Goal: Task Accomplishment & Management: Use online tool/utility

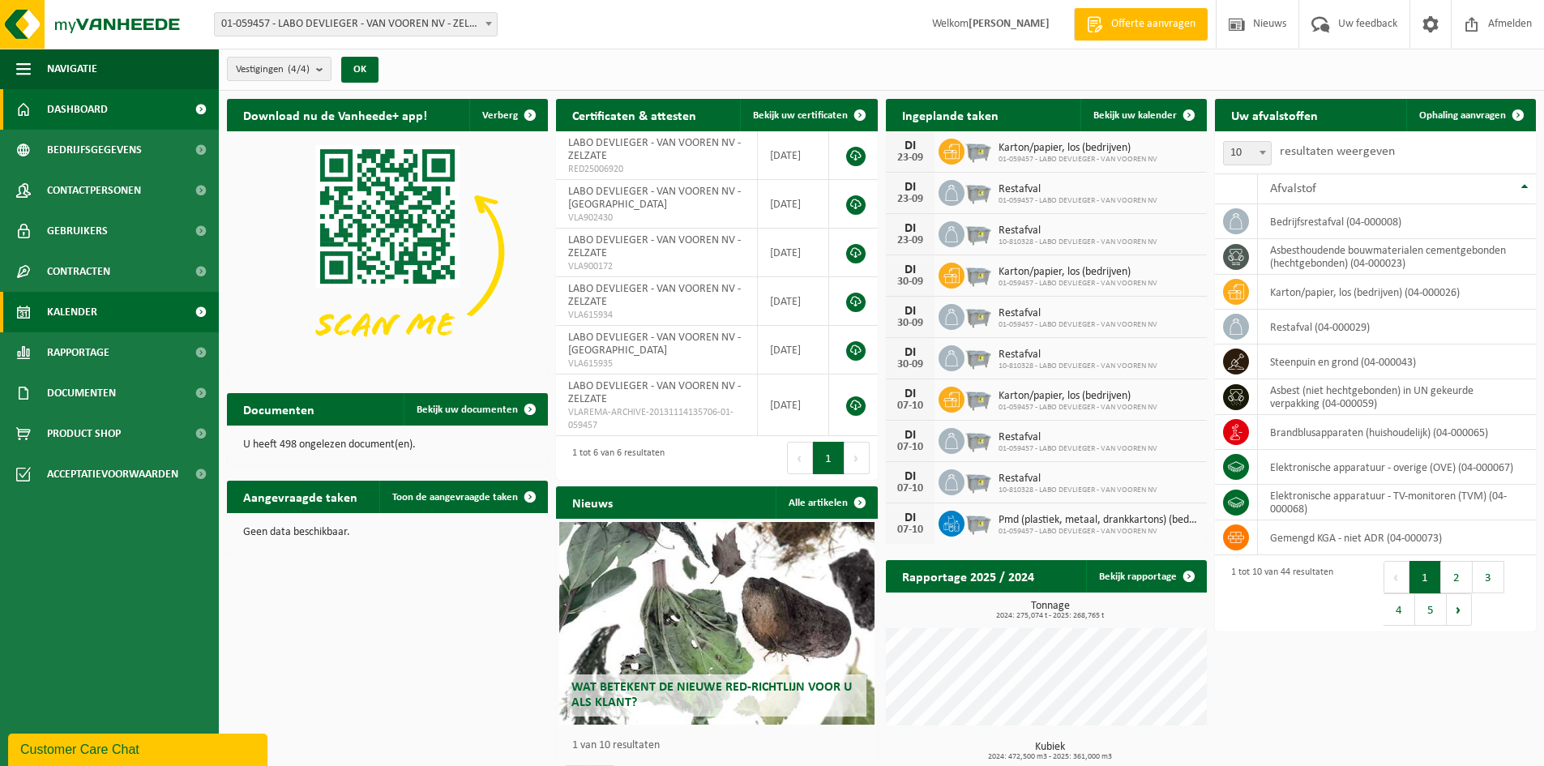
click at [73, 302] on span "Kalender" at bounding box center [72, 312] width 50 height 41
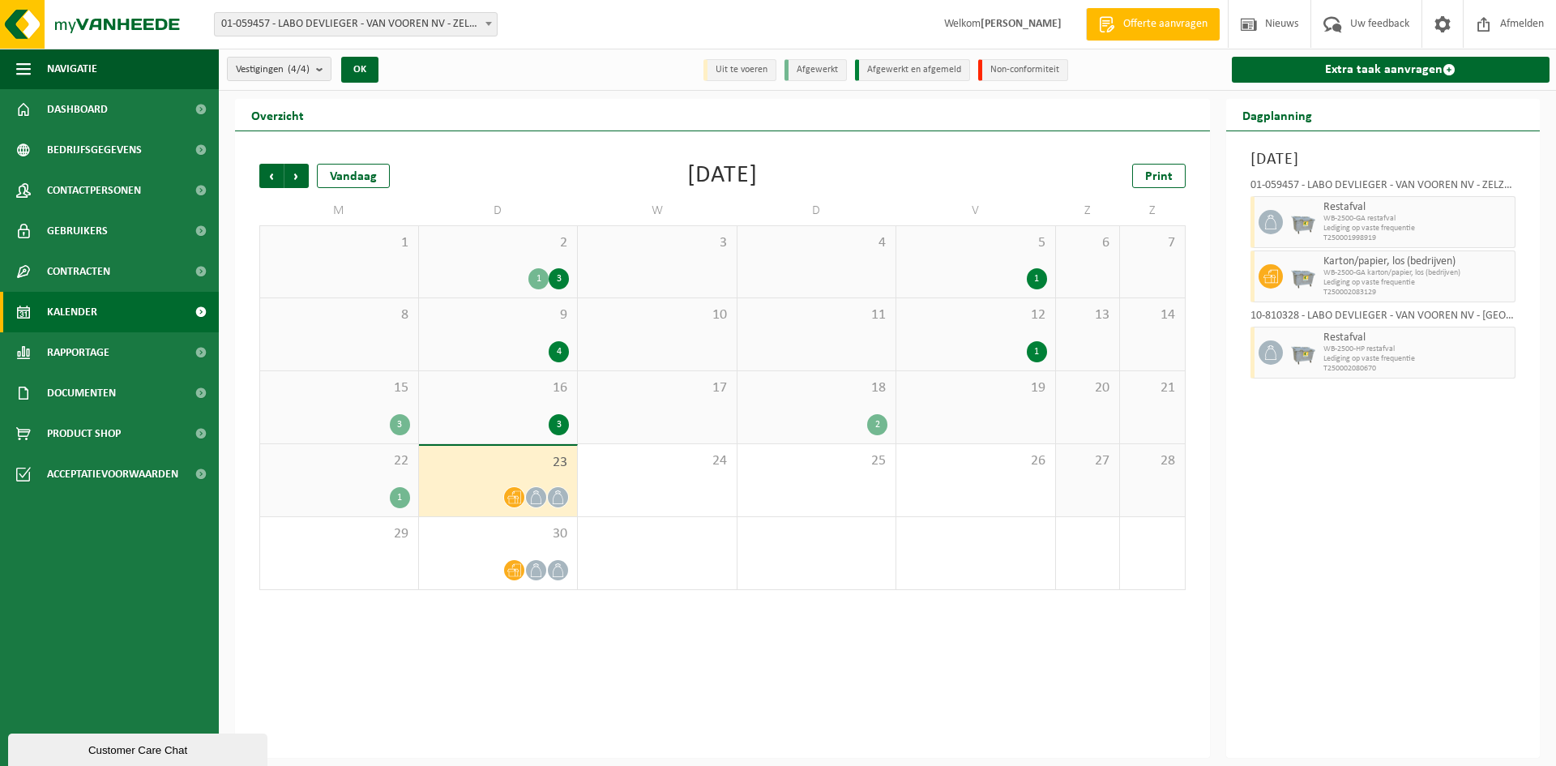
click at [1137, 28] on span "Offerte aanvragen" at bounding box center [1165, 24] width 92 height 16
click at [1317, 63] on link "Extra taak aanvragen" at bounding box center [1391, 70] width 319 height 26
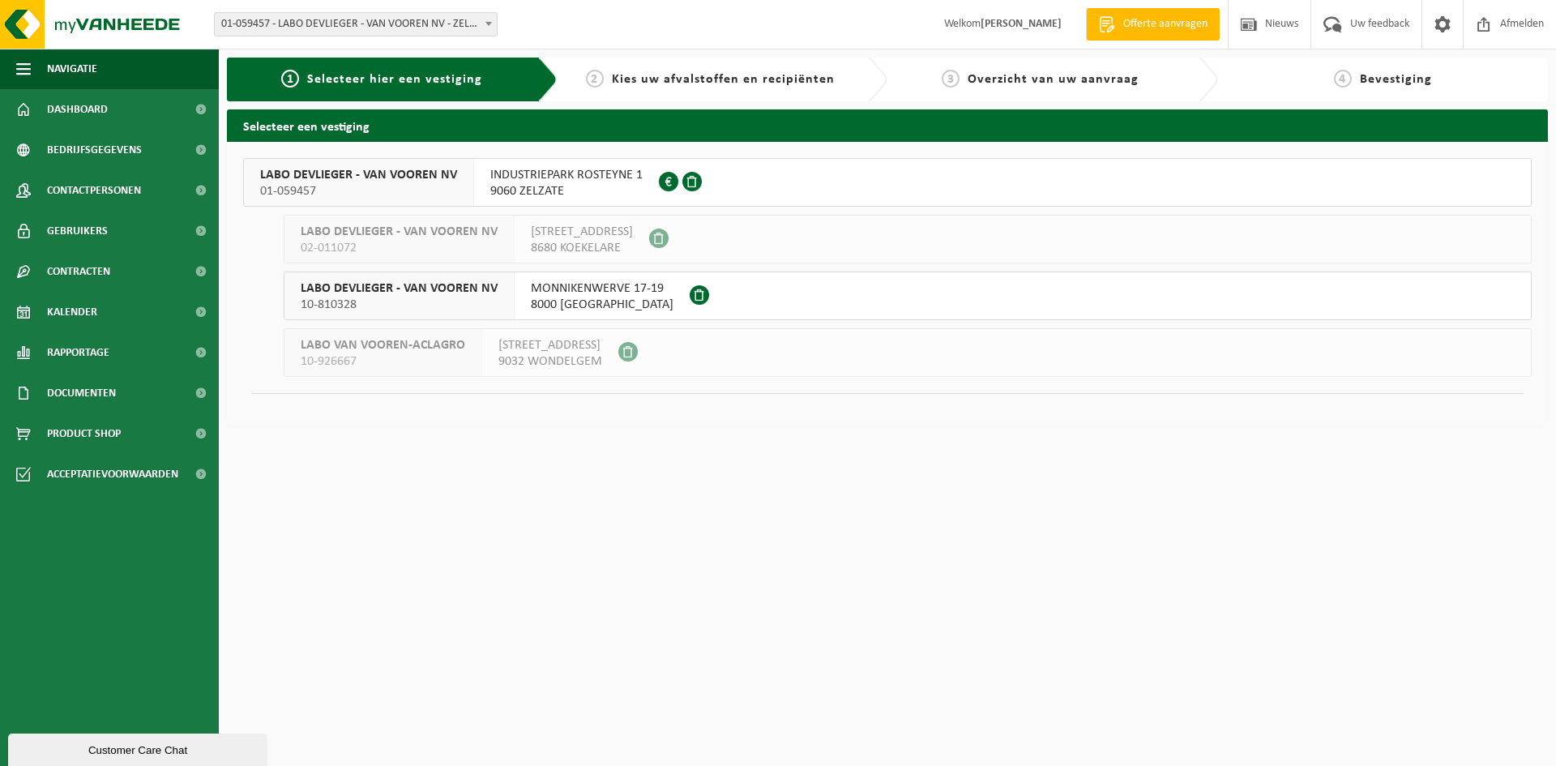
click at [479, 180] on div "INDUSTRIEPARK ROSTEYNE 1 9060 ZELZATE 0878.887.702" at bounding box center [566, 182] width 185 height 47
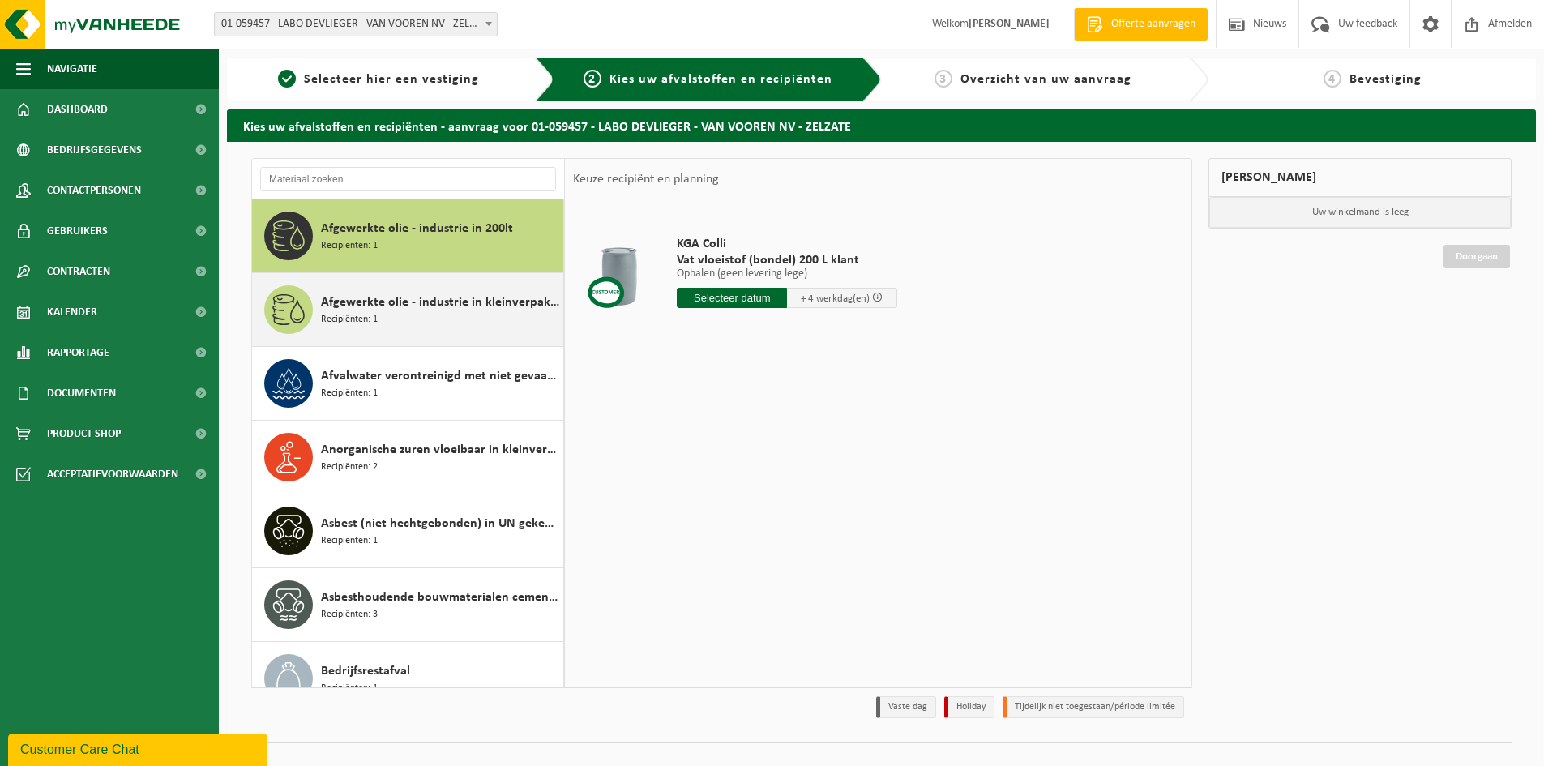
click at [411, 298] on span "Afgewerkte olie - industrie in kleinverpakking" at bounding box center [440, 302] width 238 height 19
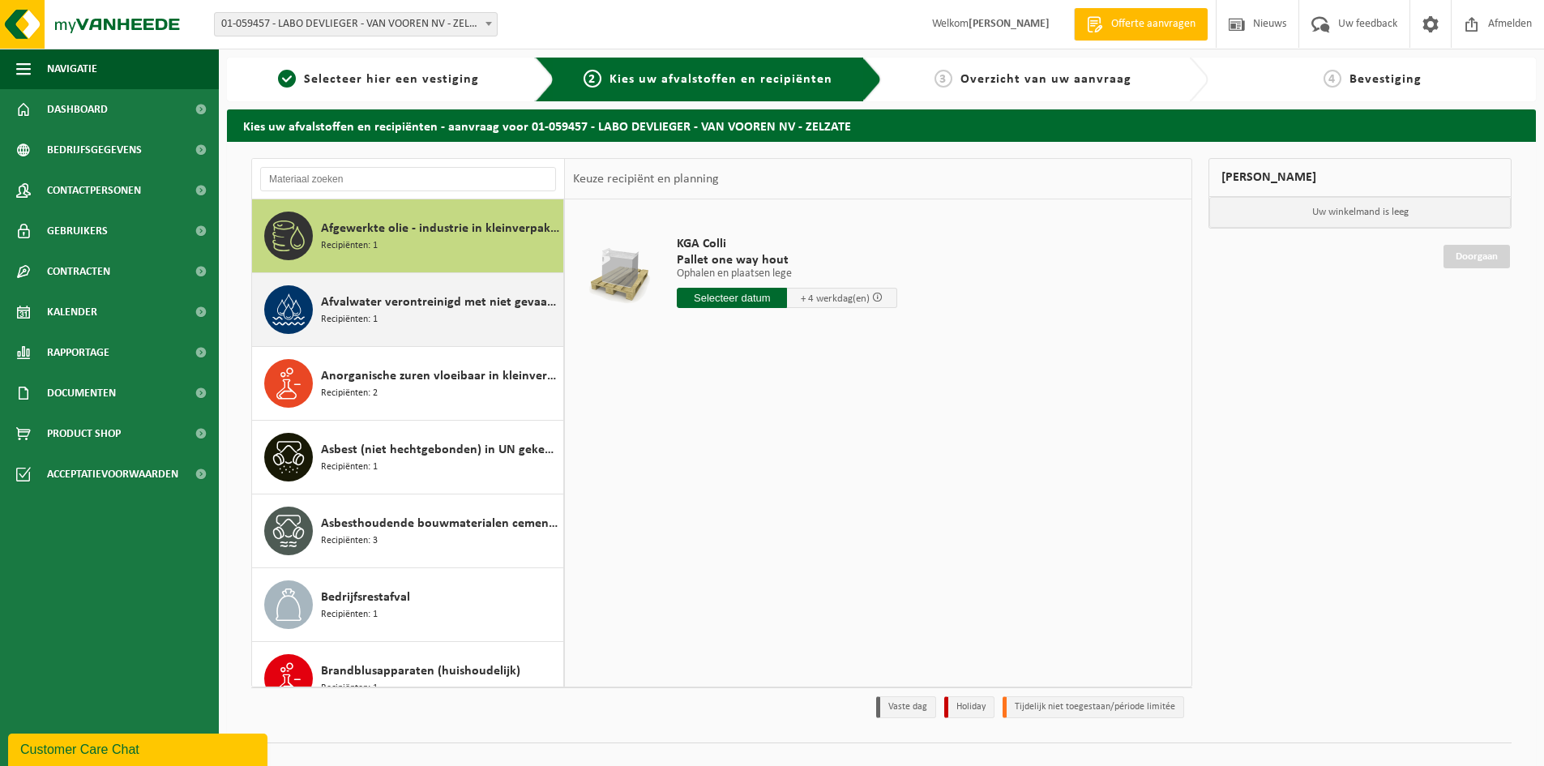
click at [429, 306] on span "Afvalwater verontreinigd met niet gevaarlijke producten 200l" at bounding box center [440, 302] width 238 height 19
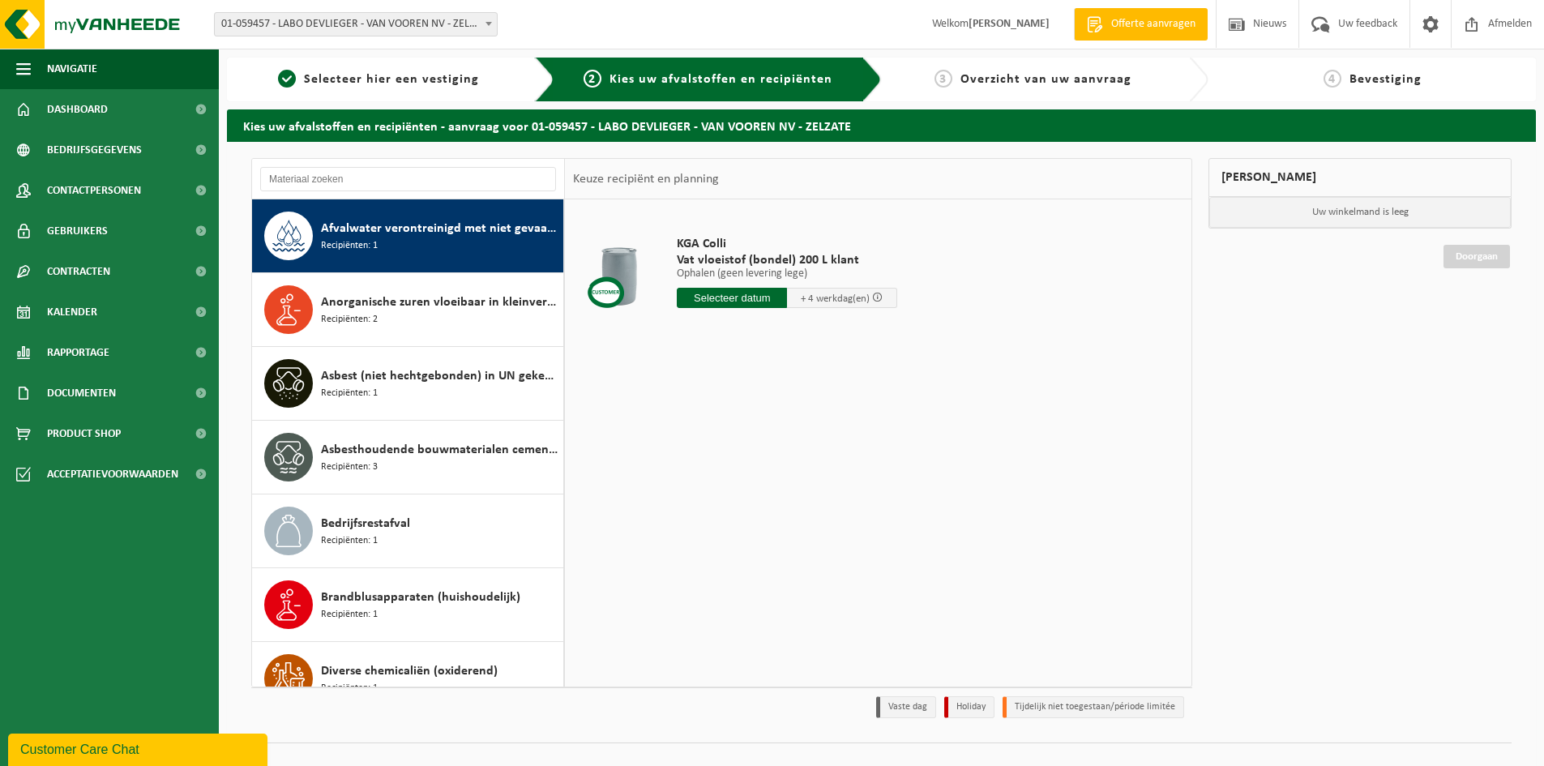
click at [429, 306] on span "Anorganische zuren vloeibaar in kleinverpakking" at bounding box center [440, 302] width 238 height 19
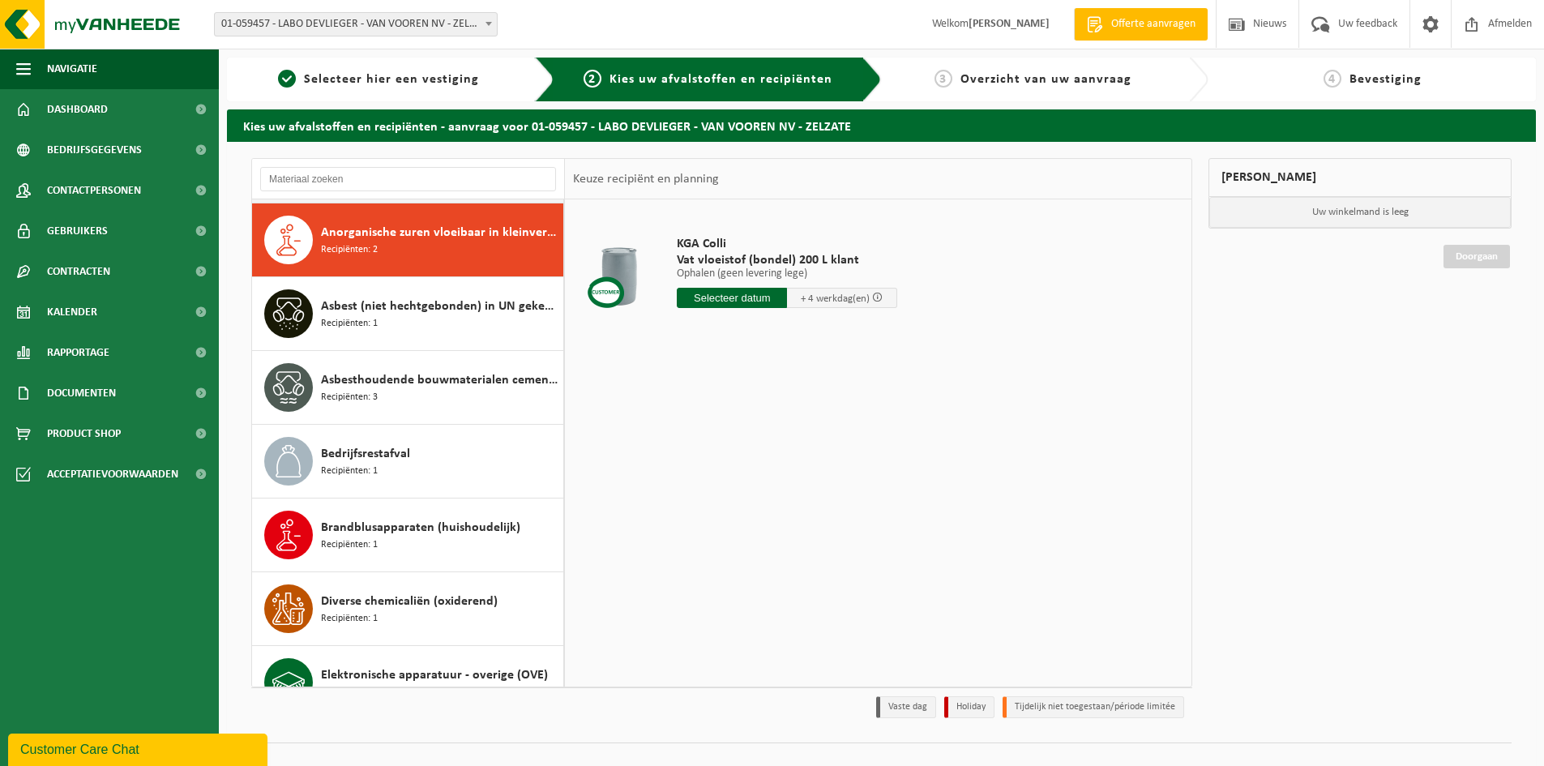
scroll to position [221, 0]
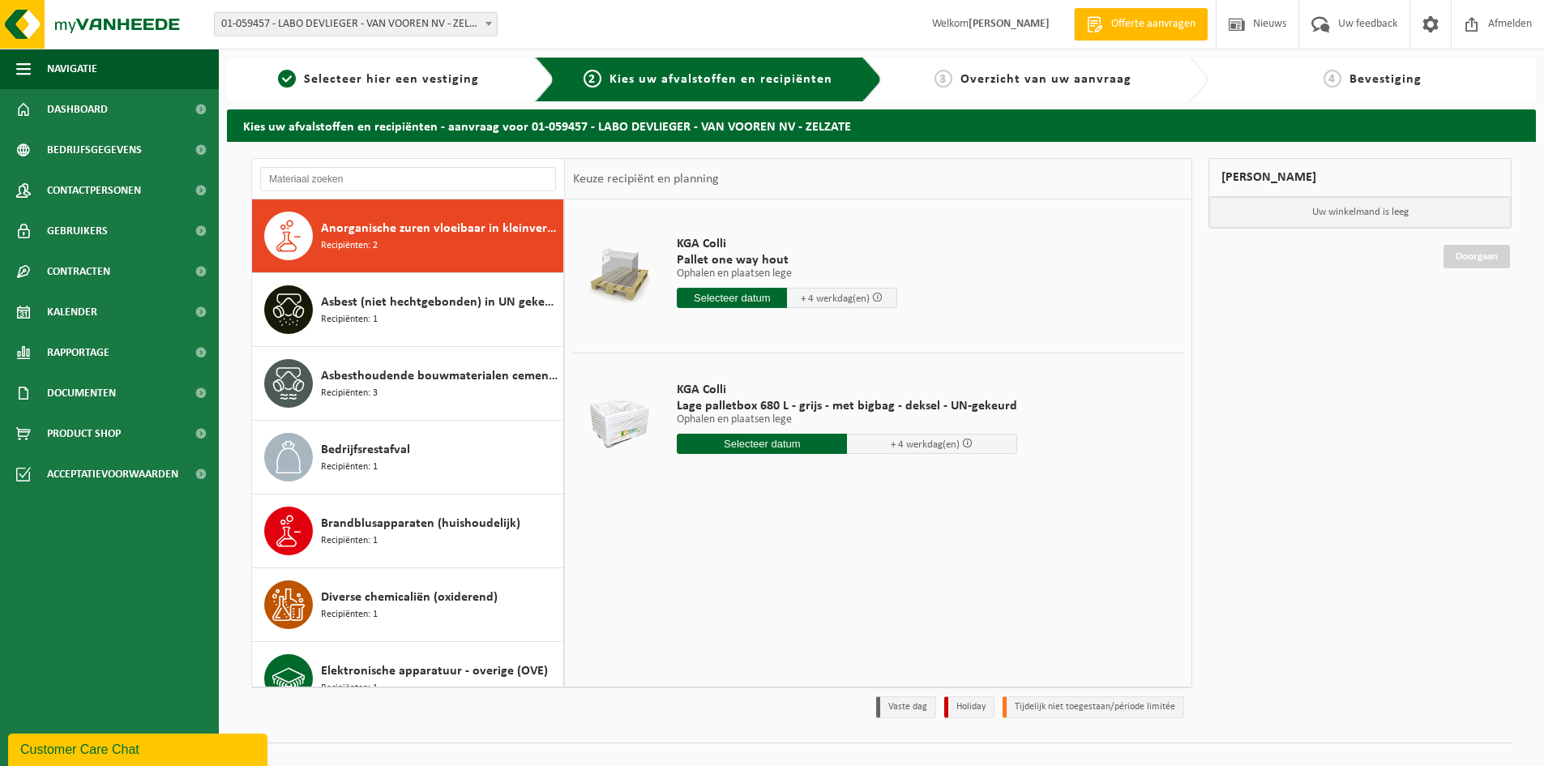
click at [429, 306] on span "Asbest (niet hechtgebonden) in UN gekeurde verpakking" at bounding box center [440, 302] width 238 height 19
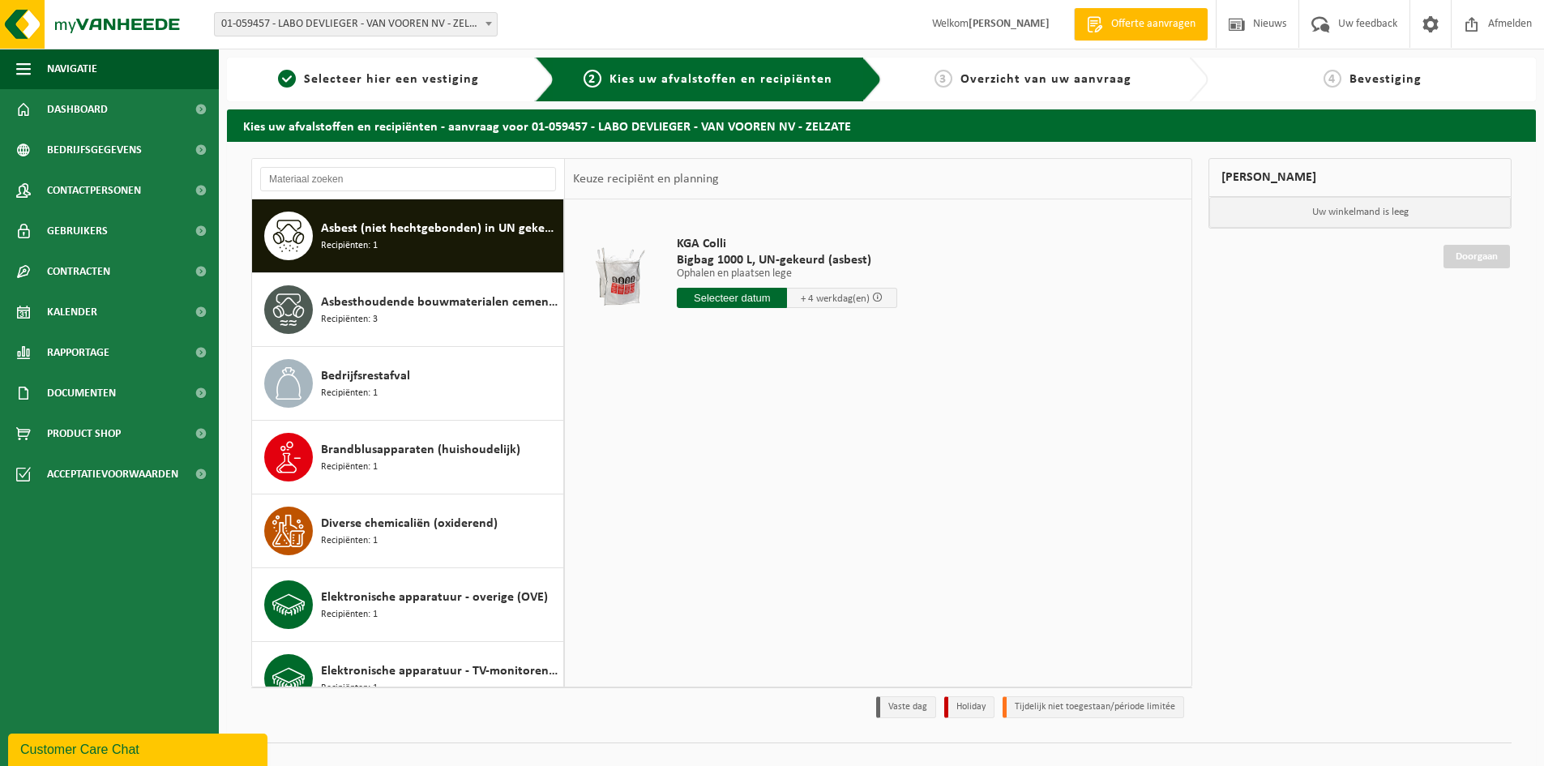
click at [429, 306] on span "Asbesthoudende bouwmaterialen cementgebonden (hechtgebonden)" at bounding box center [440, 302] width 238 height 19
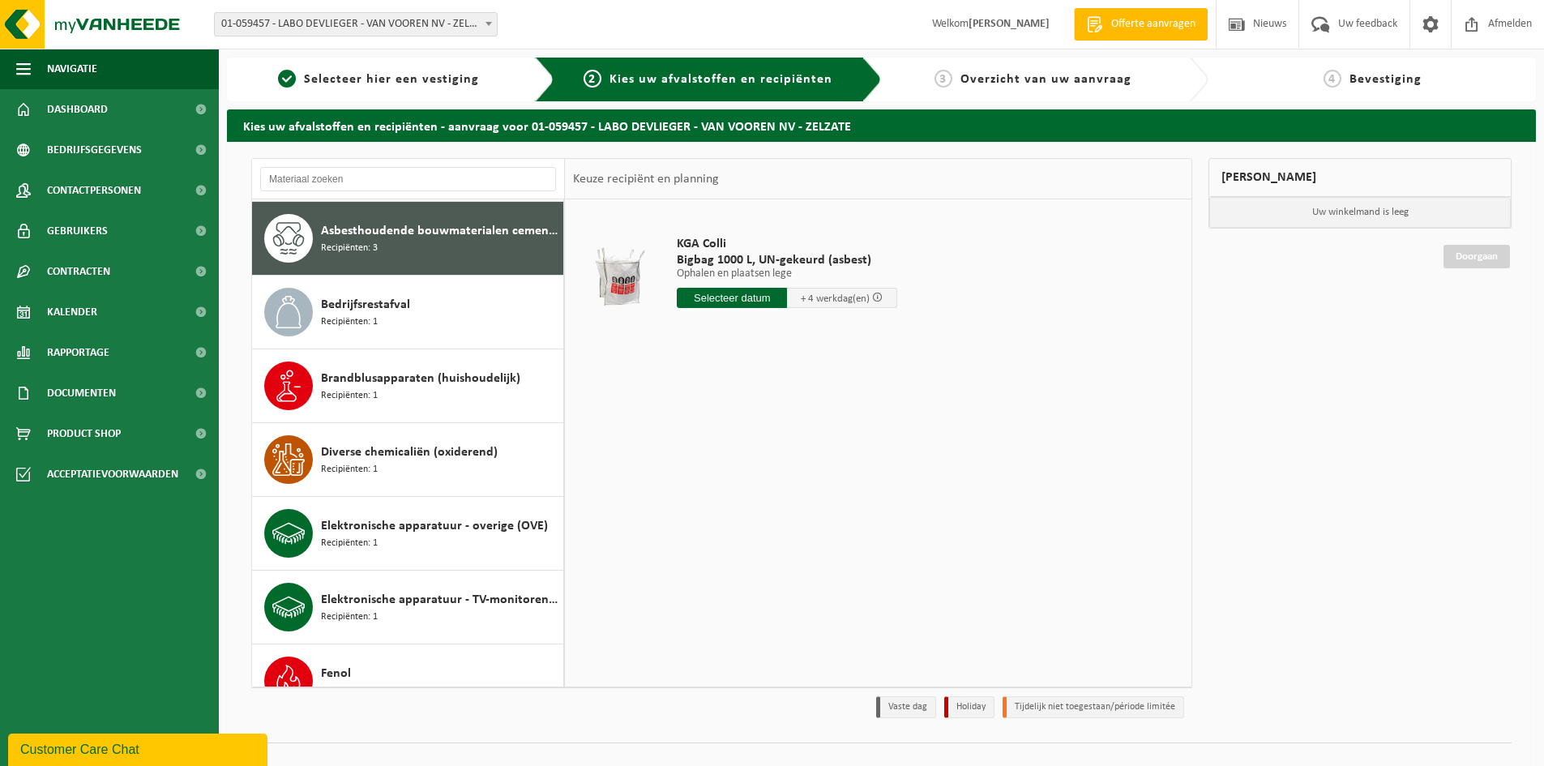
scroll to position [369, 0]
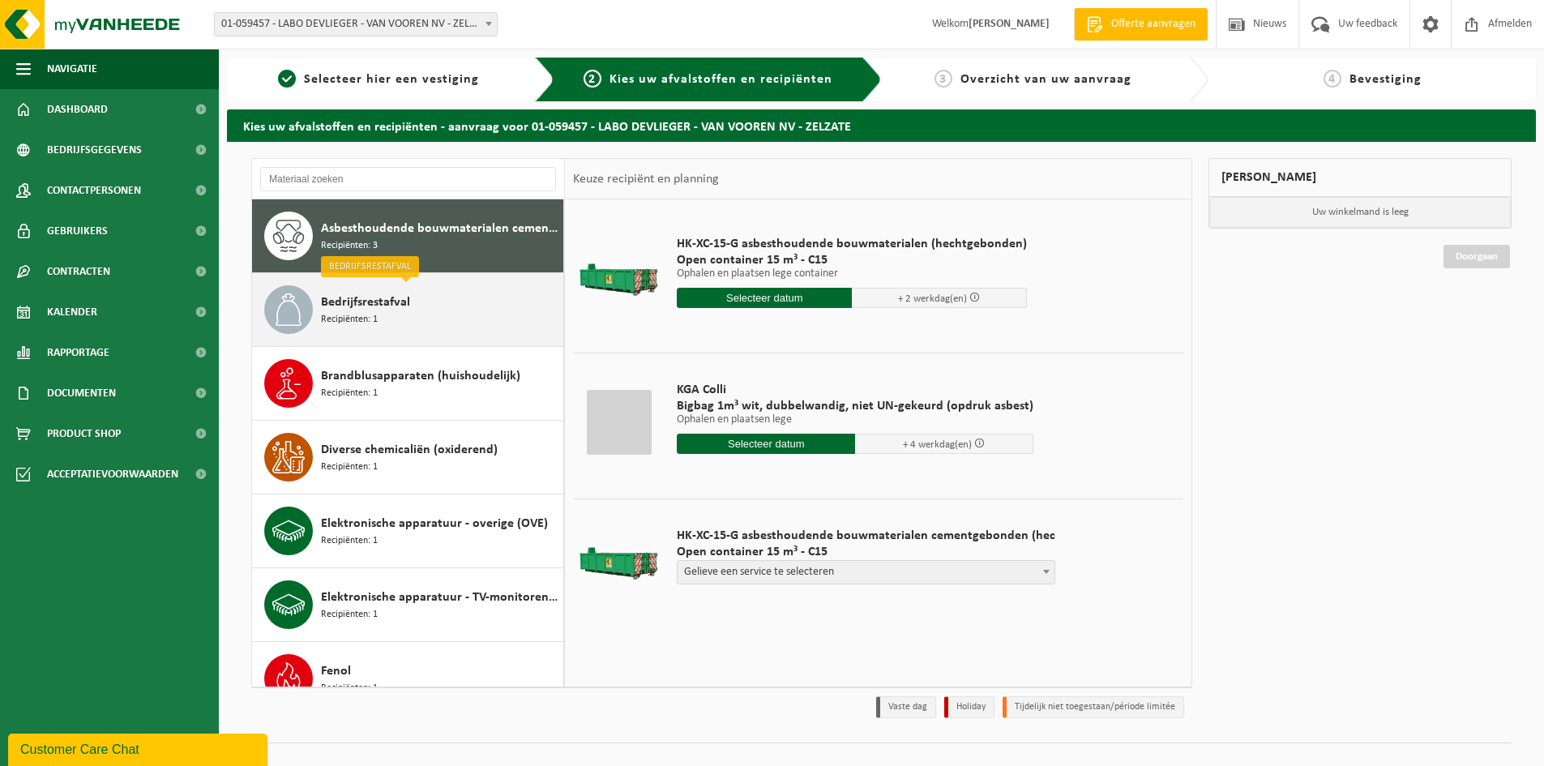
click at [429, 302] on div "Bedrijfsrestafval Recipiënten: 1" at bounding box center [440, 309] width 238 height 49
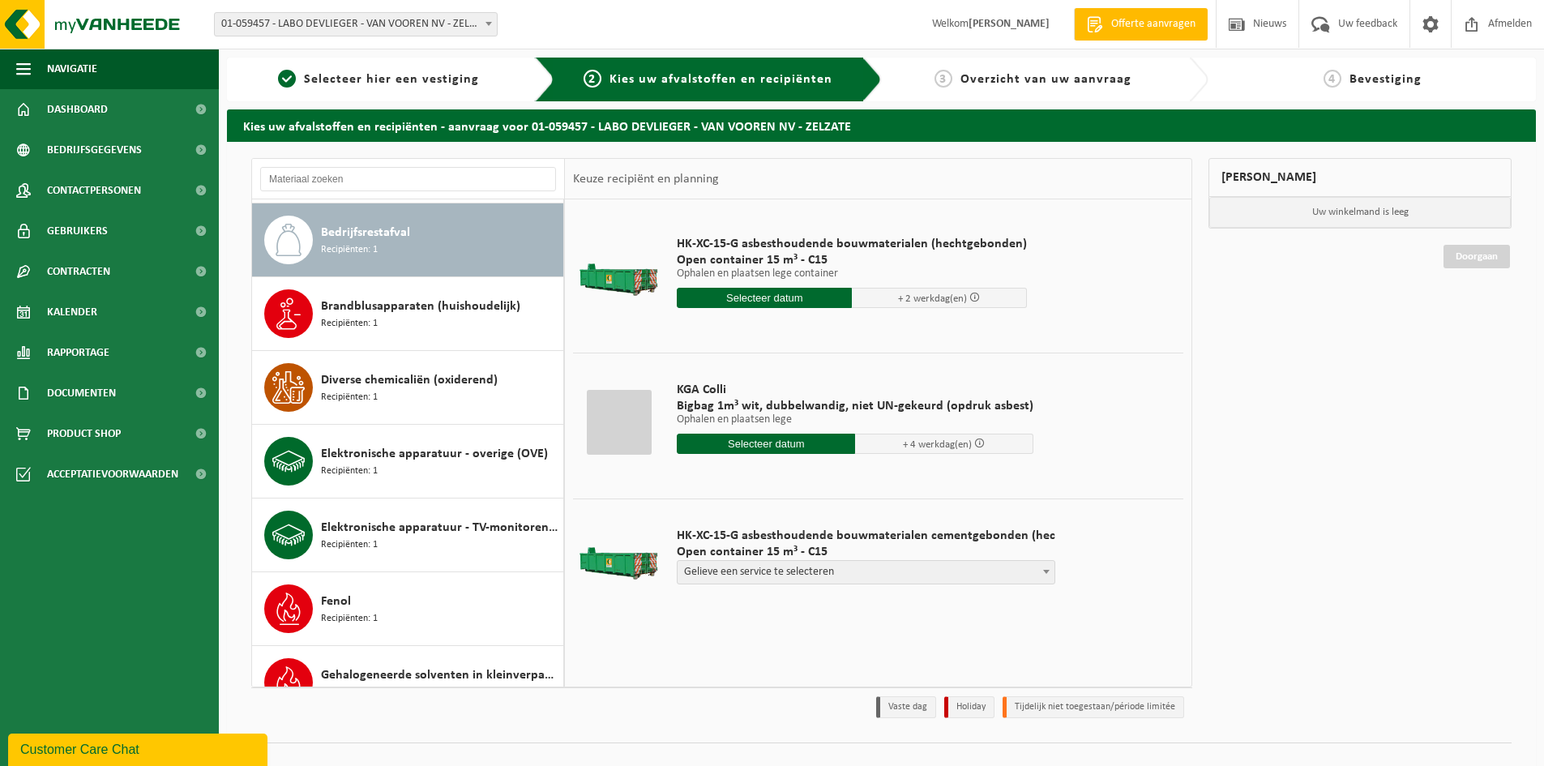
scroll to position [443, 0]
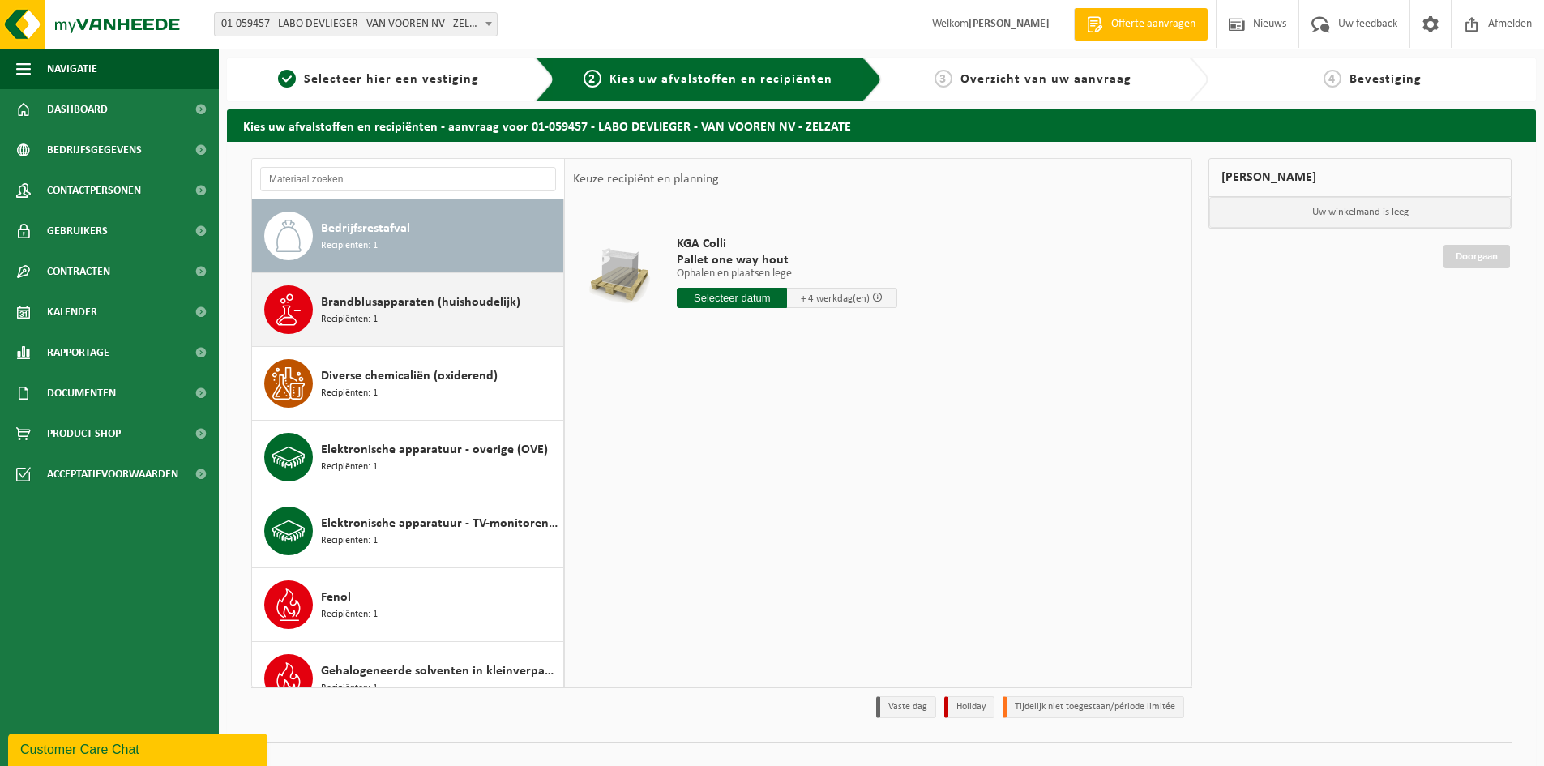
click at [428, 301] on span "Brandblusapparaten (huishoudelijk)" at bounding box center [420, 302] width 199 height 19
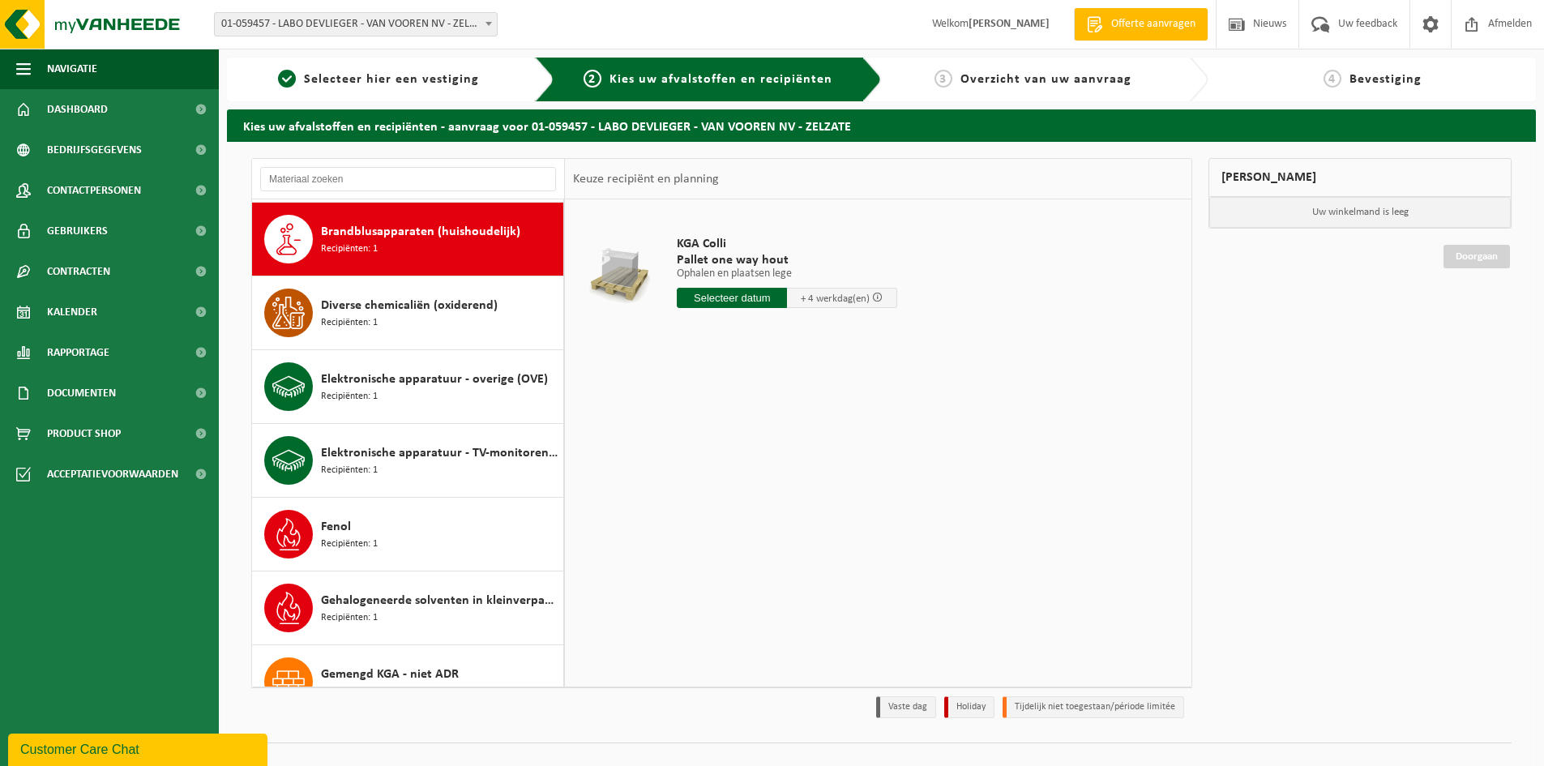
scroll to position [516, 0]
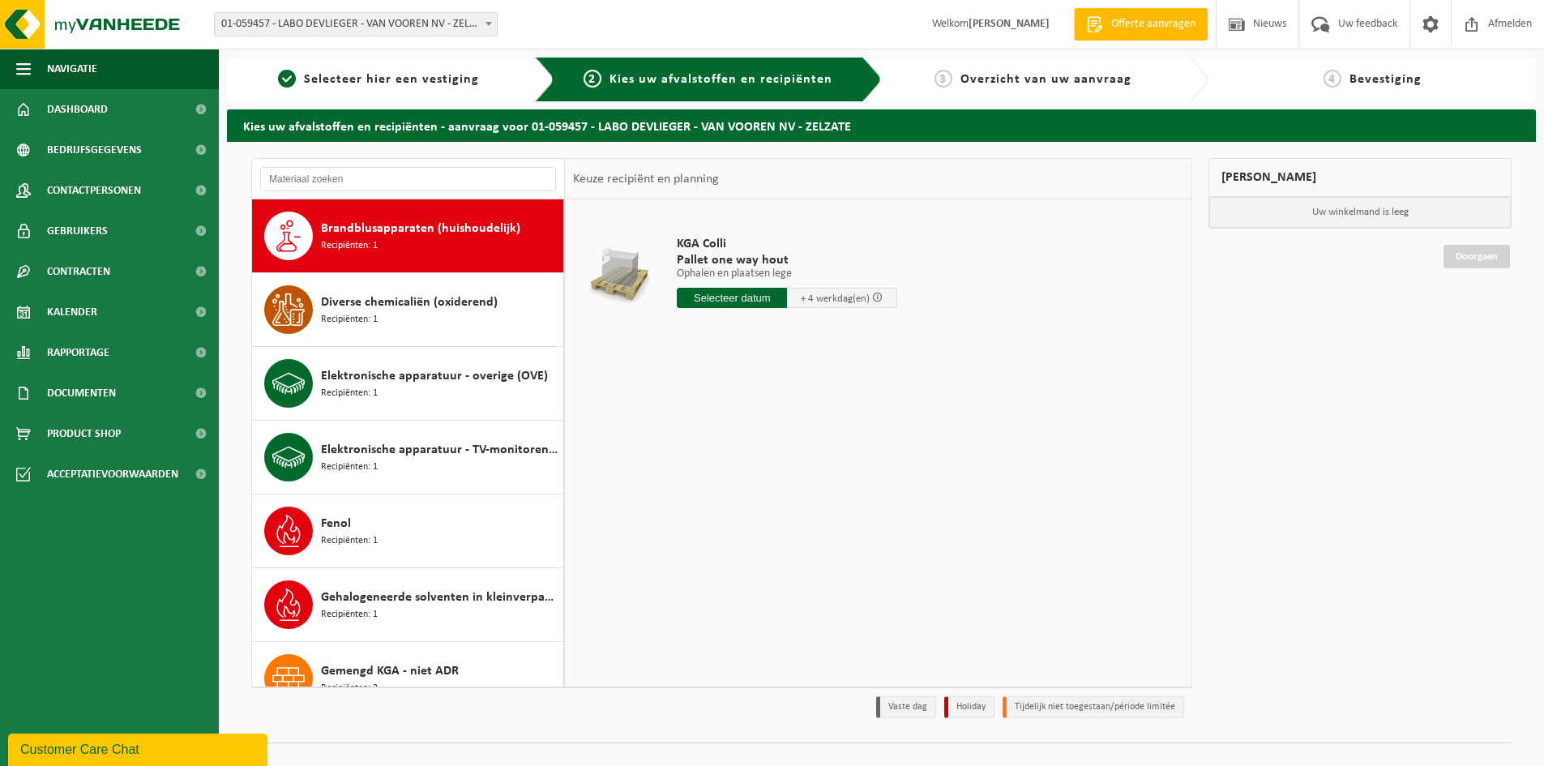
click at [427, 301] on span "Diverse chemicaliën (oxiderend)" at bounding box center [409, 302] width 177 height 19
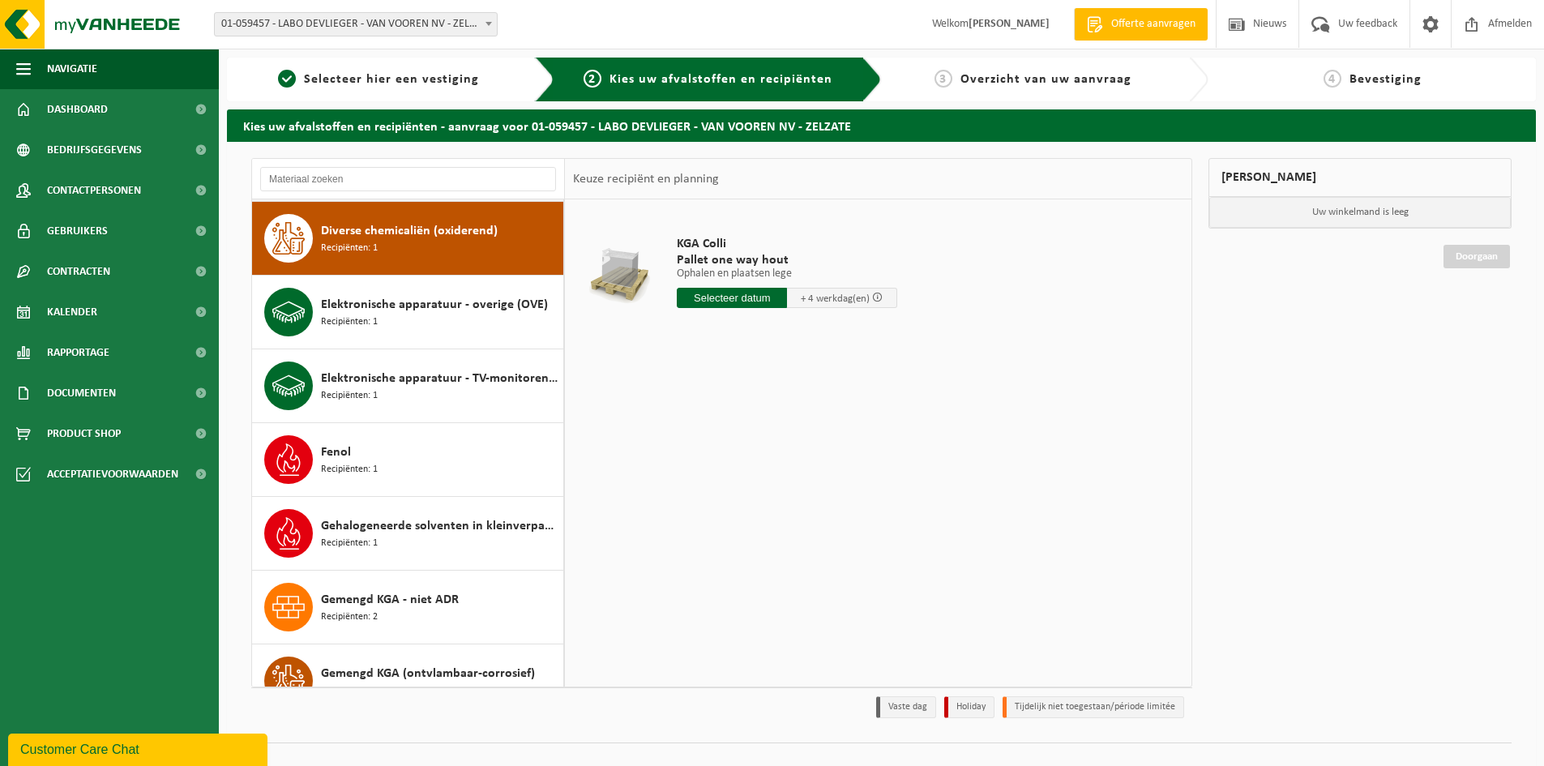
scroll to position [590, 0]
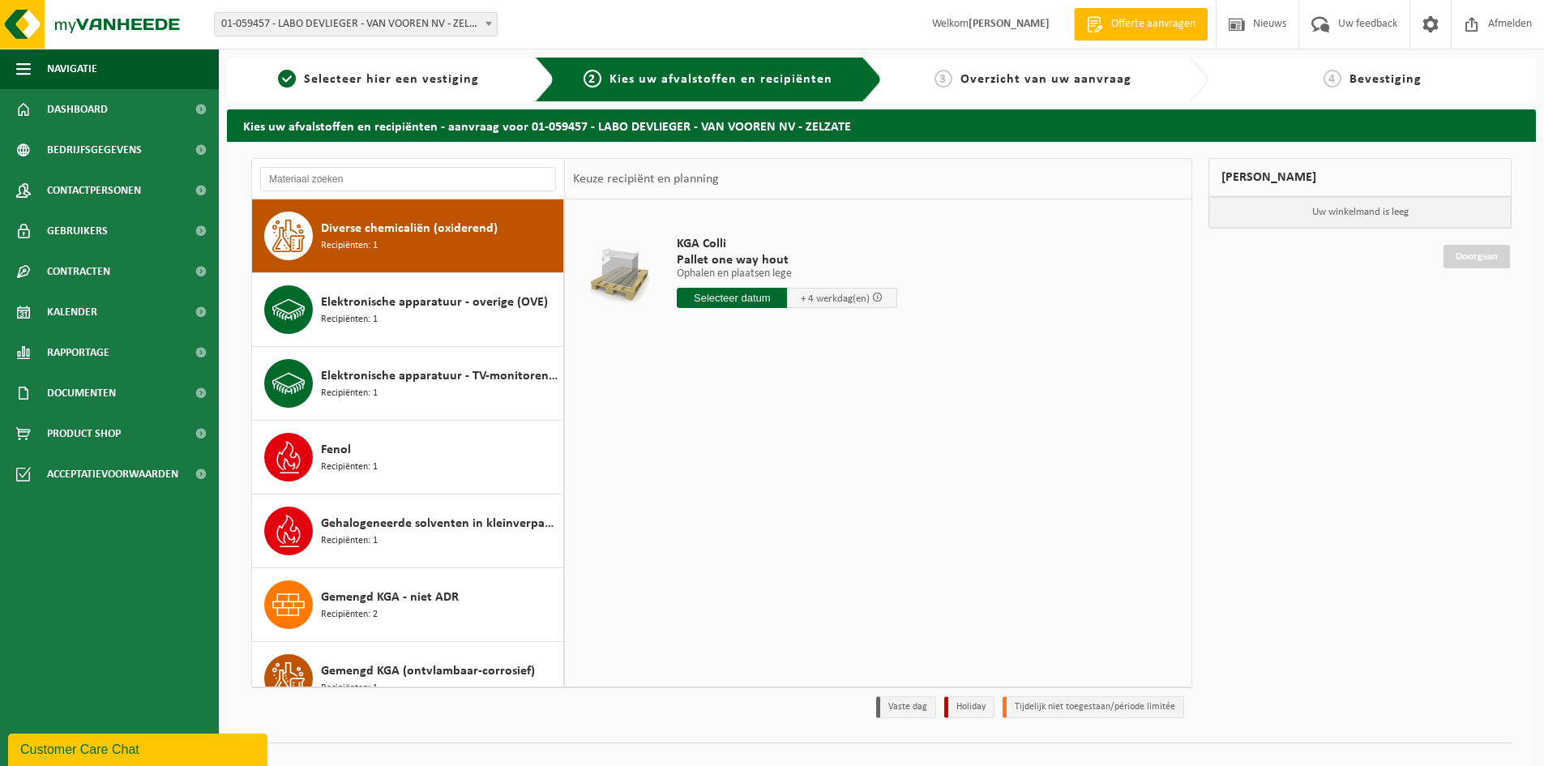
click at [427, 301] on span "Elektronische apparatuur - overige (OVE)" at bounding box center [434, 302] width 227 height 19
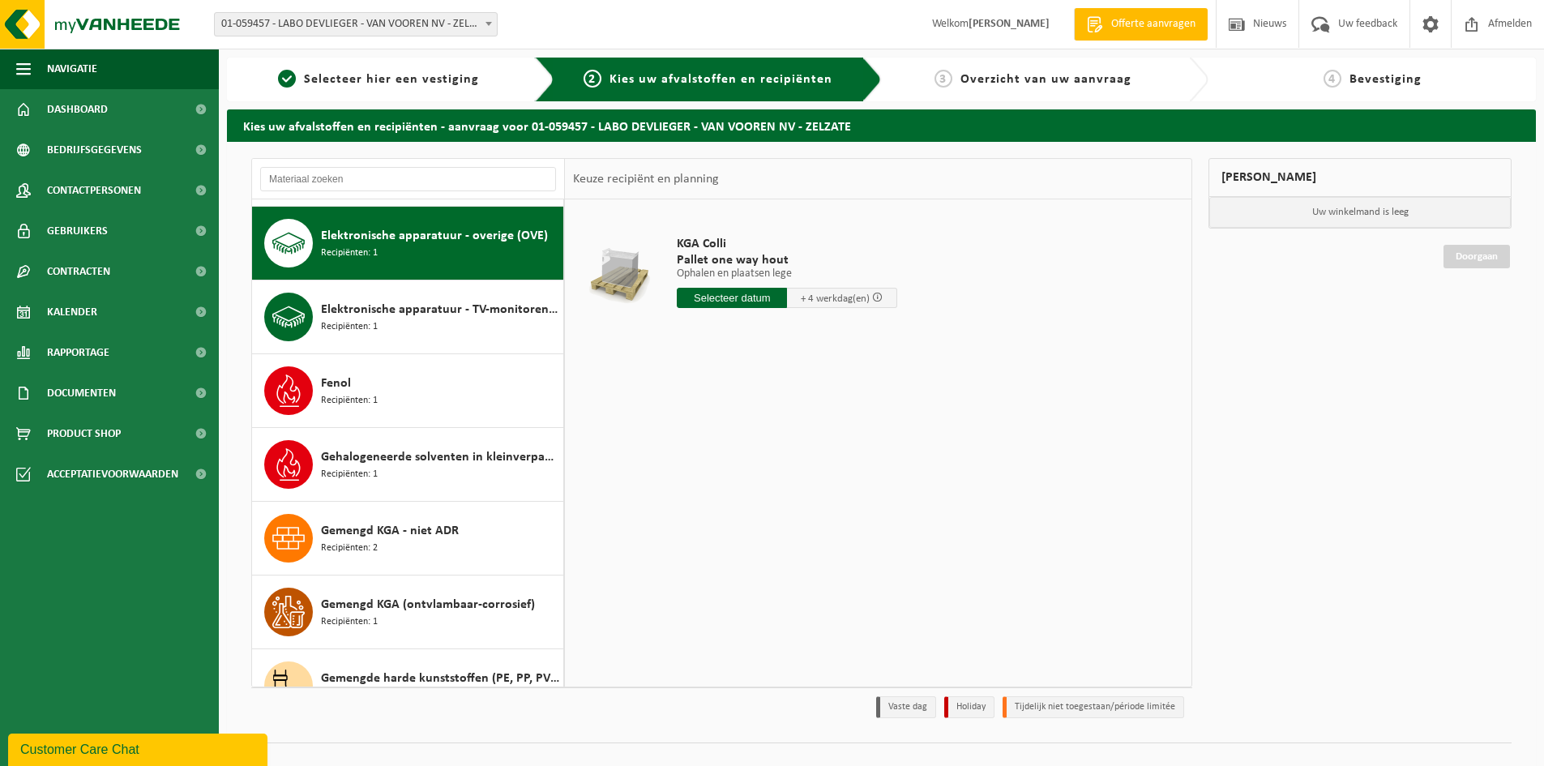
scroll to position [664, 0]
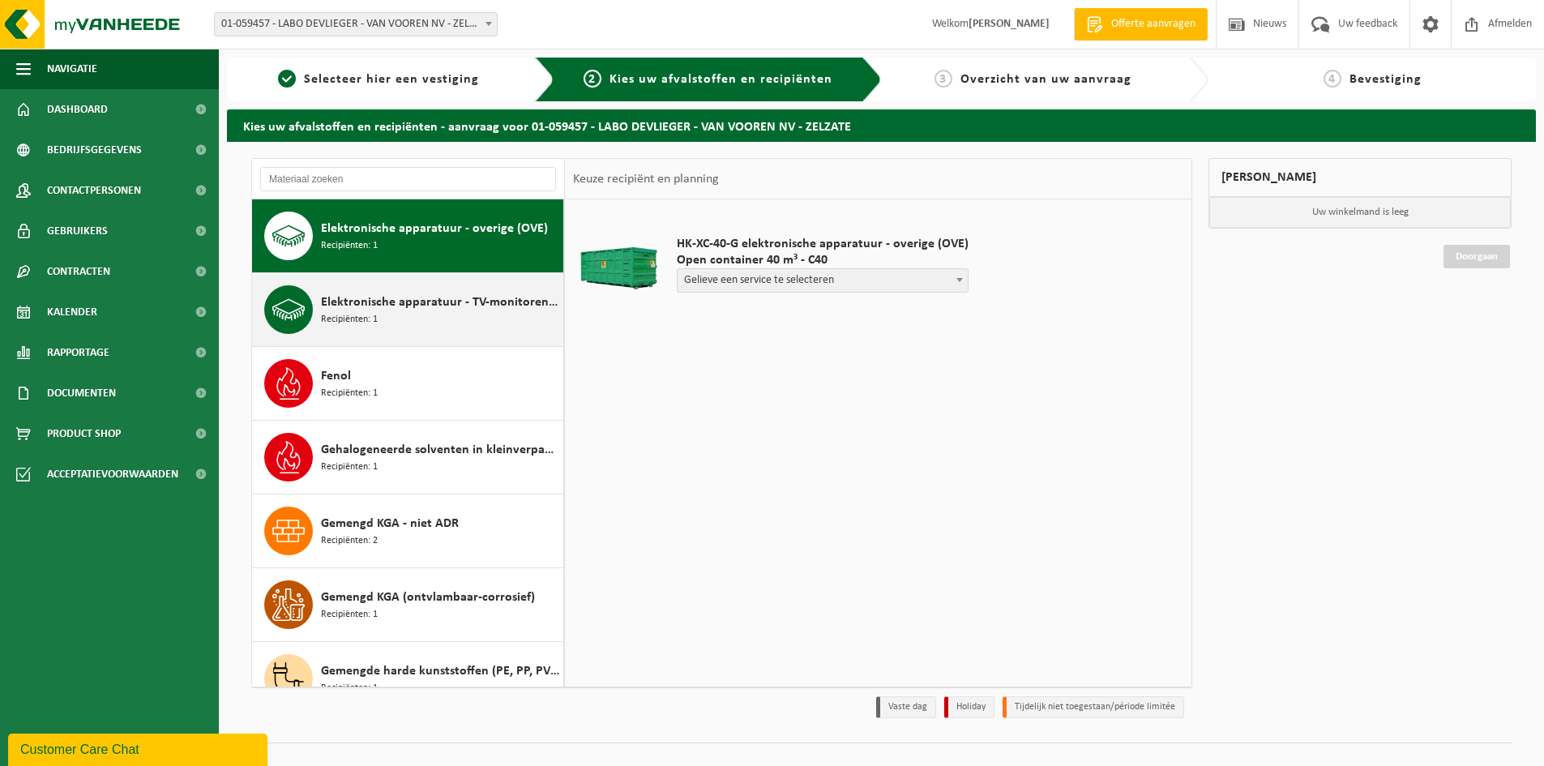
click at [428, 301] on span "Elektronische apparatuur - TV-monitoren (TVM)" at bounding box center [440, 302] width 238 height 19
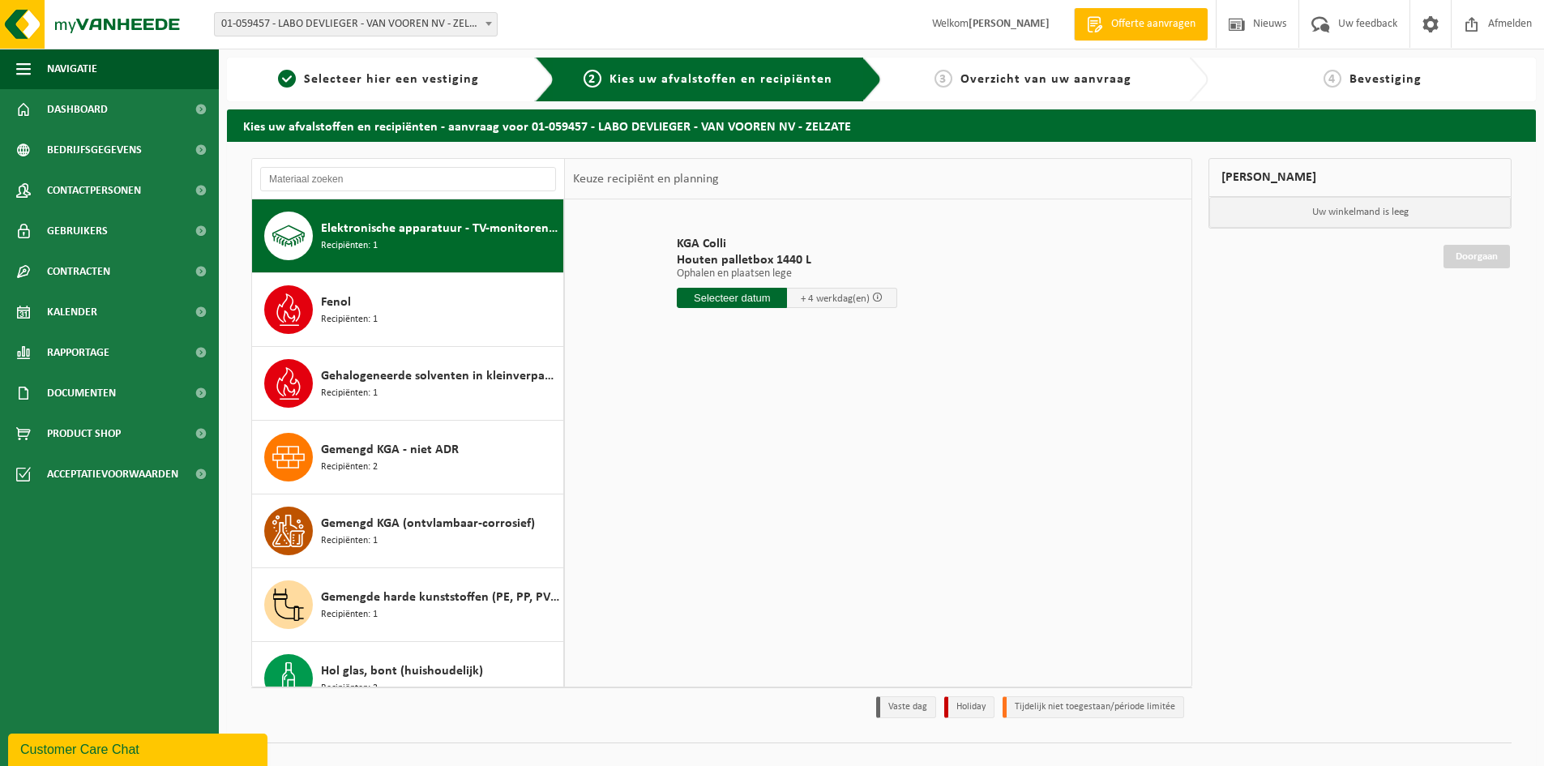
scroll to position [656, 0]
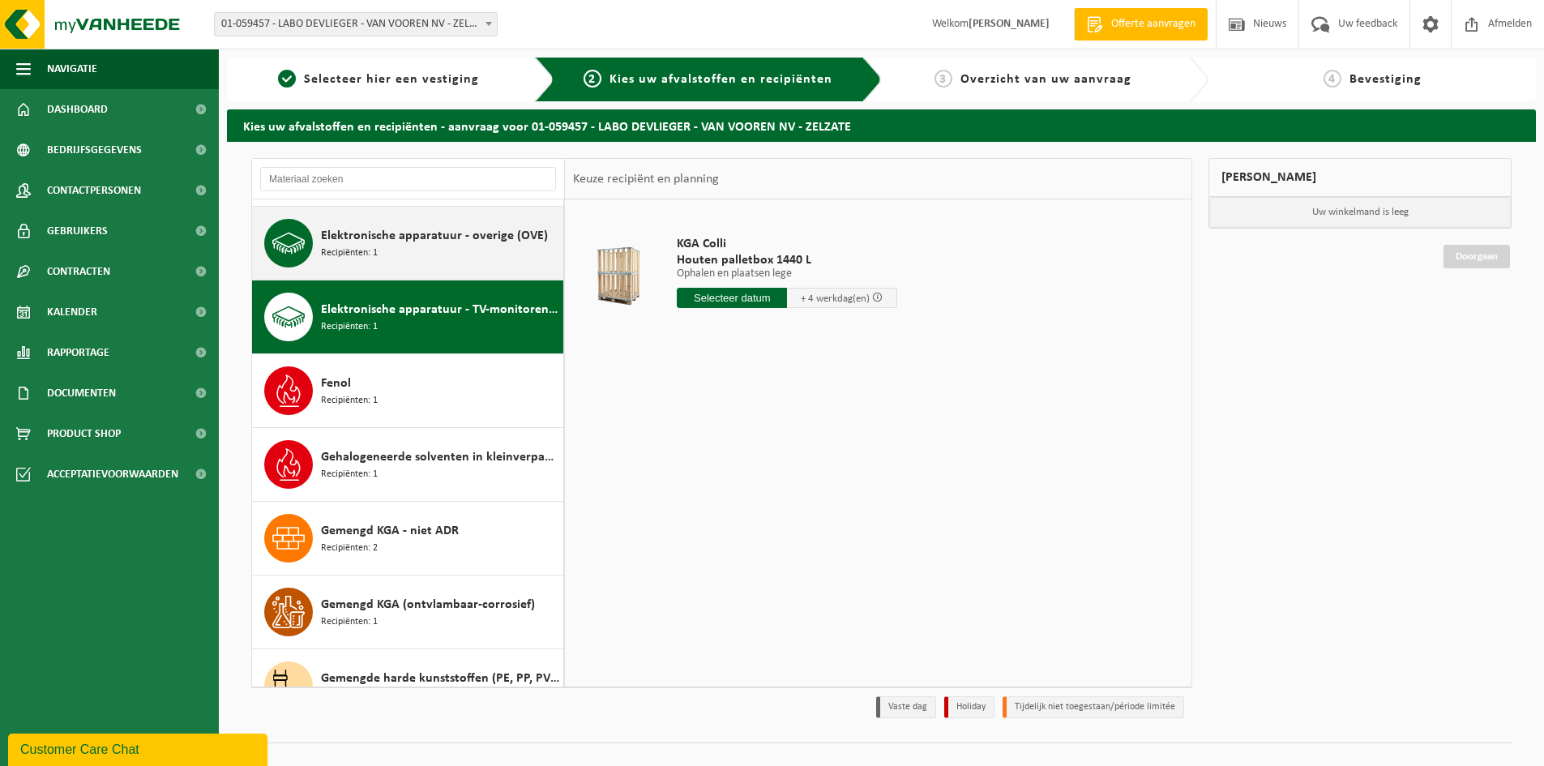
click at [421, 251] on div "Elektronische apparatuur - overige (OVE) Recipiënten: 1" at bounding box center [440, 243] width 238 height 49
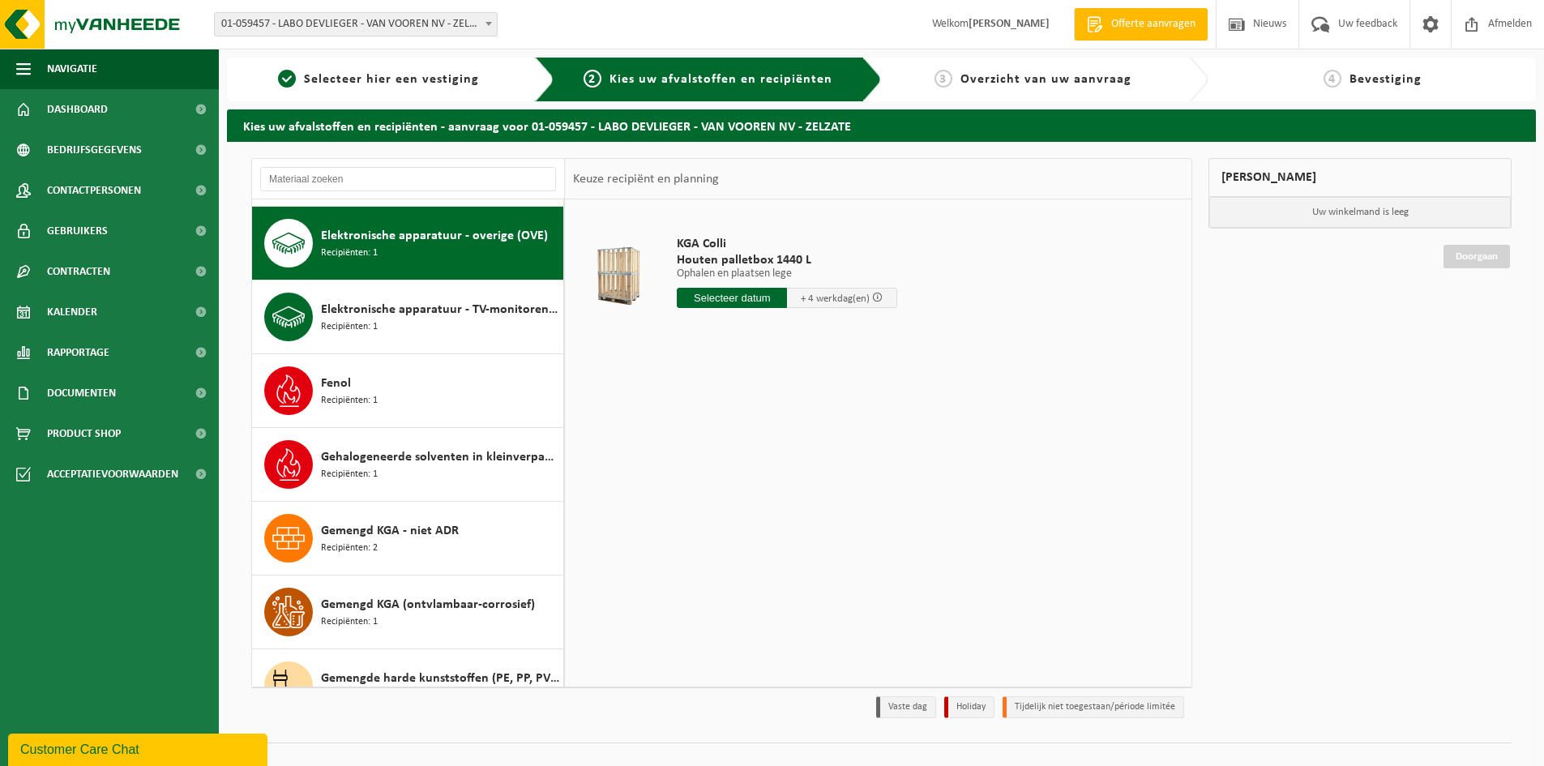
scroll to position [664, 0]
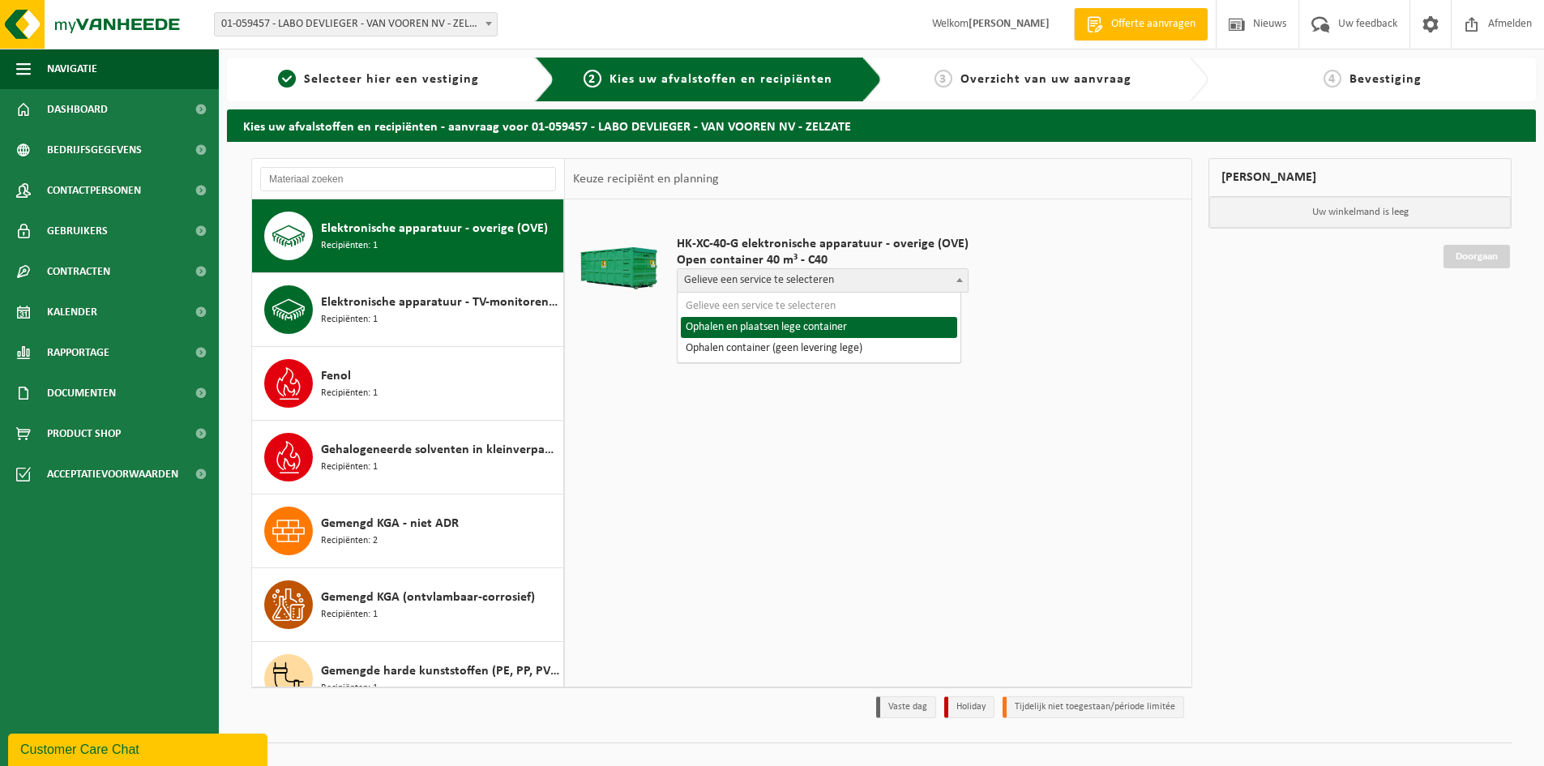
click at [866, 280] on span "Gelieve een service te selecteren" at bounding box center [823, 280] width 290 height 23
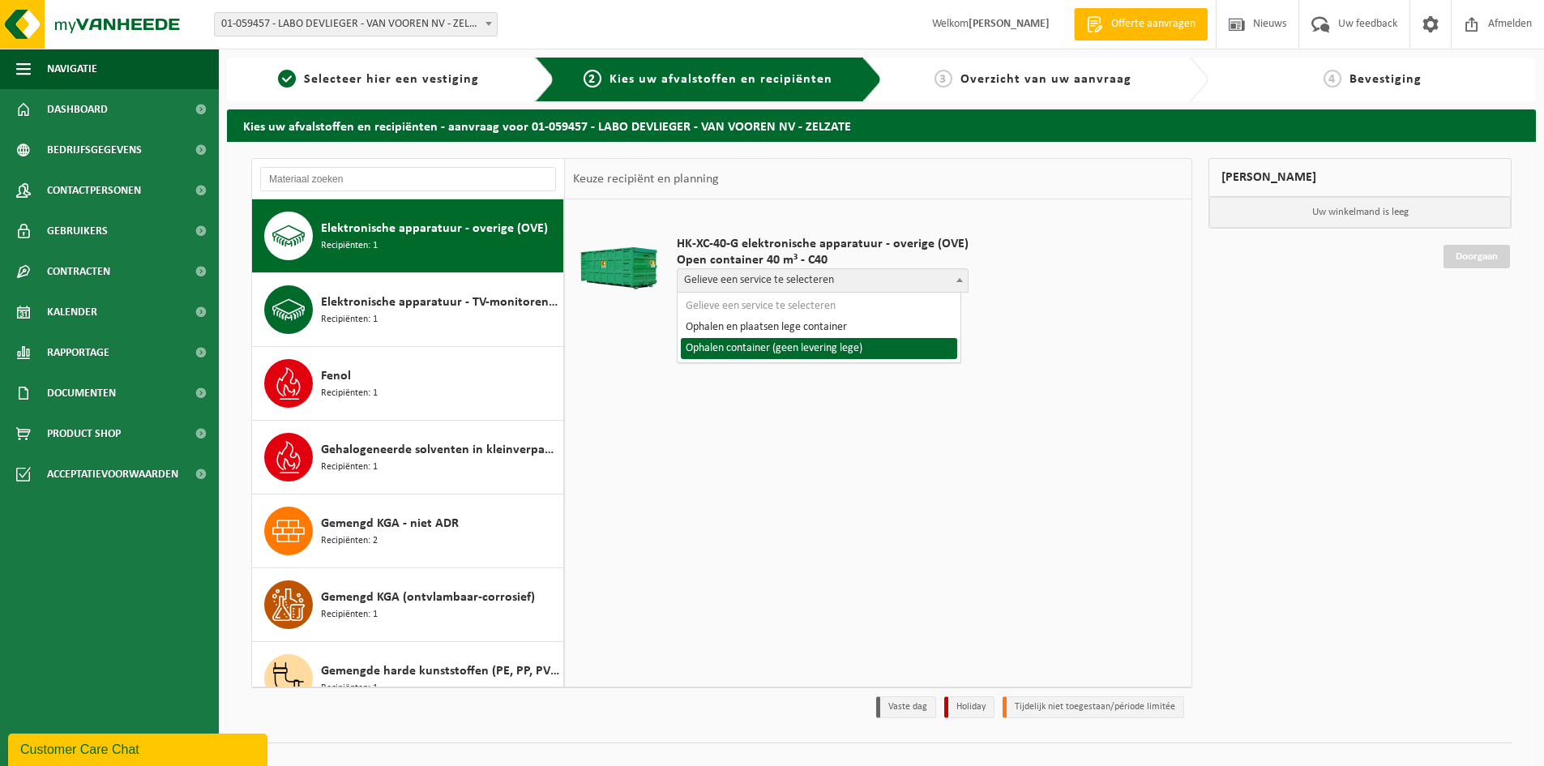
select select "SWS-VES-041804_HK-XC-40-GN-00_04-000067_72"
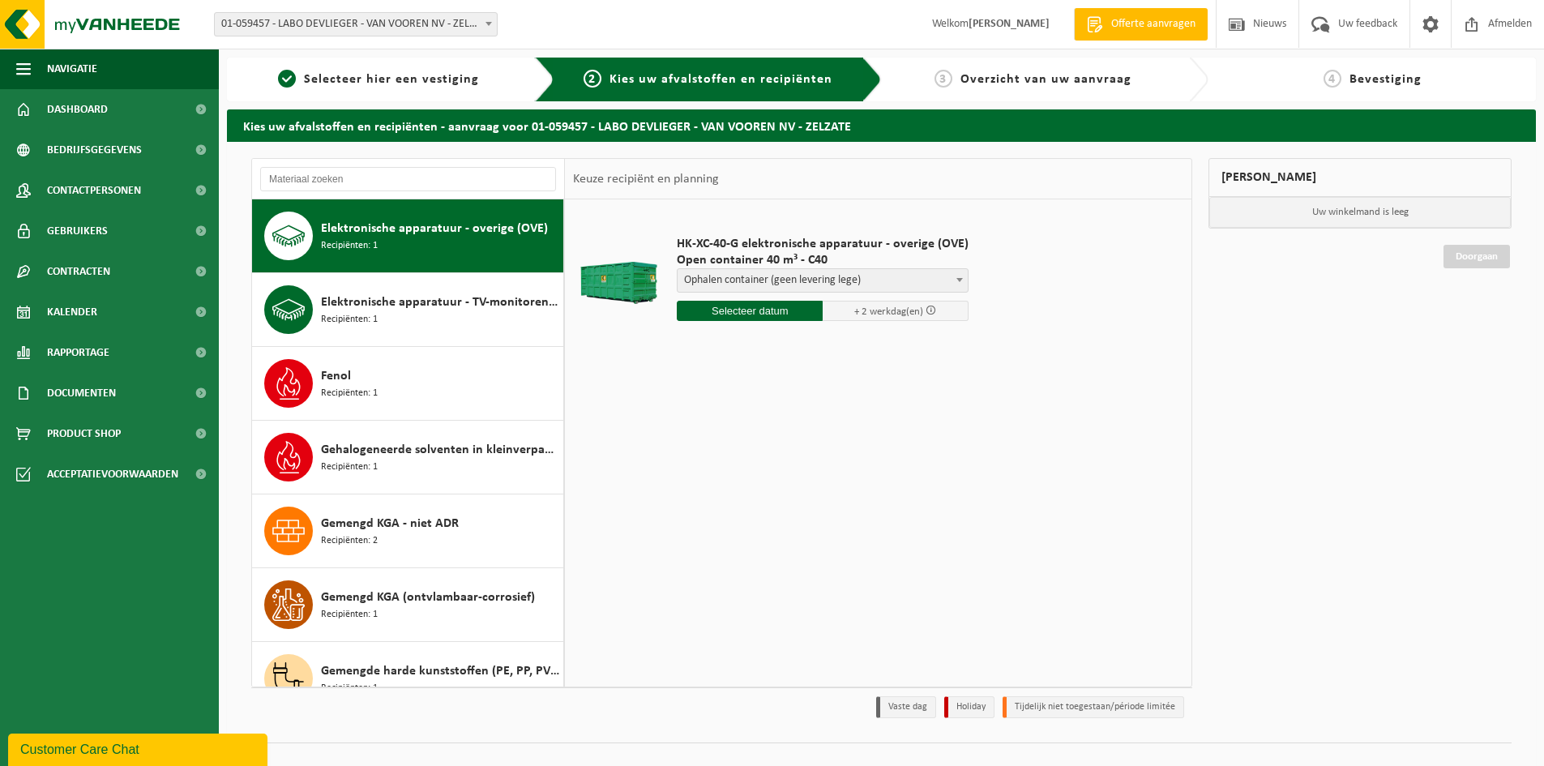
click at [786, 311] on input "text" at bounding box center [750, 311] width 146 height 20
click at [691, 509] on div "29" at bounding box center [692, 507] width 28 height 26
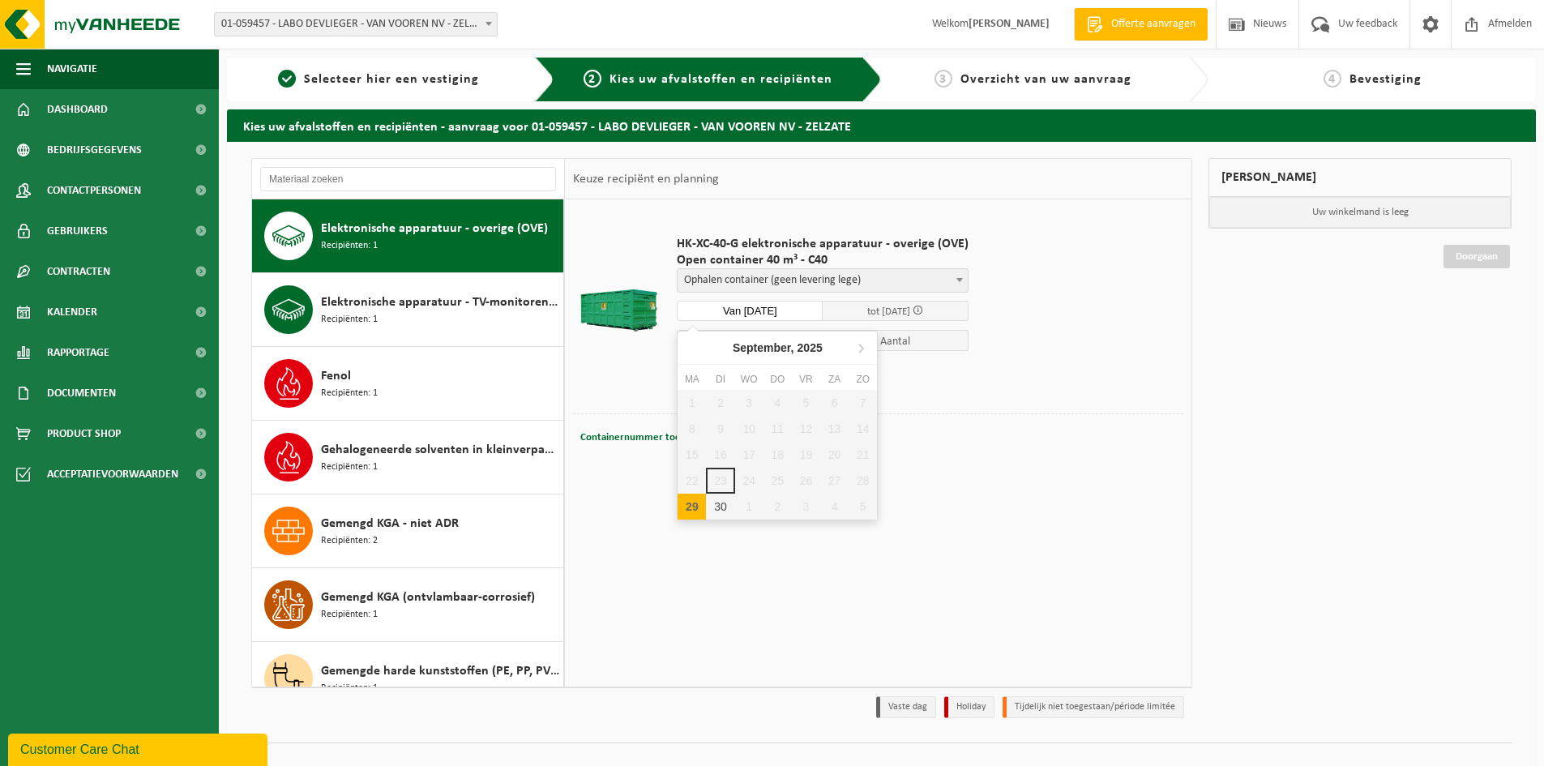
click at [796, 312] on input "Van 2025-09-29" at bounding box center [750, 311] width 146 height 20
click at [722, 510] on div "30" at bounding box center [720, 507] width 28 height 26
type input "Van 2025-09-30"
click at [757, 377] on button "In winkelmand" at bounding box center [722, 372] width 89 height 26
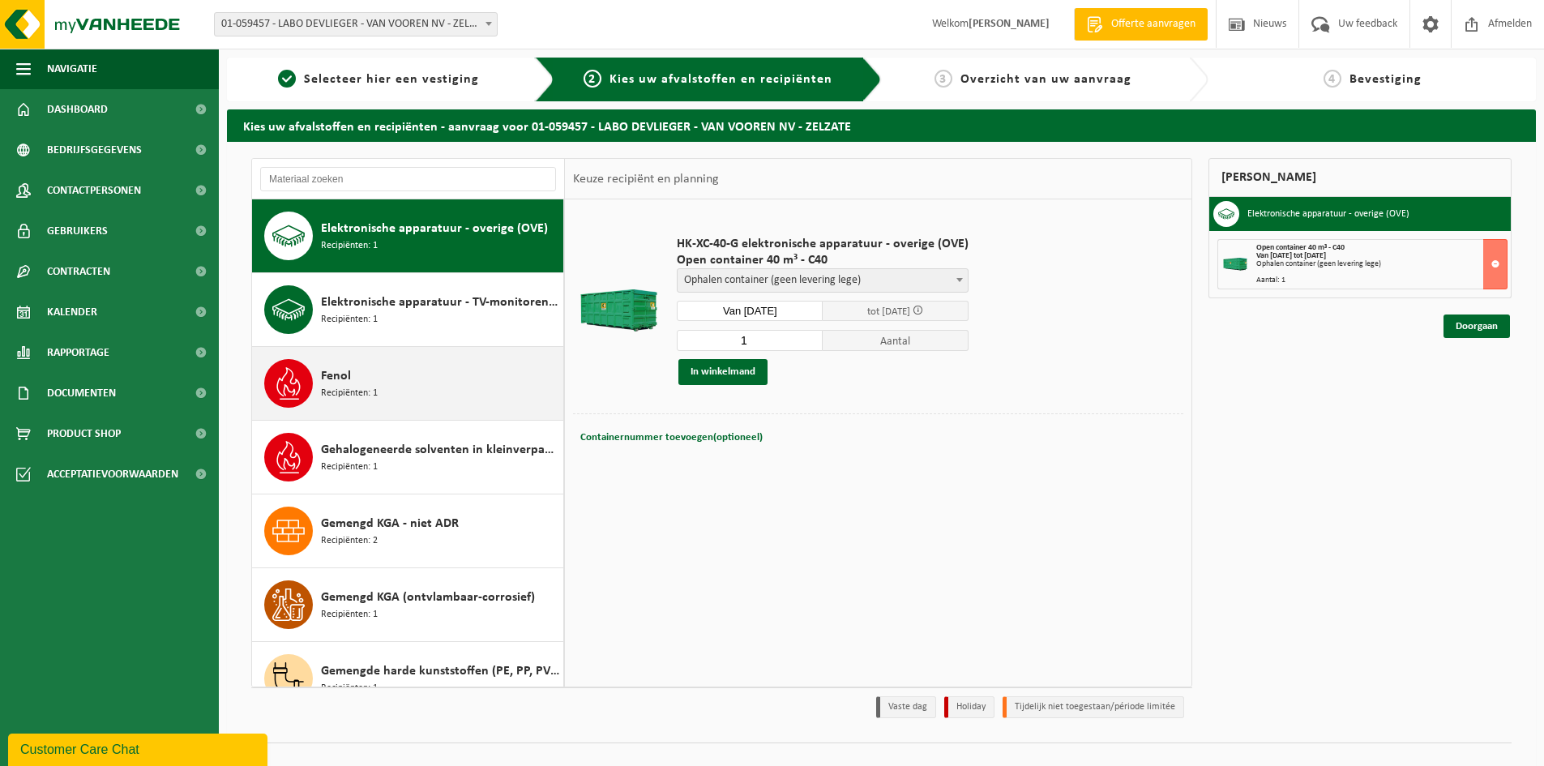
click at [353, 390] on span "Recipiënten: 1" at bounding box center [349, 393] width 57 height 15
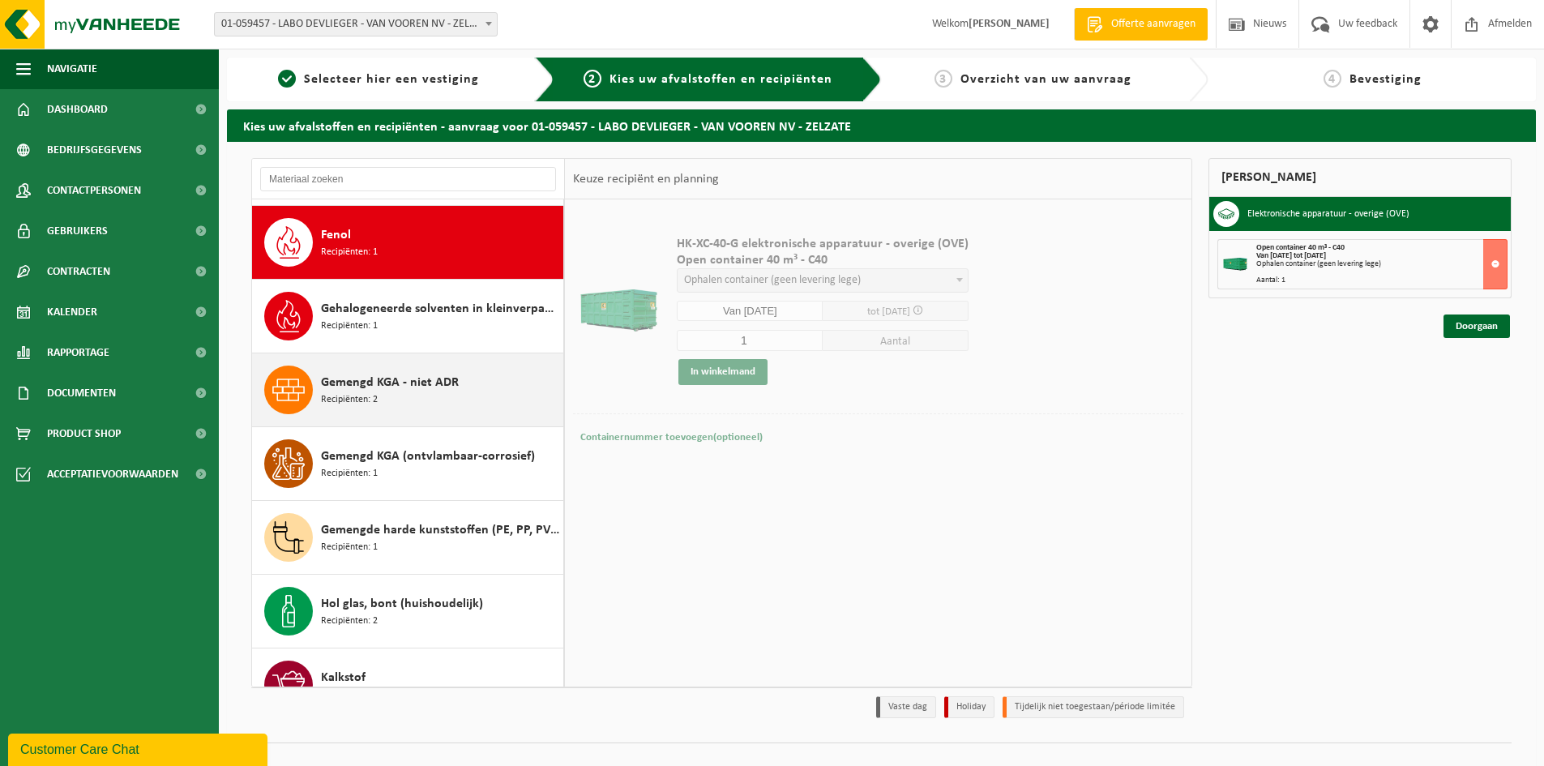
scroll to position [811, 0]
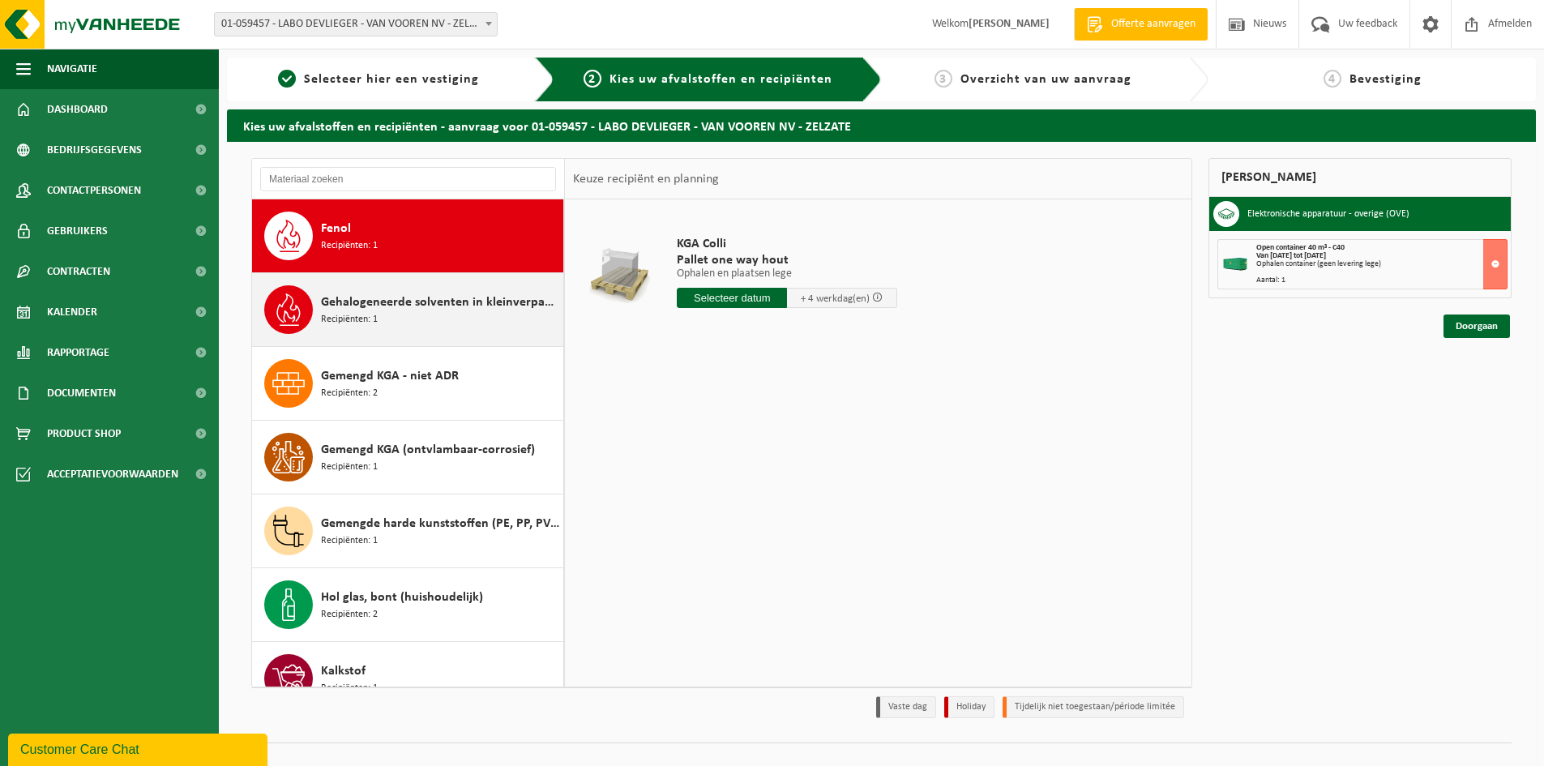
click at [392, 327] on div "Gehalogeneerde solventen in kleinverpakking Recipiënten: 1" at bounding box center [440, 309] width 238 height 49
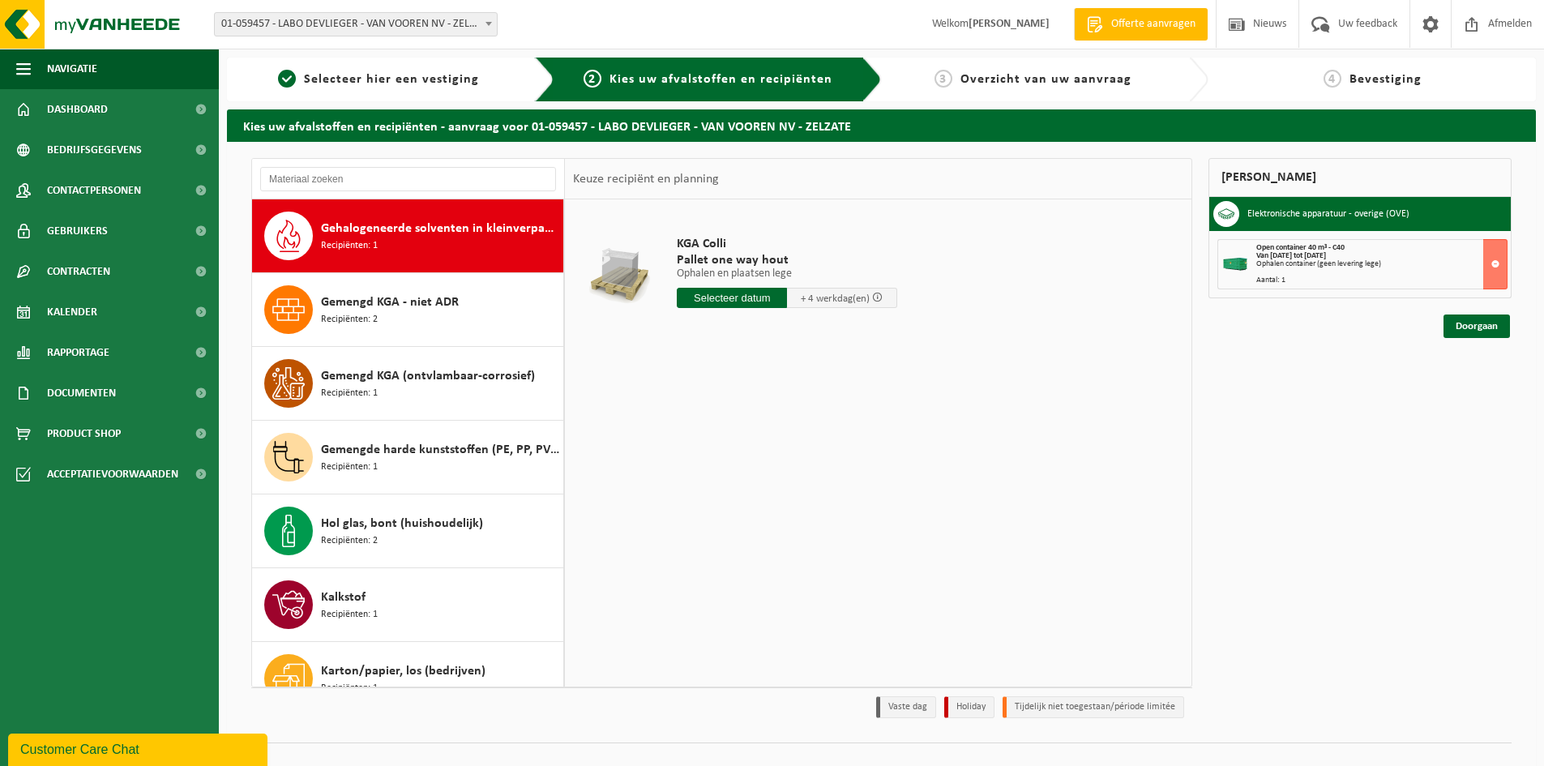
click at [392, 327] on div "Gemengd KGA - niet ADR Recipiënten: 2" at bounding box center [440, 309] width 238 height 49
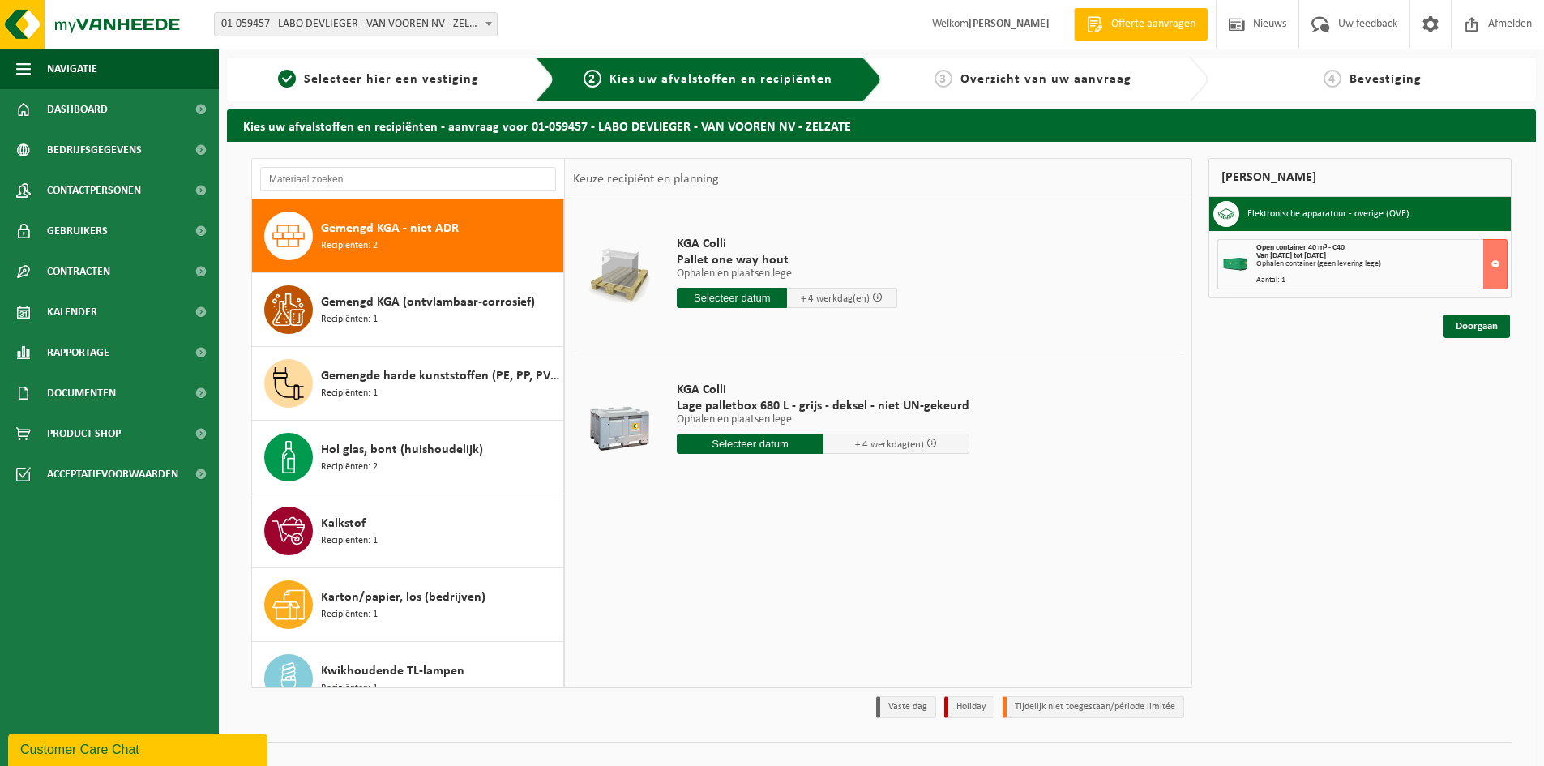
click at [392, 327] on div "Gemengd KGA (ontvlambaar-corrosief) Recipiënten: 1" at bounding box center [440, 309] width 238 height 49
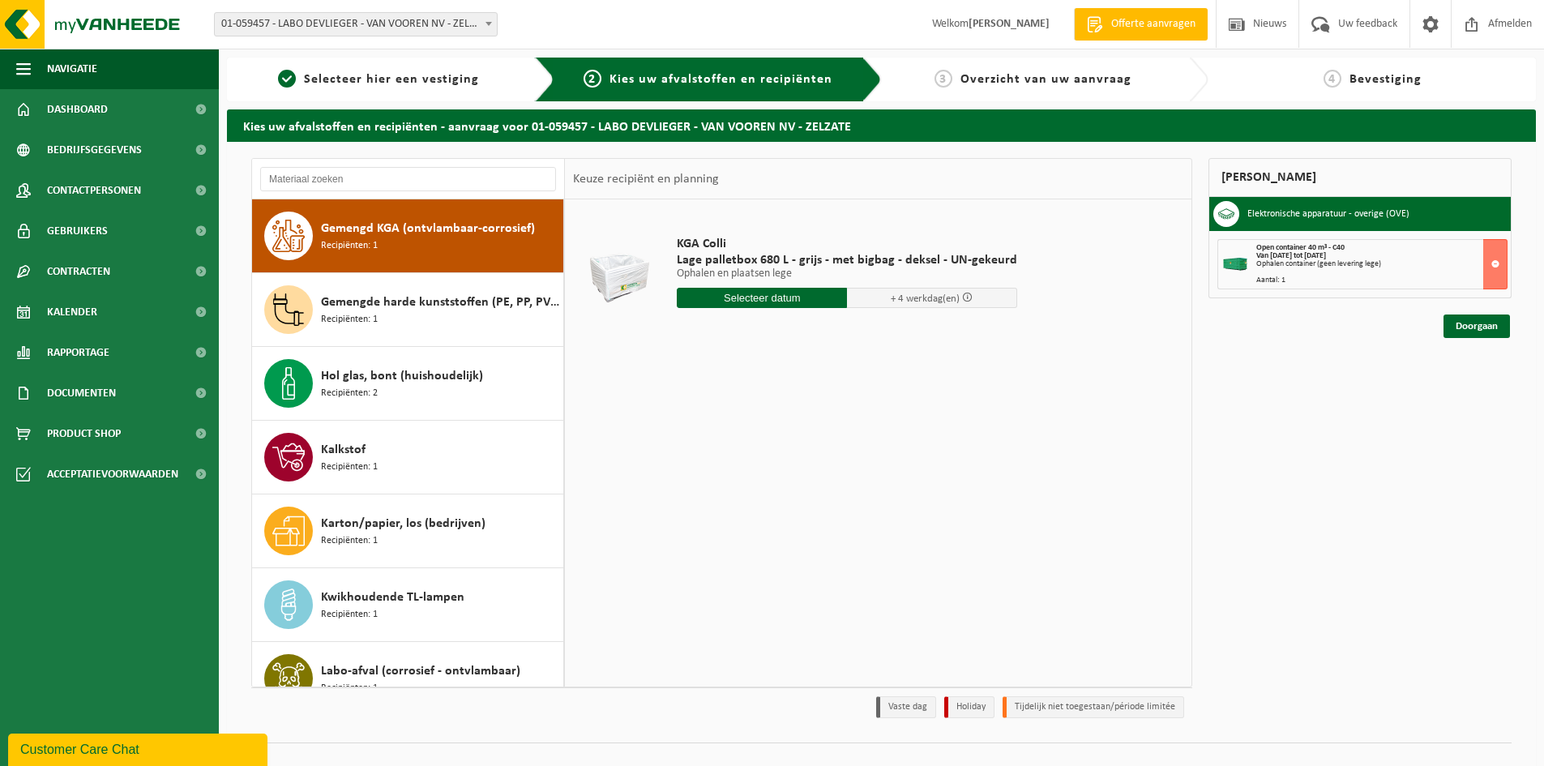
click at [392, 327] on div "Gemengde harde kunststoffen (PE, PP, PVC, ABS, PC, PA, ...), recycleerbaar (ind…" at bounding box center [440, 309] width 238 height 49
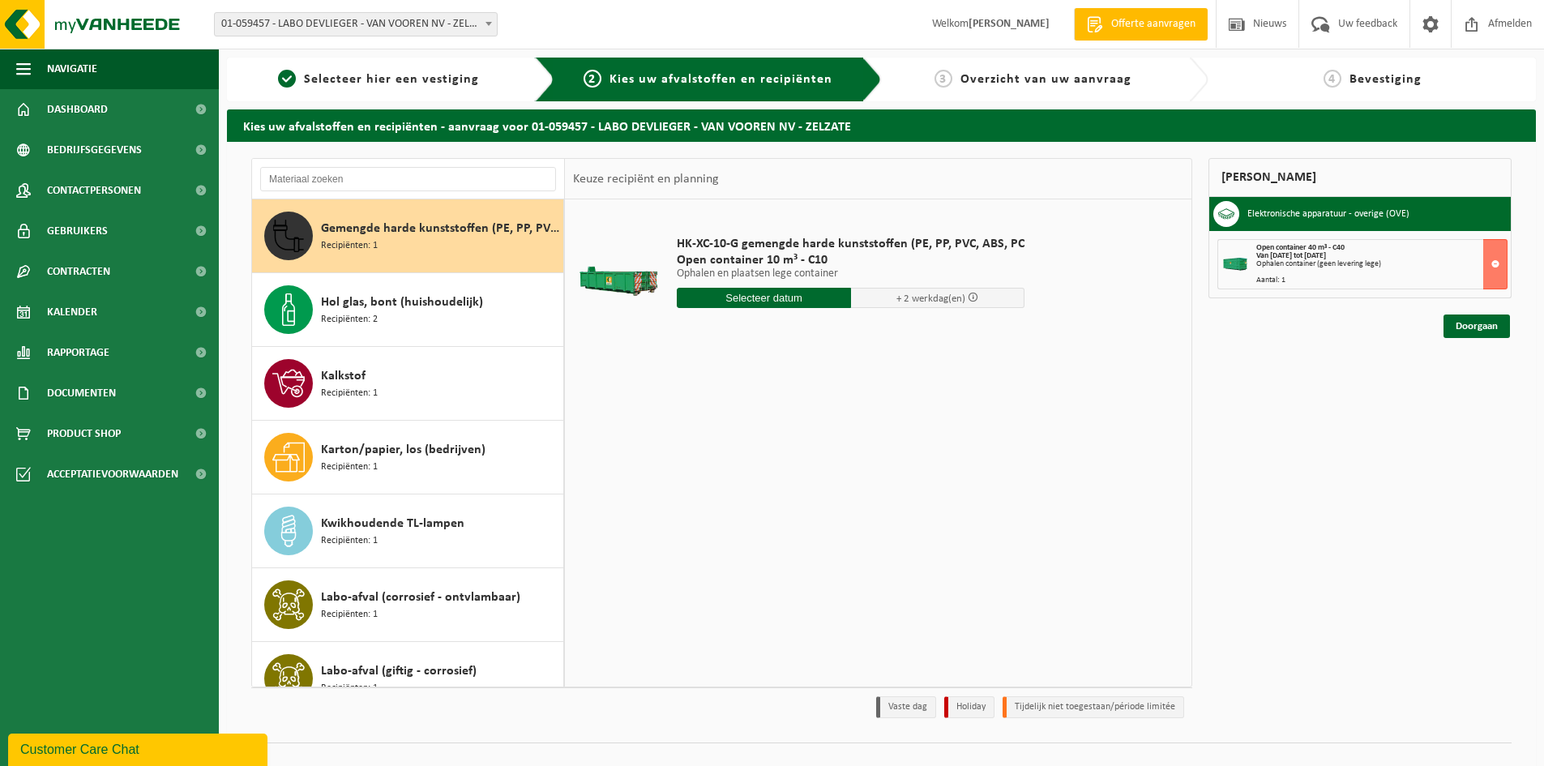
click at [392, 327] on div "Hol glas, bont (huishoudelijk) Recipiënten: 2" at bounding box center [440, 309] width 238 height 49
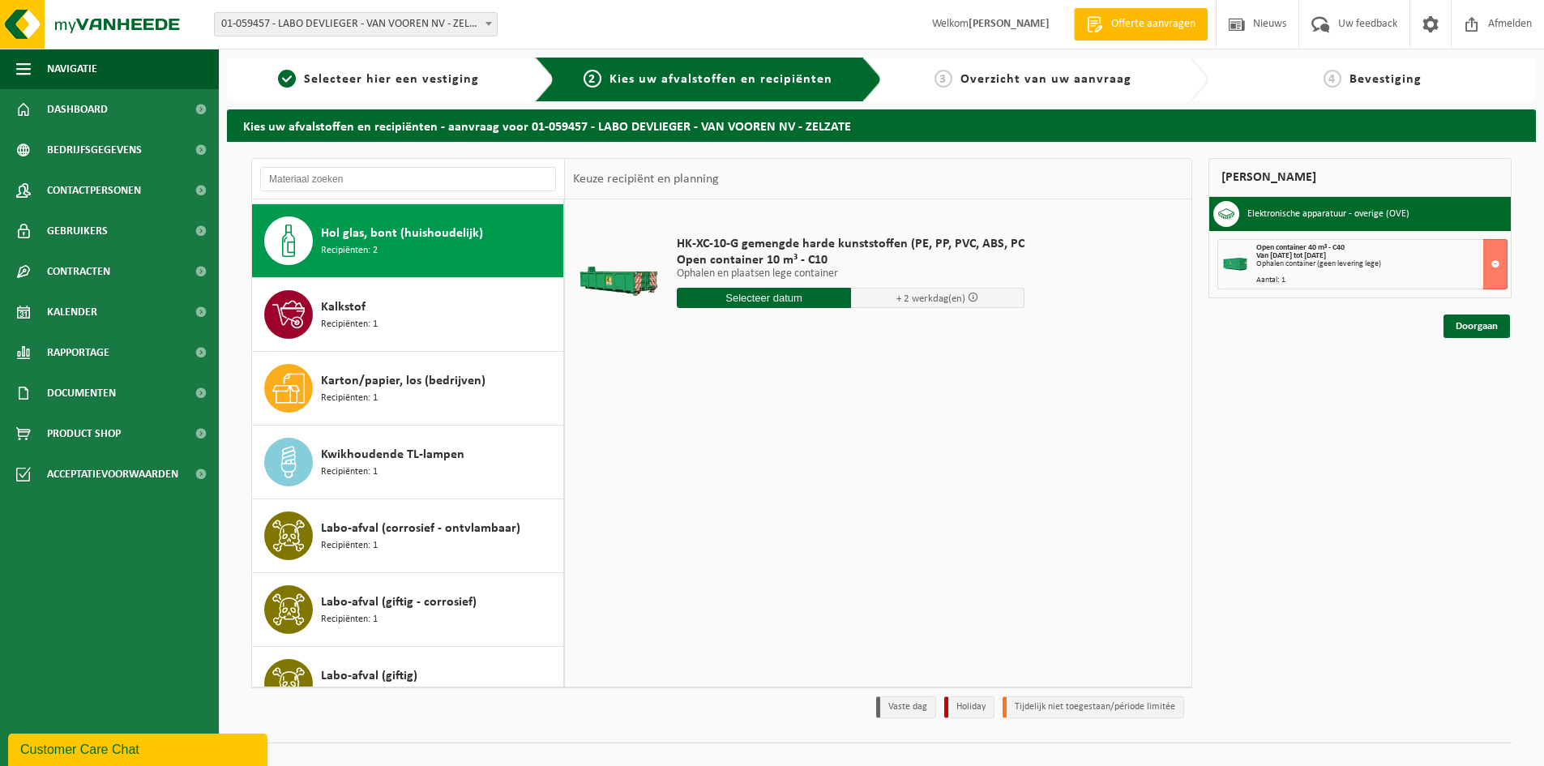
scroll to position [1180, 0]
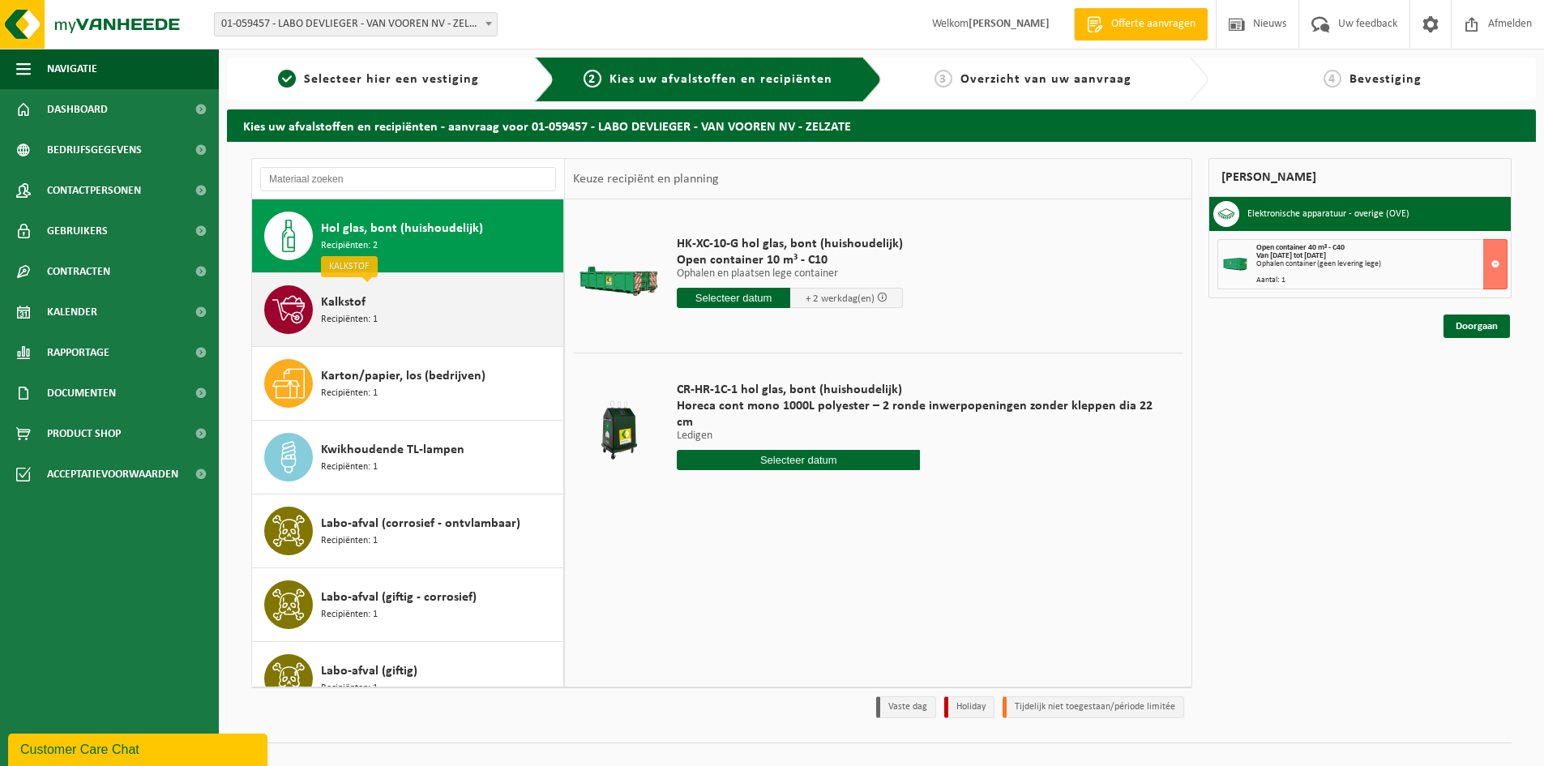
click at [400, 320] on div "Kalkstof Recipiënten: 1" at bounding box center [440, 309] width 238 height 49
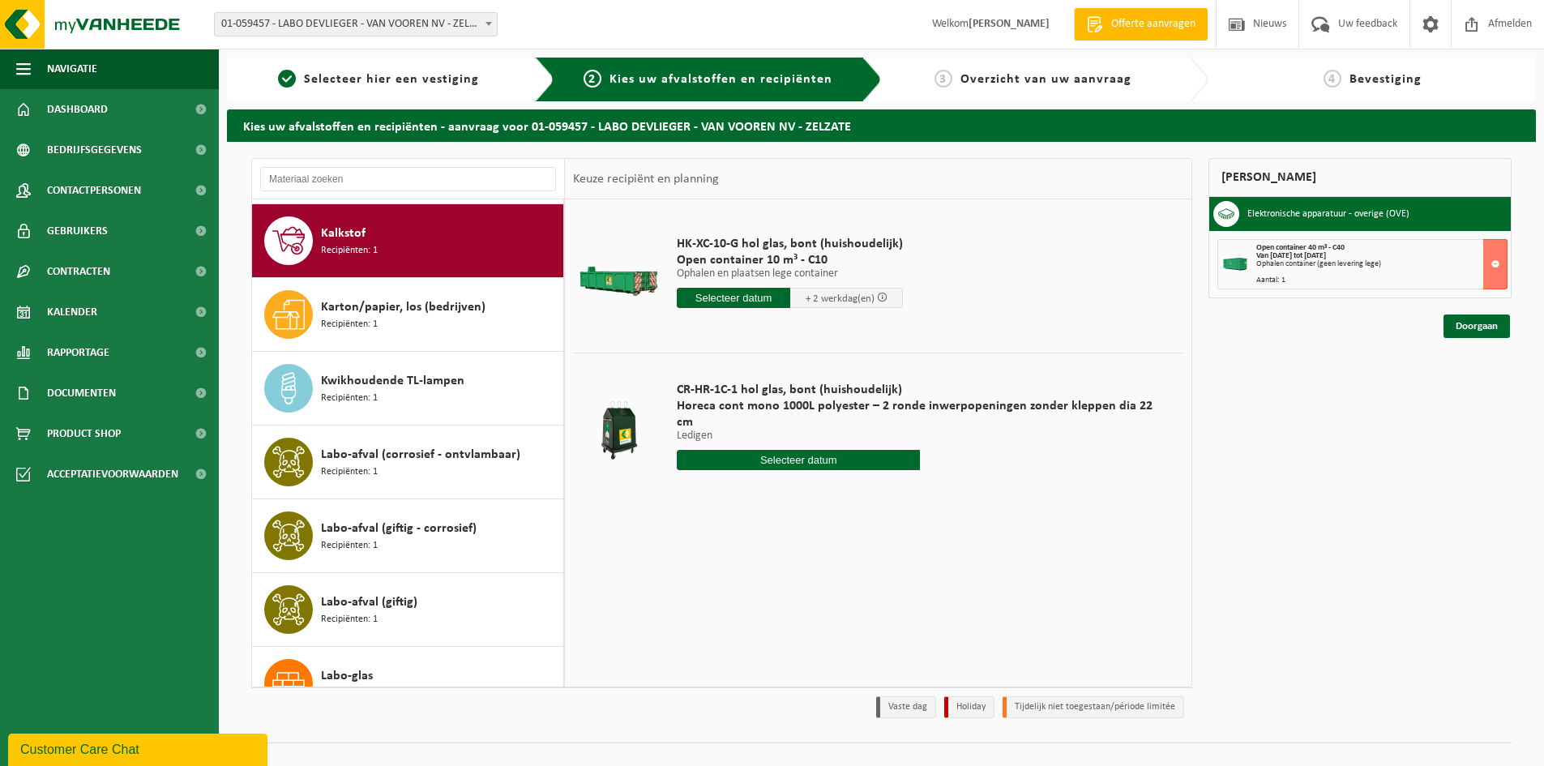
scroll to position [1254, 0]
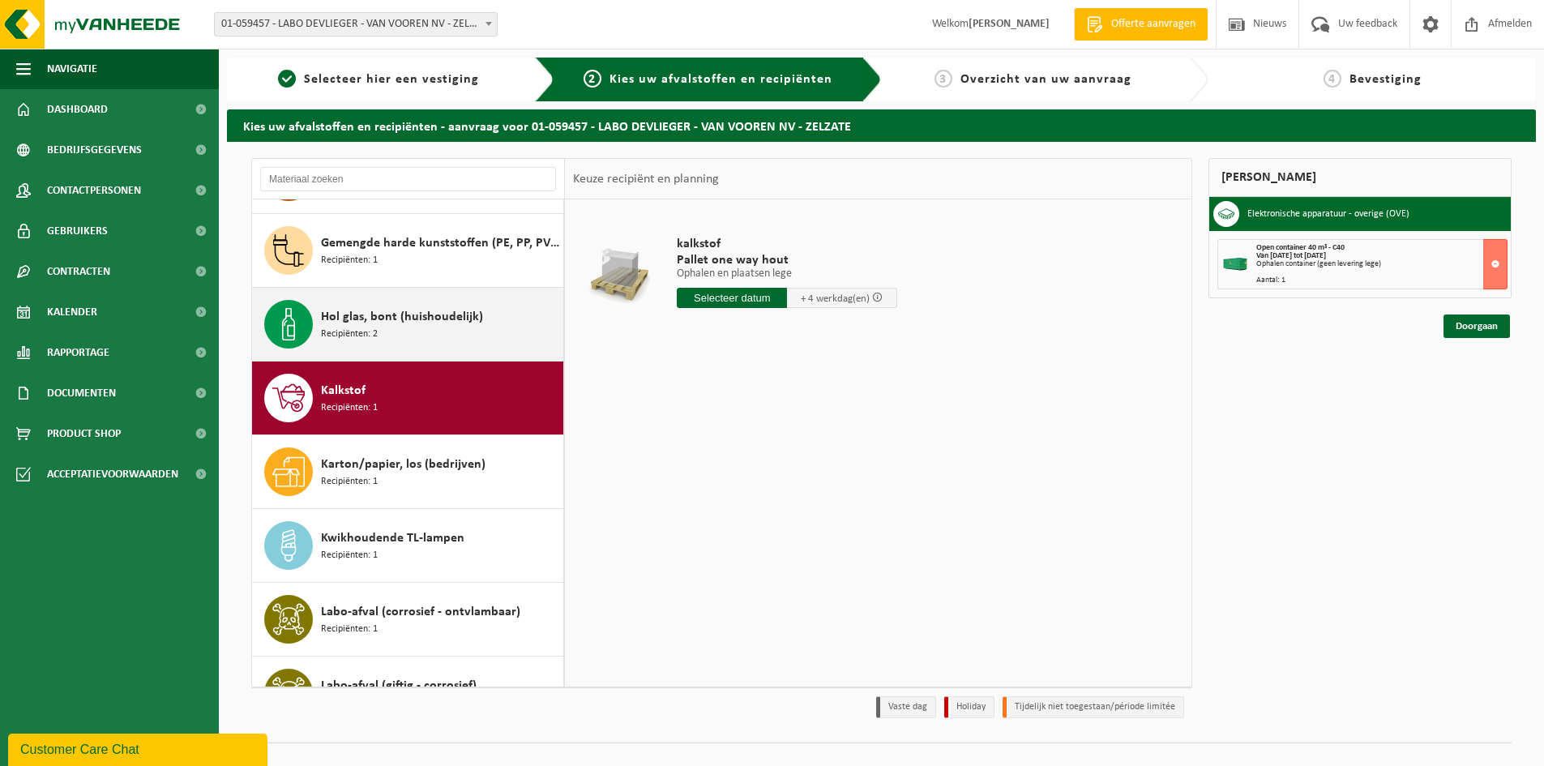
click at [413, 323] on span "Hol glas, bont (huishoudelijk)" at bounding box center [402, 316] width 162 height 19
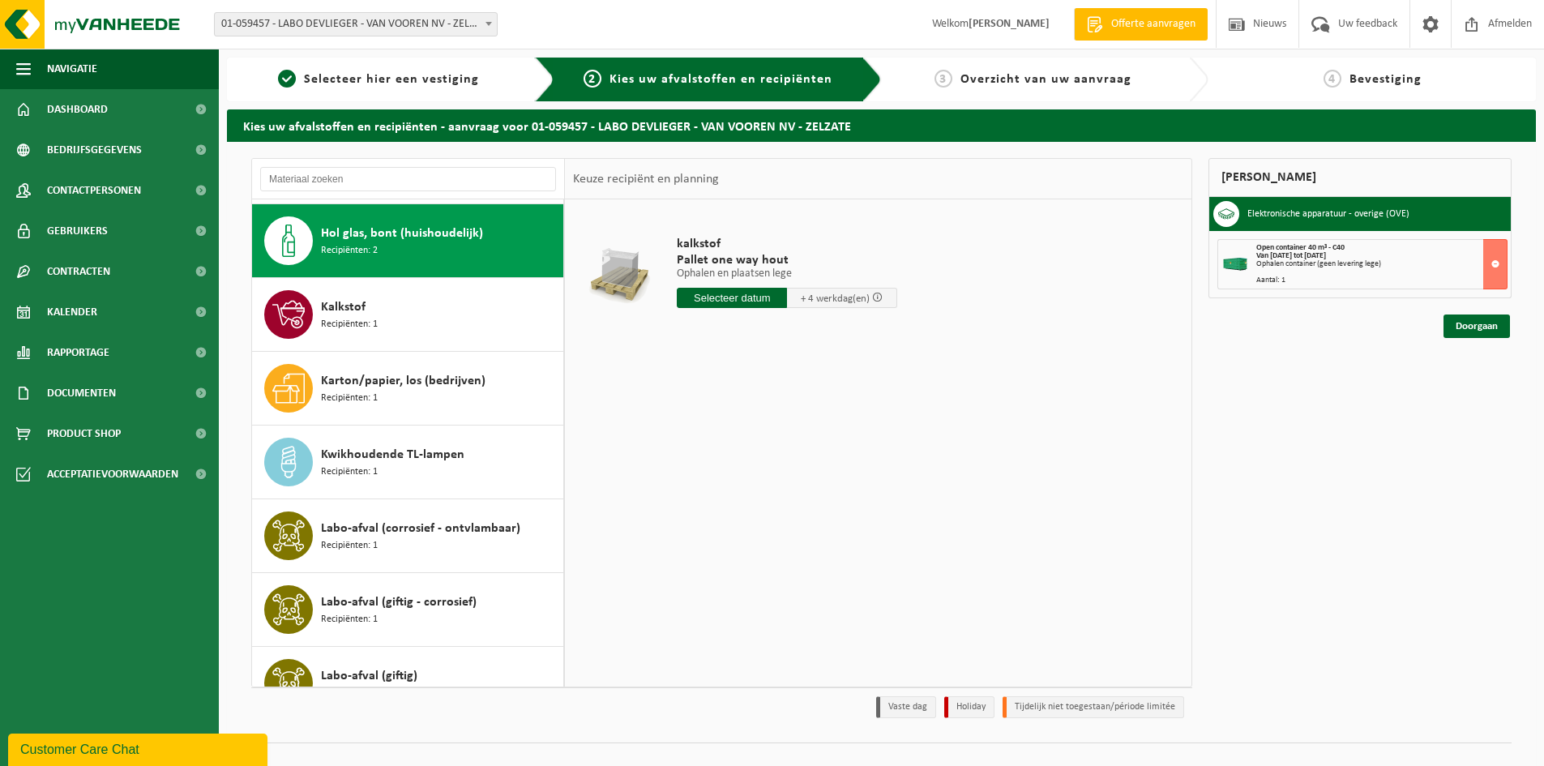
scroll to position [1180, 0]
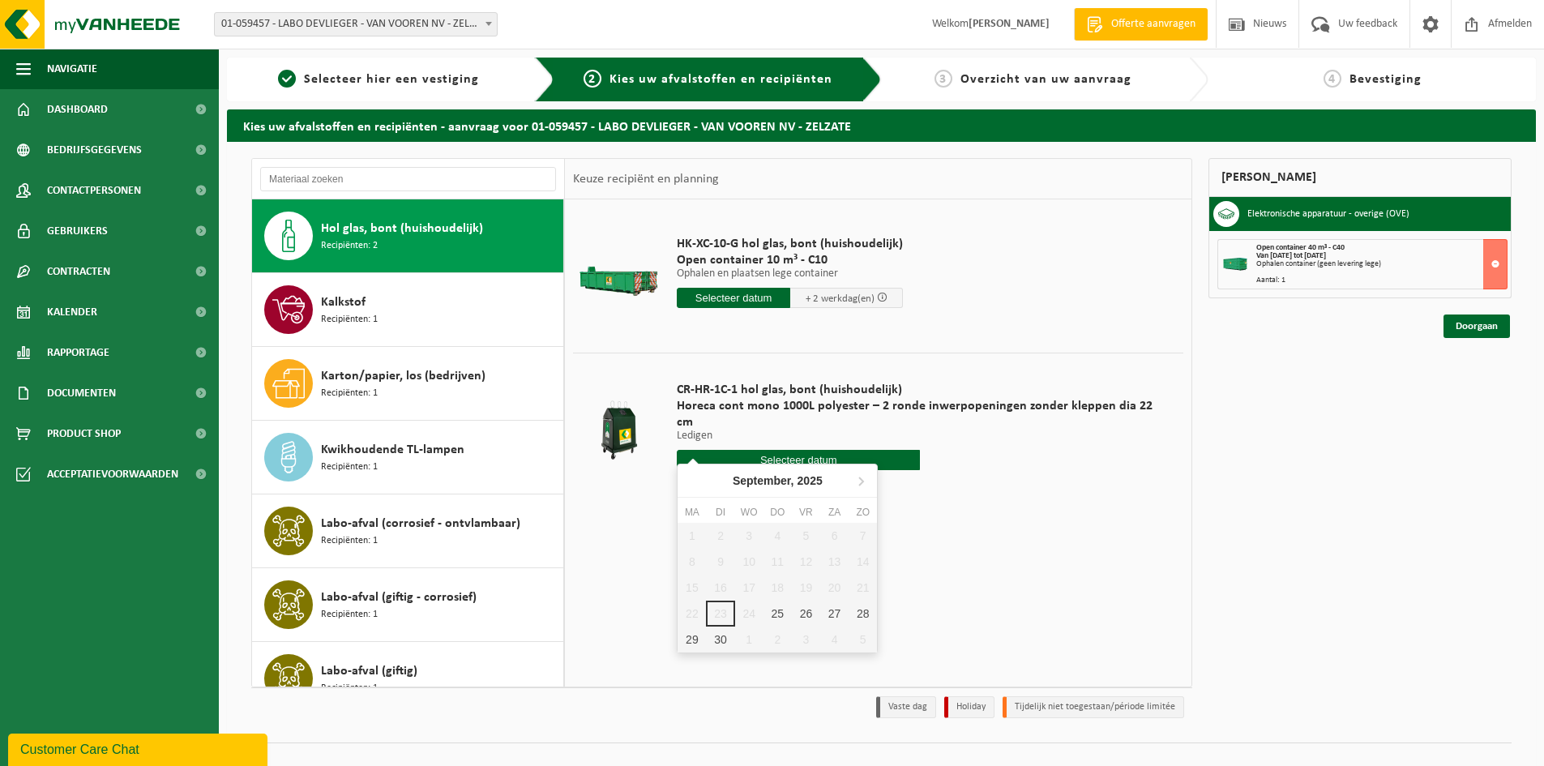
click at [789, 450] on input "text" at bounding box center [798, 460] width 243 height 20
click at [977, 450] on div at bounding box center [920, 460] width 486 height 20
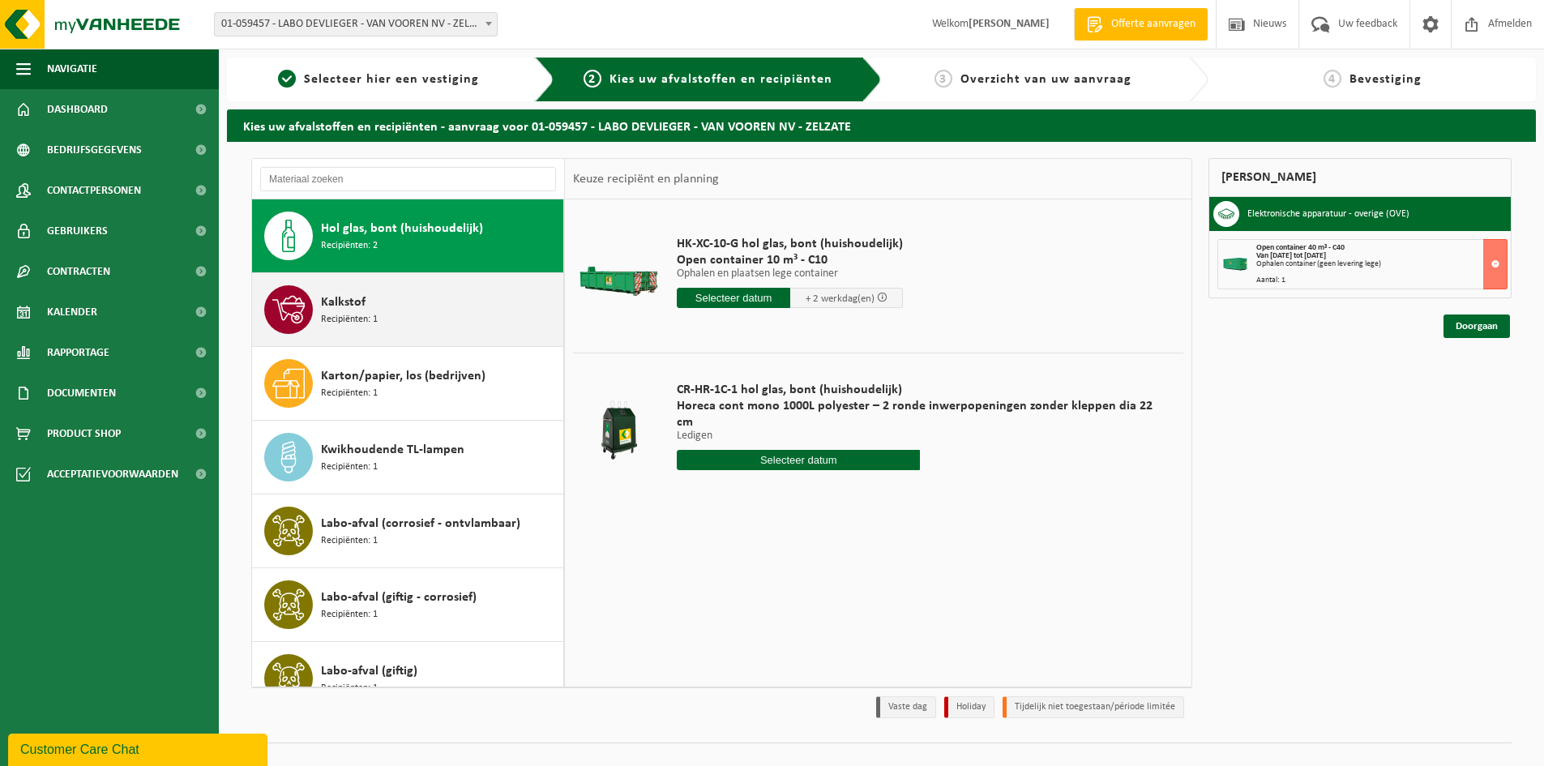
click at [372, 320] on span "Recipiënten: 1" at bounding box center [349, 319] width 57 height 15
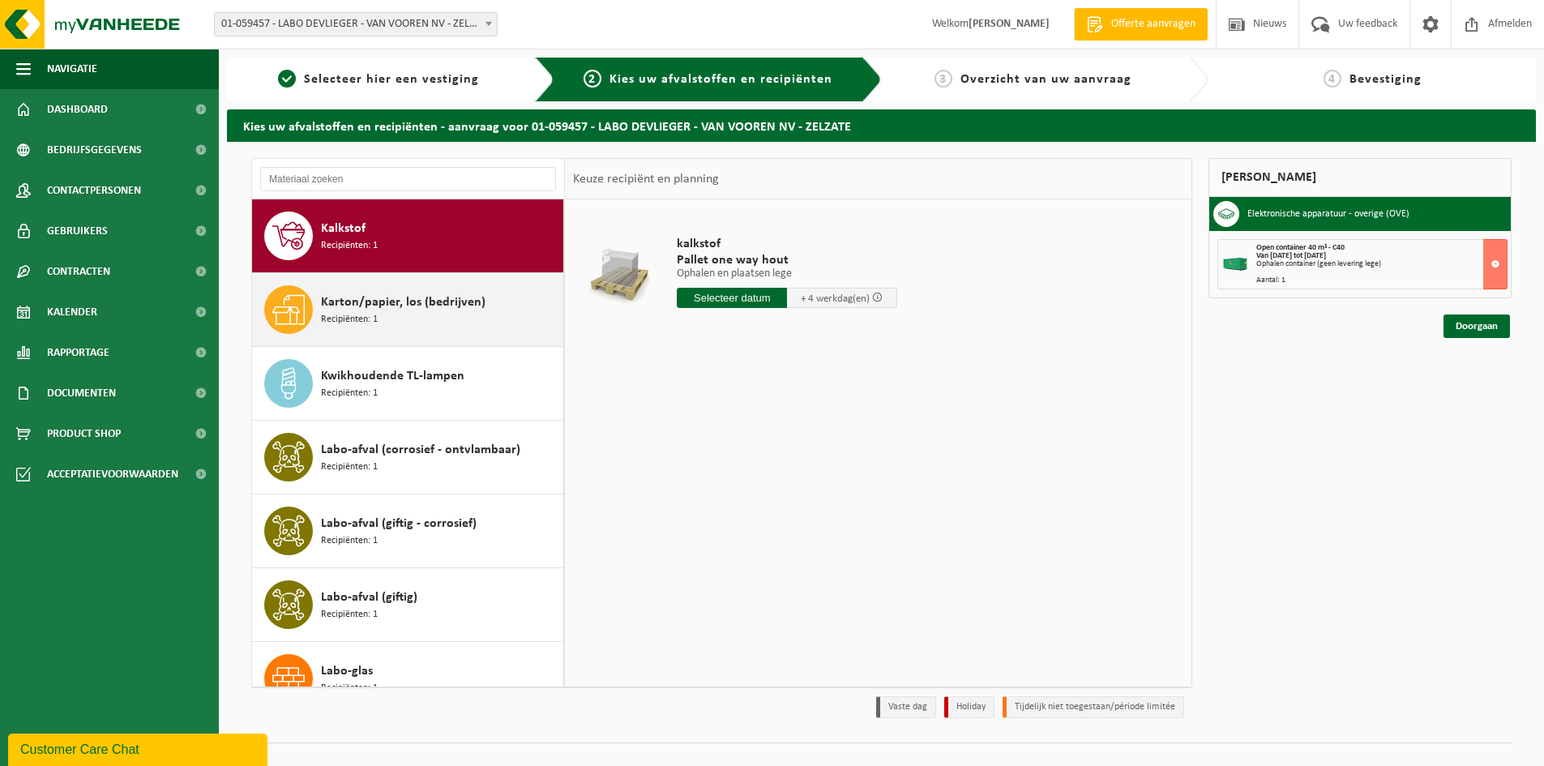
click at [384, 323] on div "Karton/papier, los (bedrijven) Recipiënten: 1" at bounding box center [440, 309] width 238 height 49
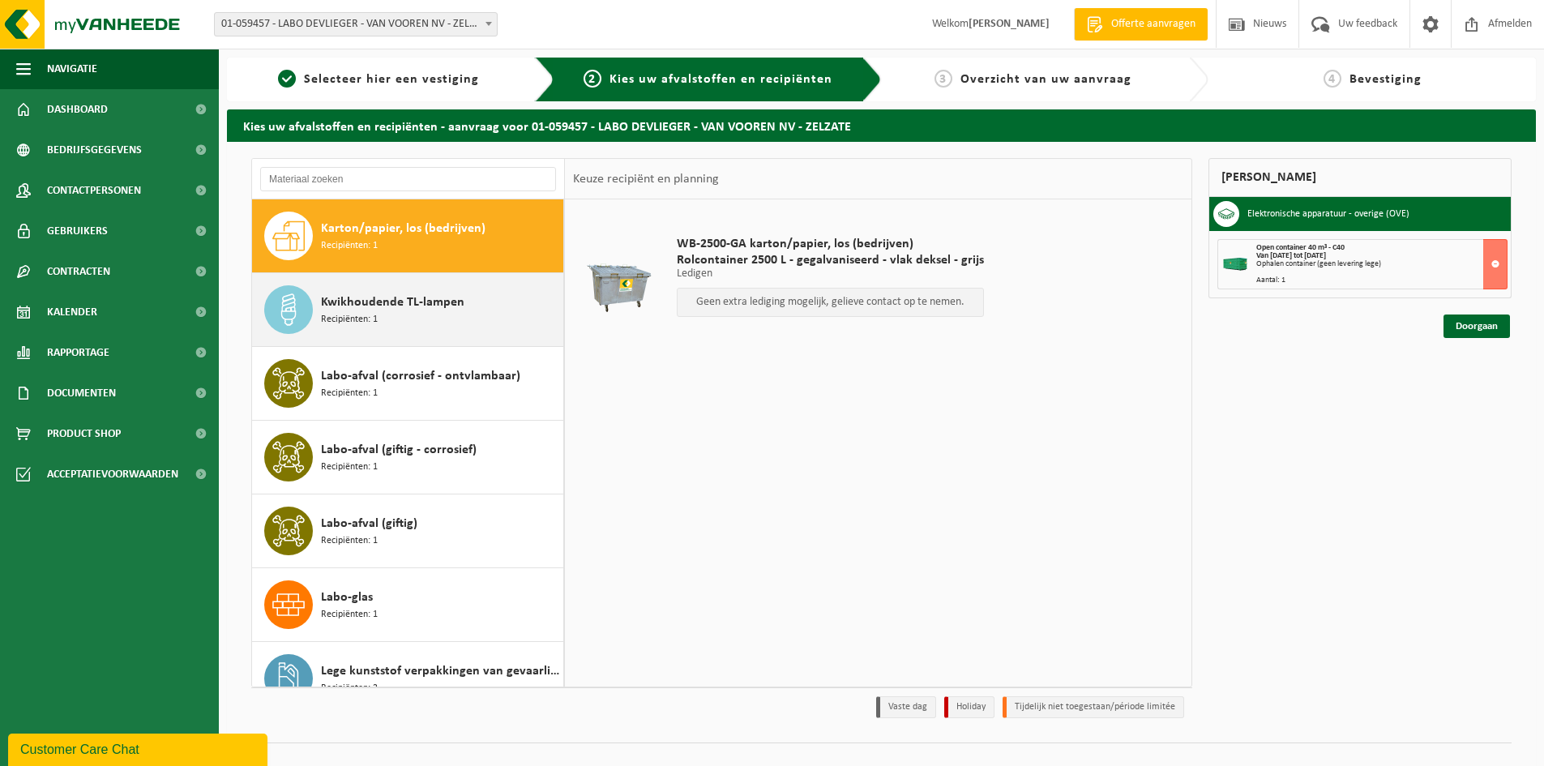
click at [385, 323] on div "Kwikhoudende TL-lampen Recipiënten: 1" at bounding box center [440, 309] width 238 height 49
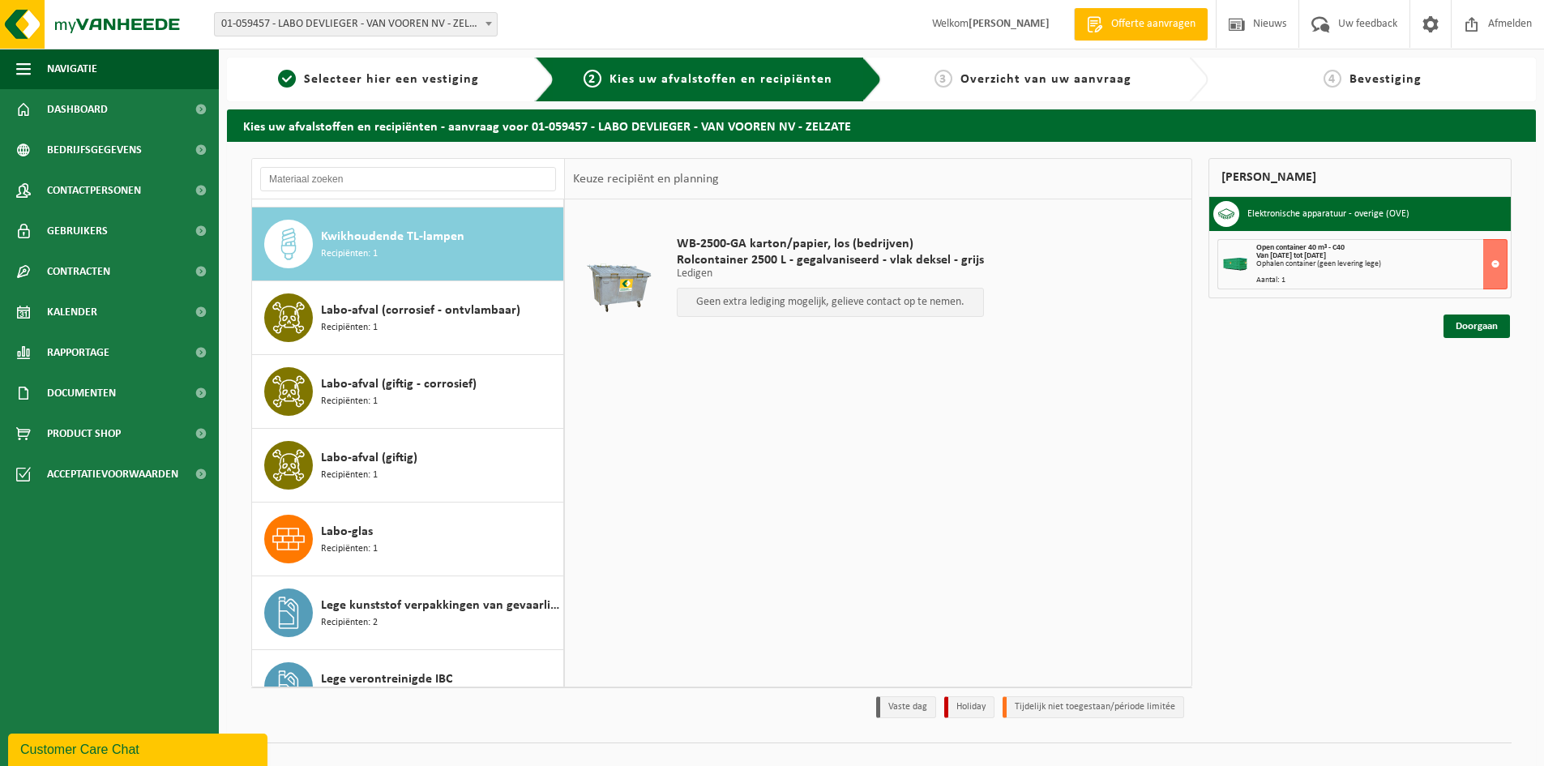
scroll to position [1401, 0]
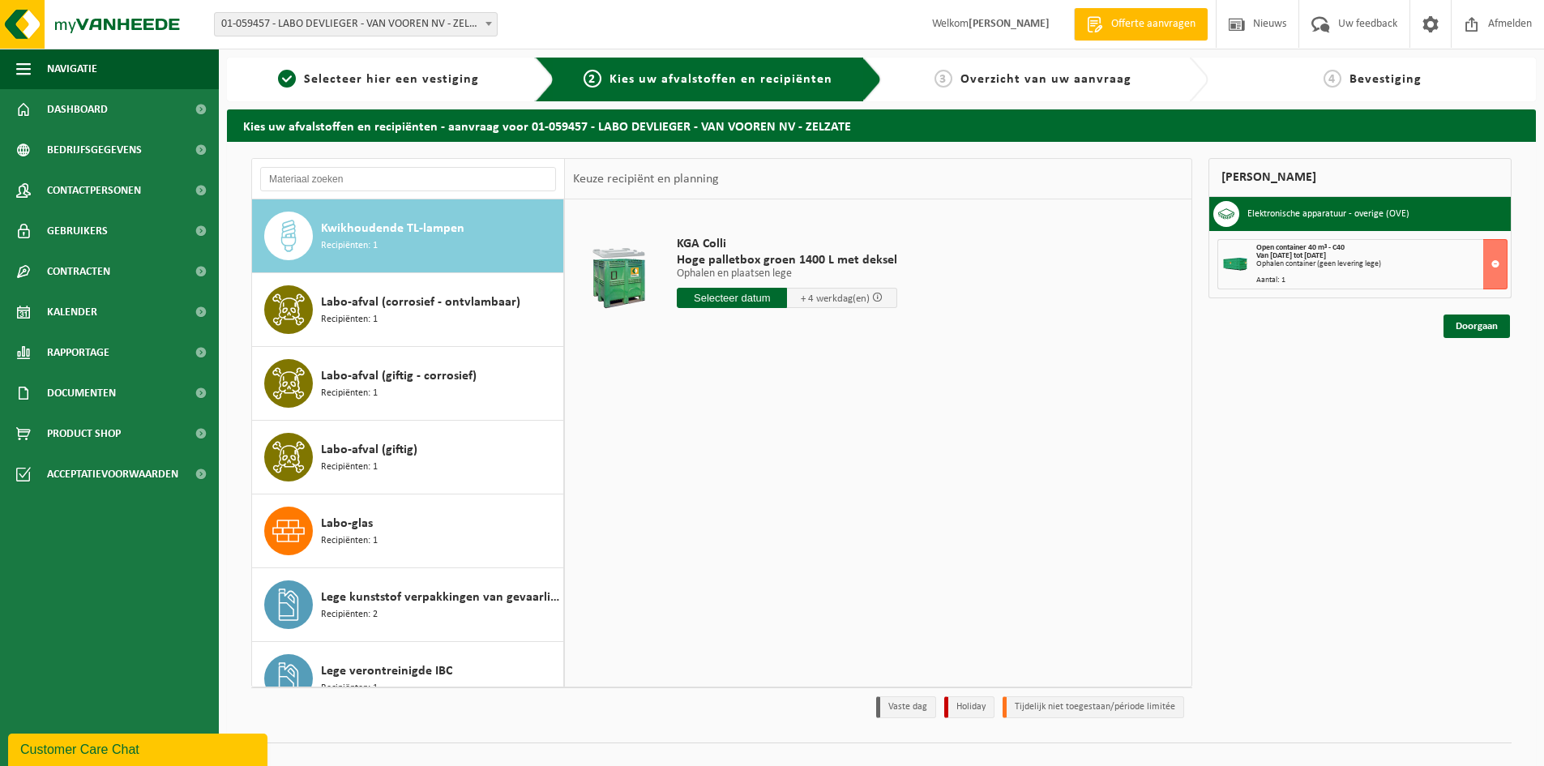
click at [385, 323] on div "Labo-afval (corrosief - ontvlambaar) Recipiënten: 1" at bounding box center [440, 309] width 238 height 49
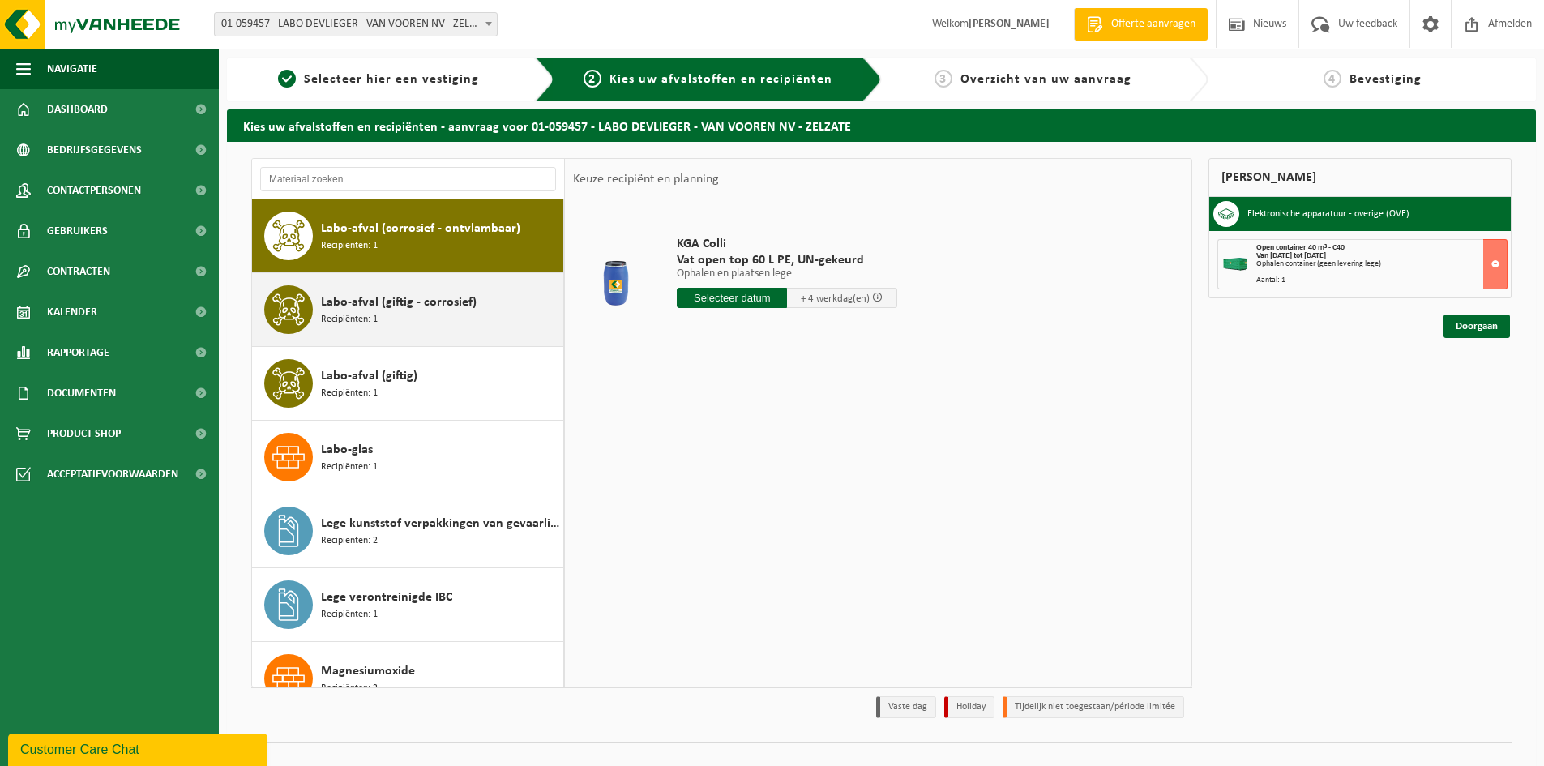
click at [386, 323] on div "Labo-afval (giftig - corrosief) Recipiënten: 1" at bounding box center [440, 309] width 238 height 49
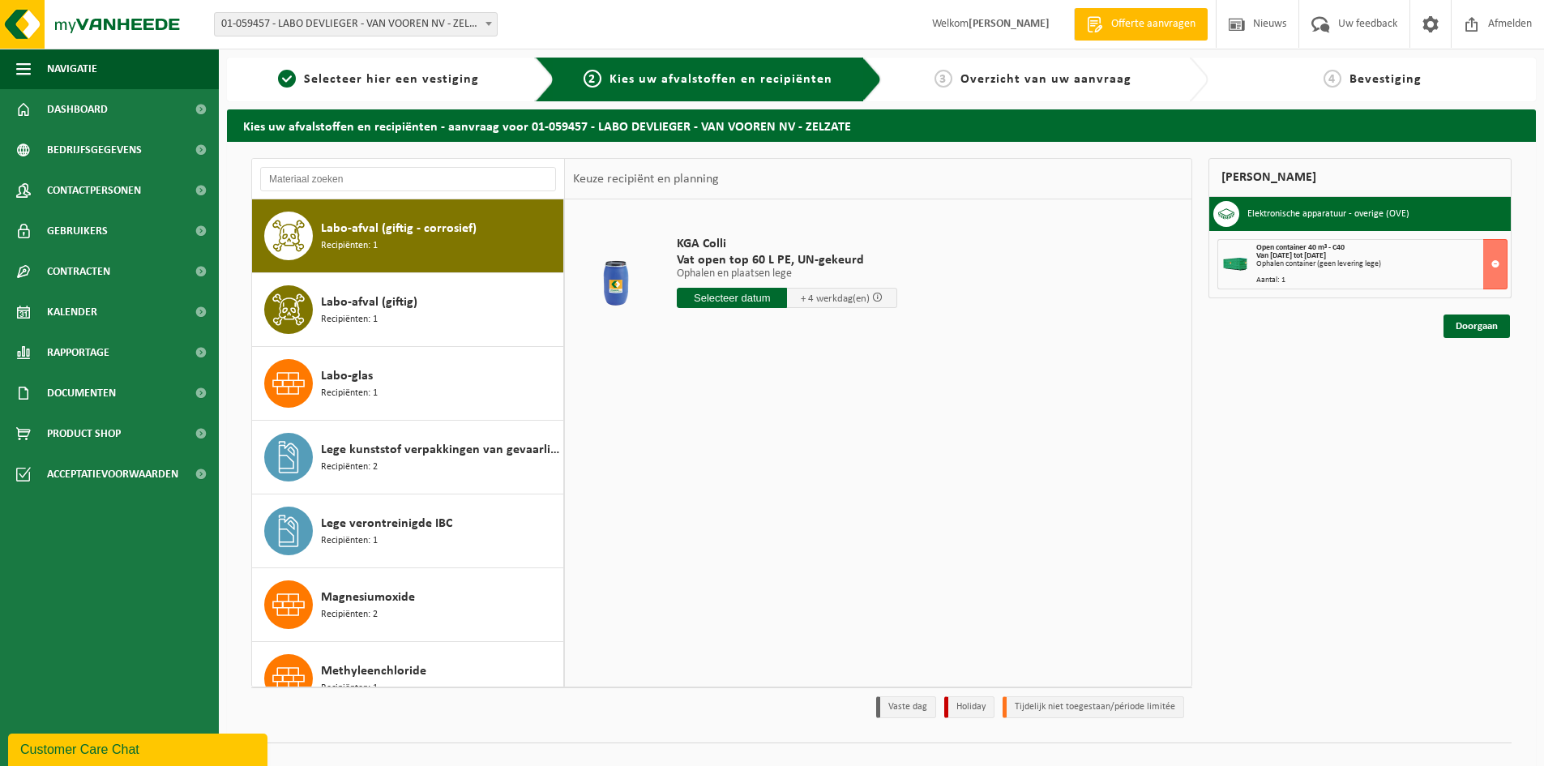
click at [386, 323] on div "Labo-afval (giftig) Recipiënten: 1" at bounding box center [440, 309] width 238 height 49
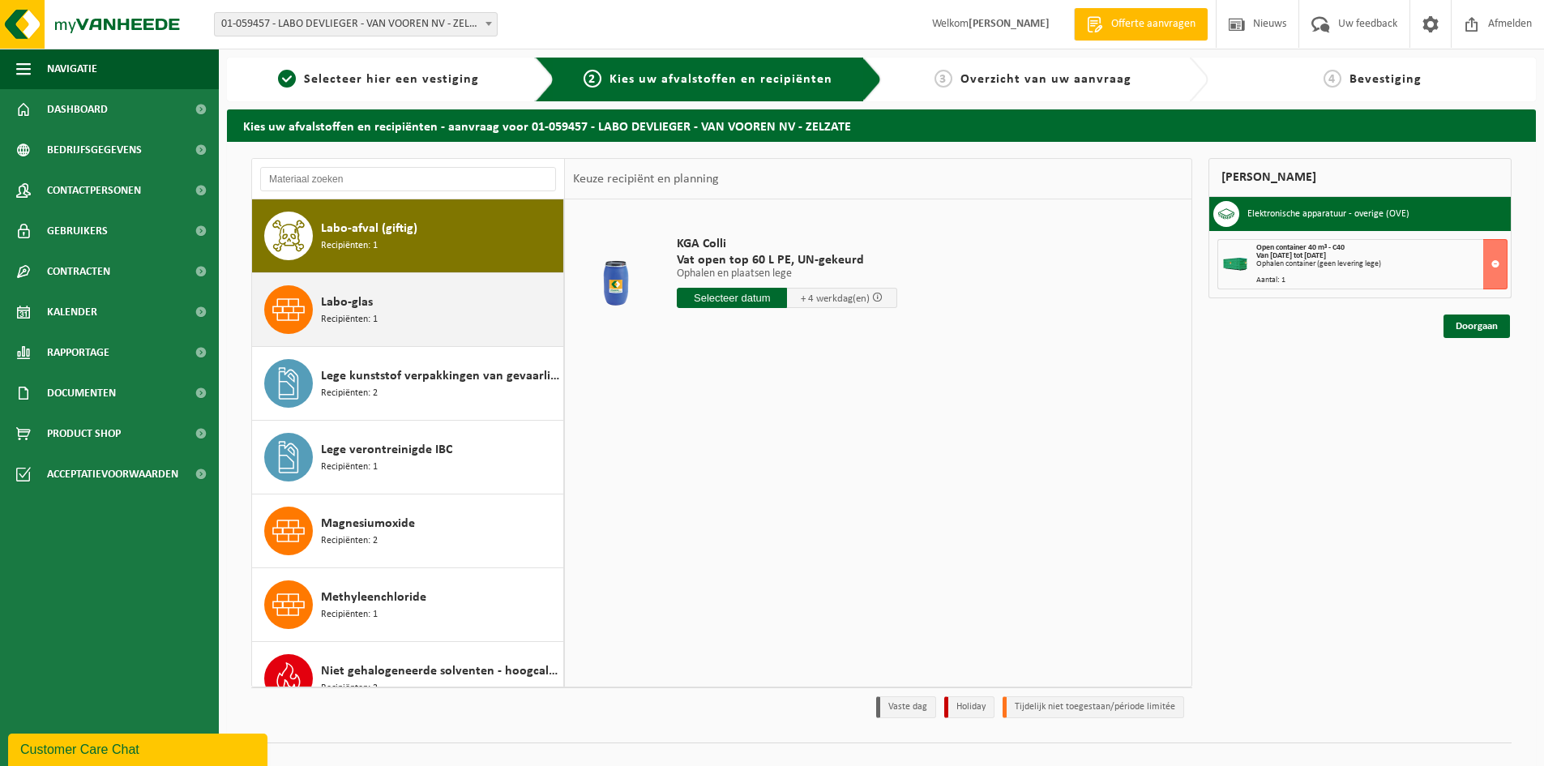
click at [386, 322] on div "Labo-glas Recipiënten: 1" at bounding box center [440, 309] width 238 height 49
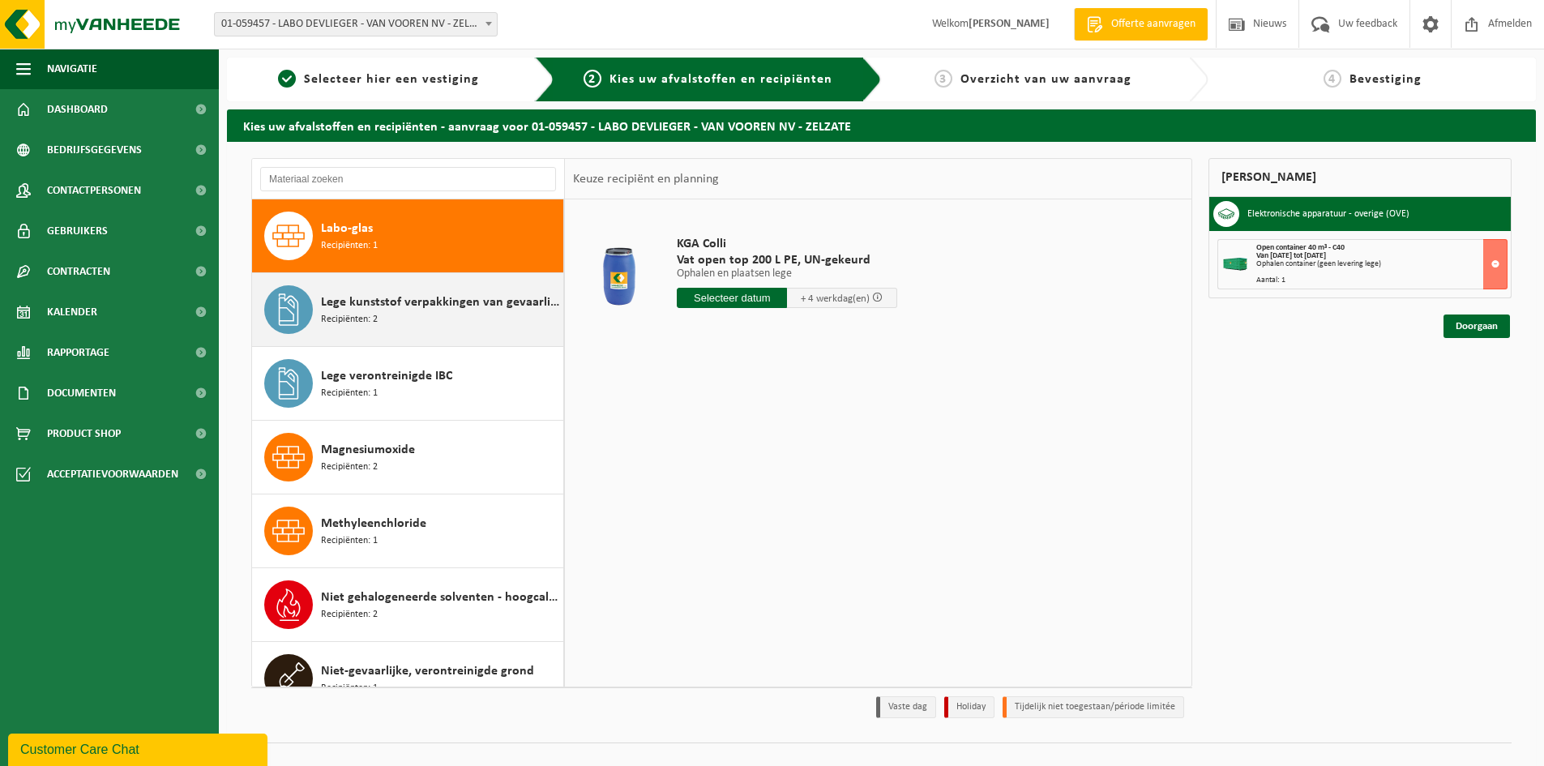
click at [386, 323] on div "Lege kunststof verpakkingen van gevaarlijke stoffen Recipiënten: 2" at bounding box center [440, 309] width 238 height 49
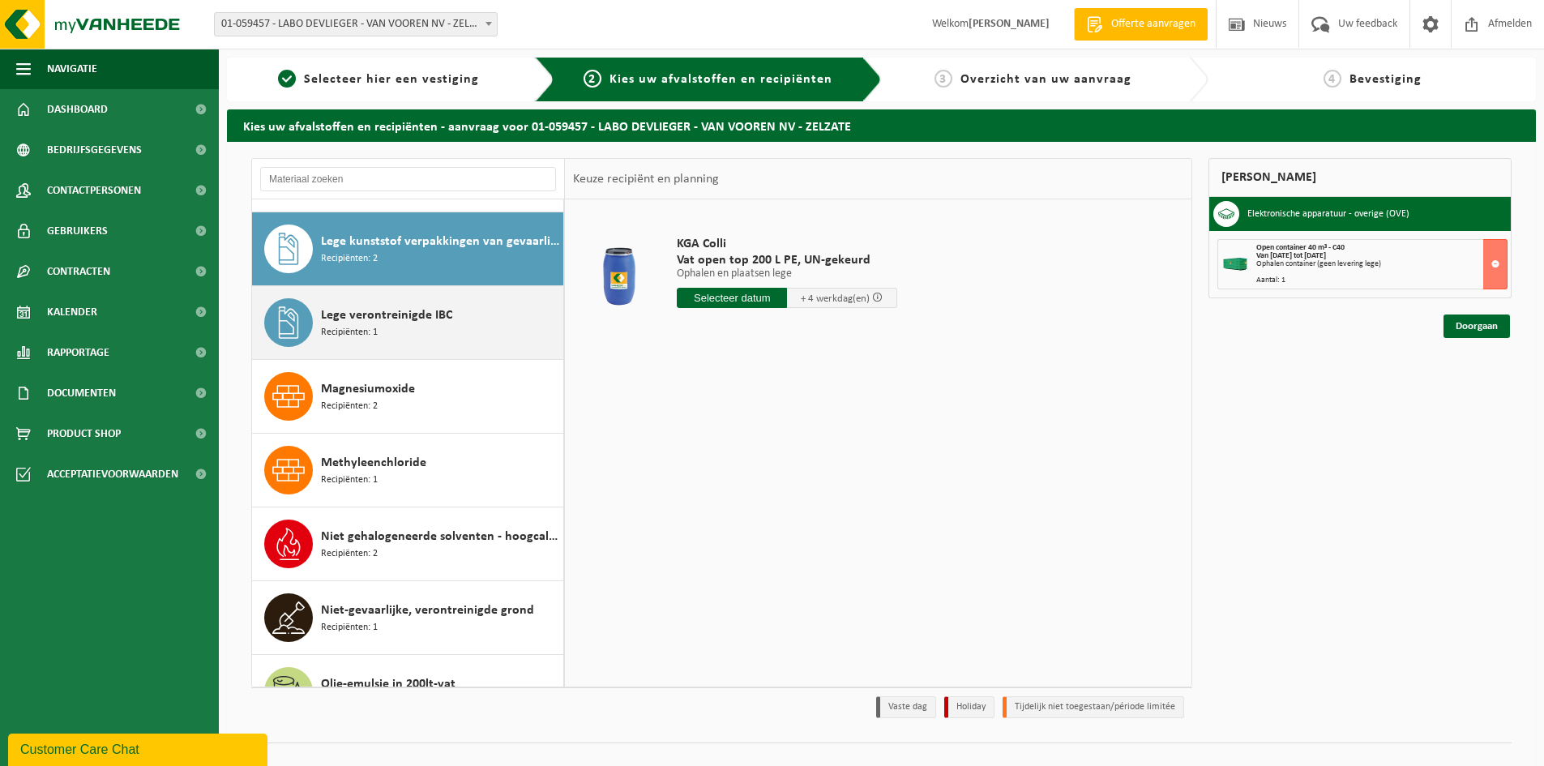
scroll to position [1770, 0]
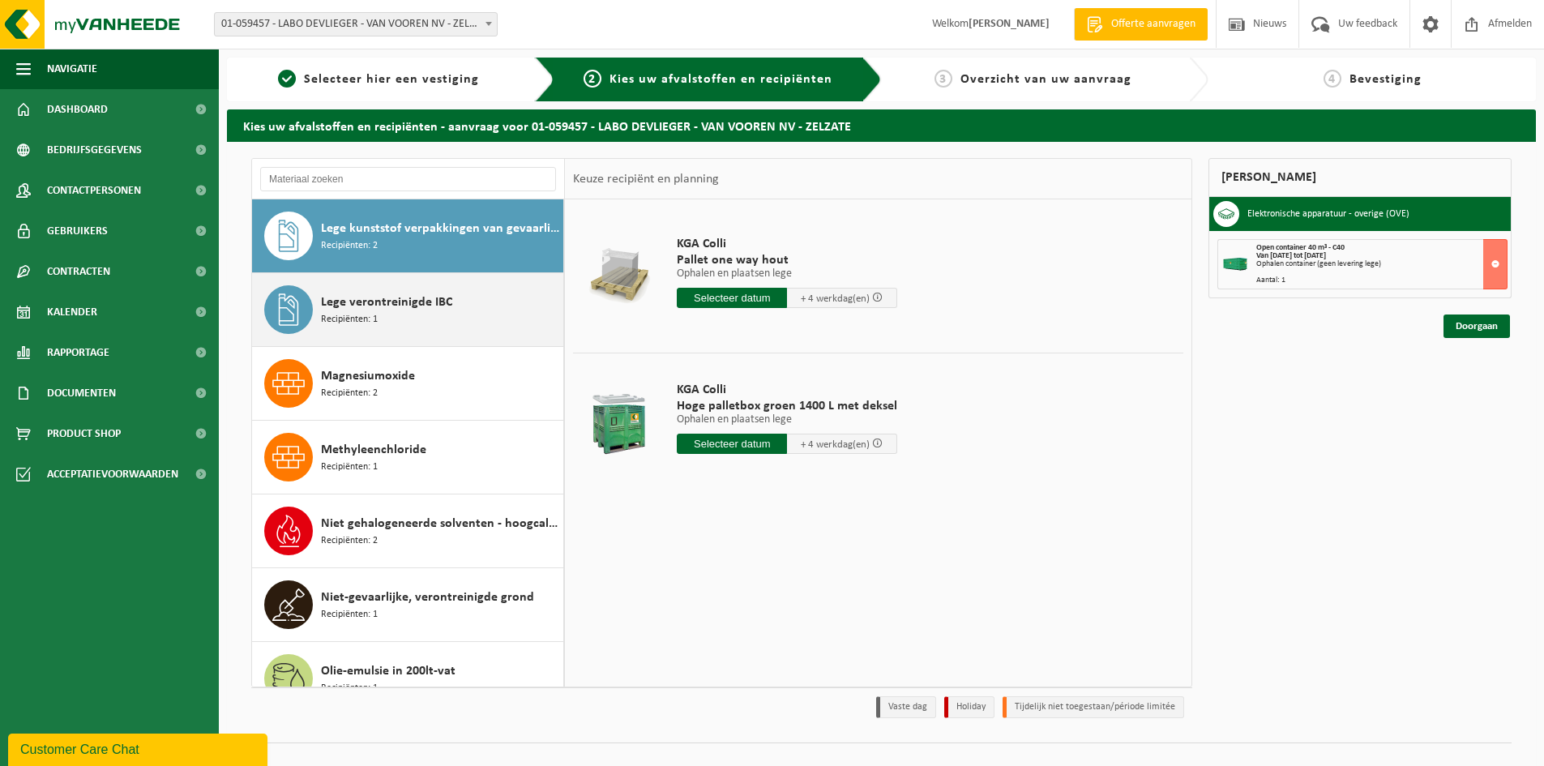
click at [386, 326] on div "Lege verontreinigde IBC Recipiënten: 1" at bounding box center [440, 309] width 238 height 49
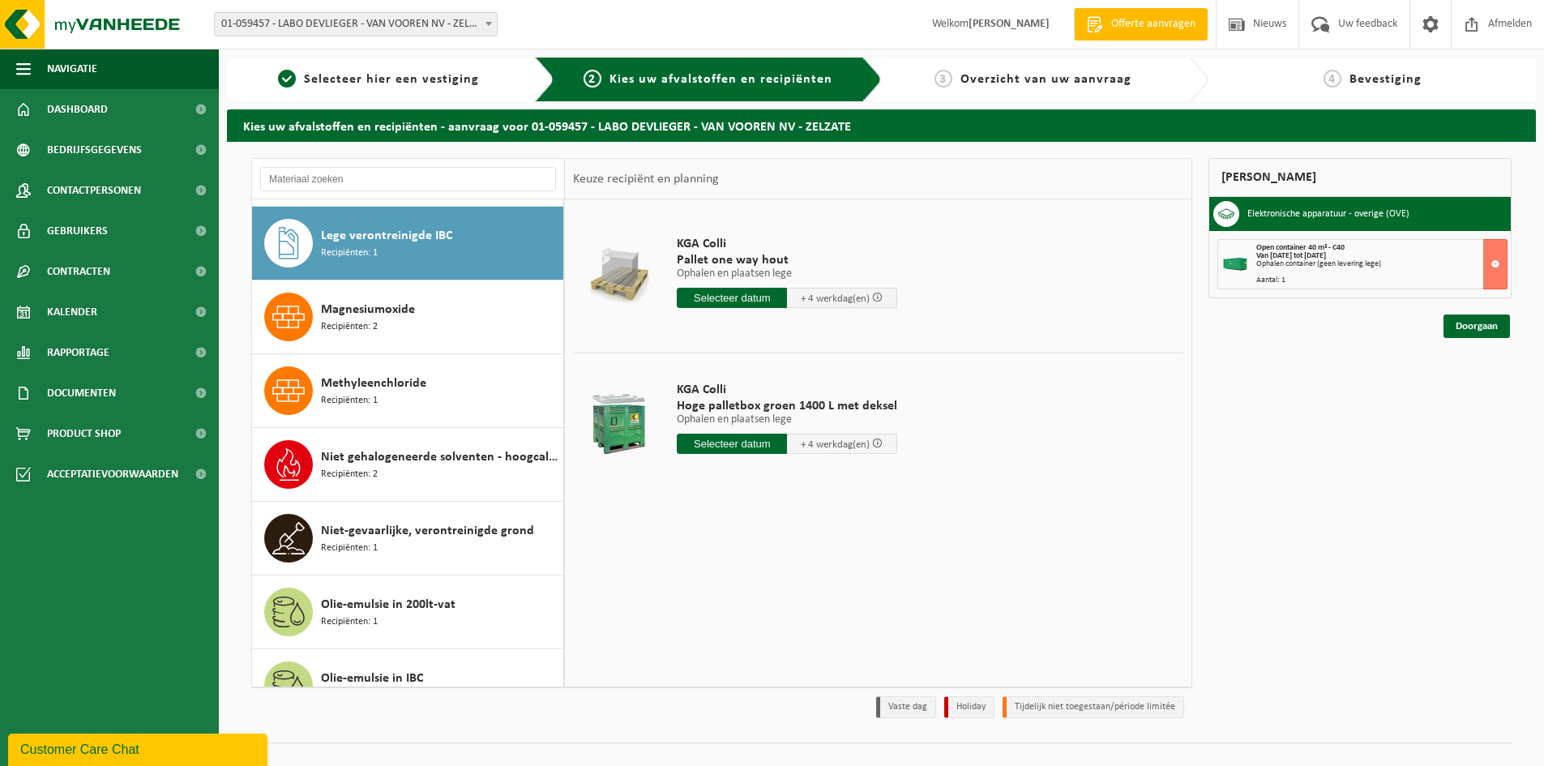
scroll to position [1844, 0]
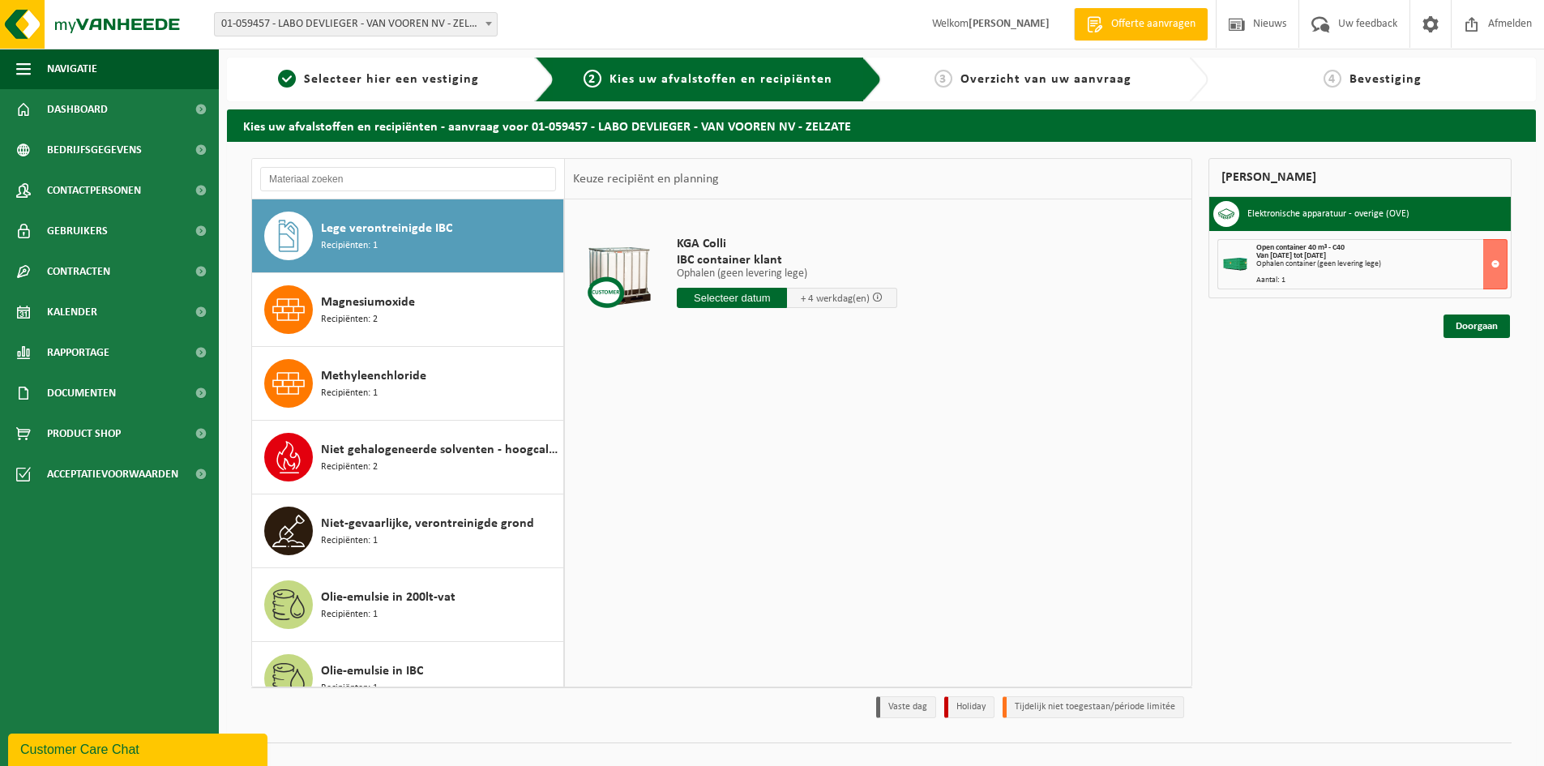
click at [386, 326] on div "Magnesiumoxide Recipiënten: 2" at bounding box center [440, 309] width 238 height 49
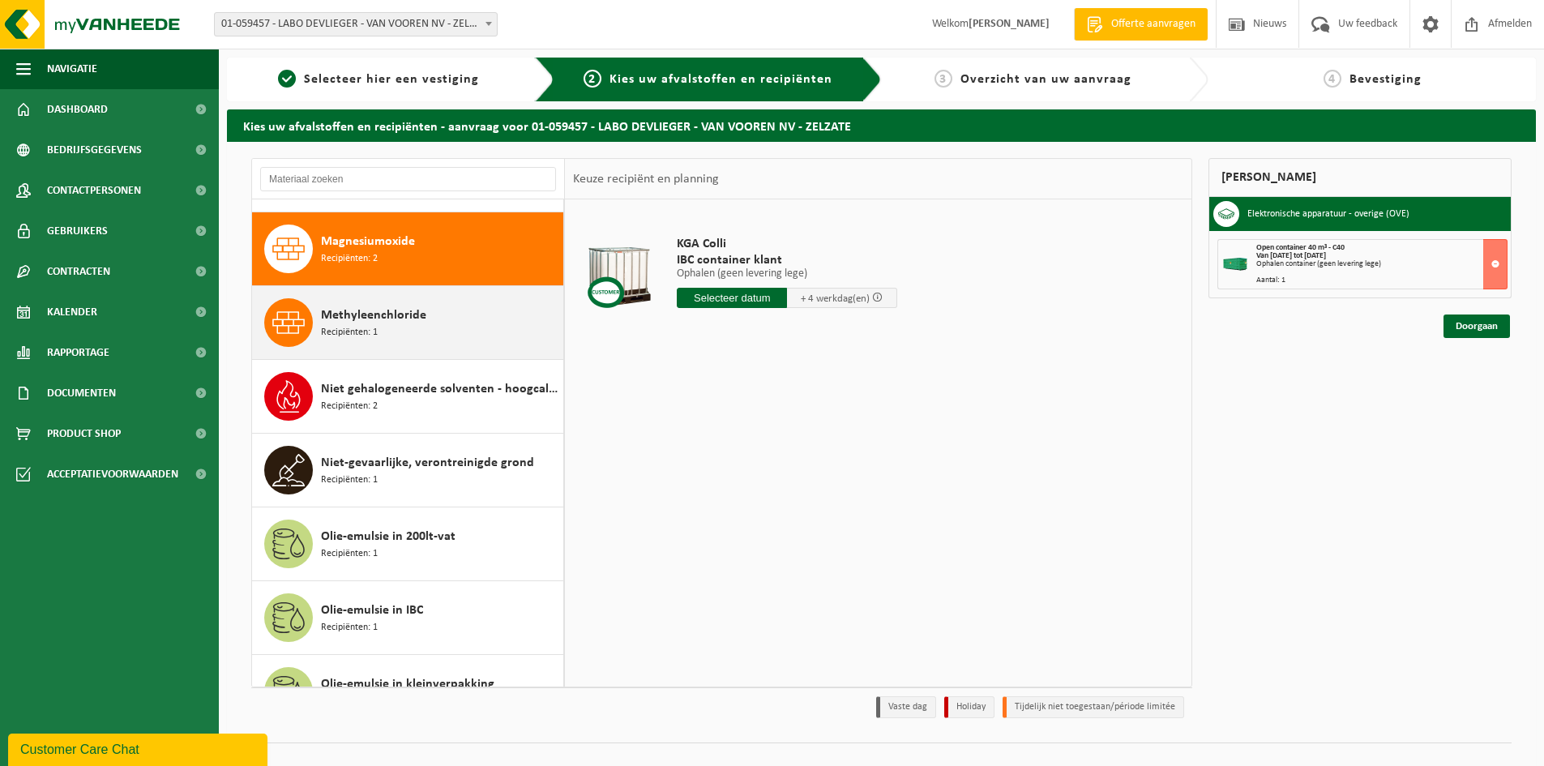
scroll to position [1918, 0]
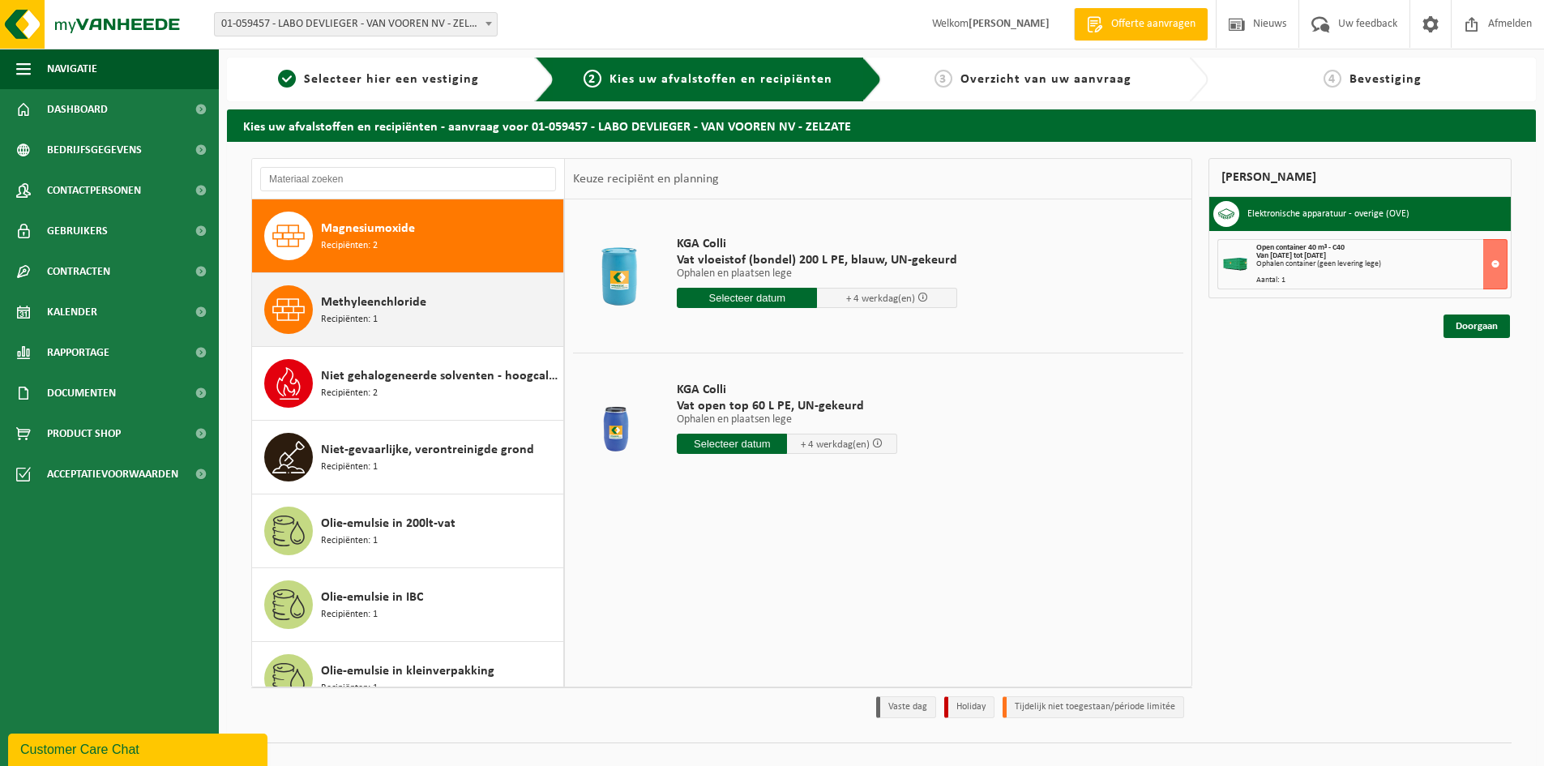
click at [385, 326] on div "Methyleenchloride Recipiënten: 1" at bounding box center [440, 309] width 238 height 49
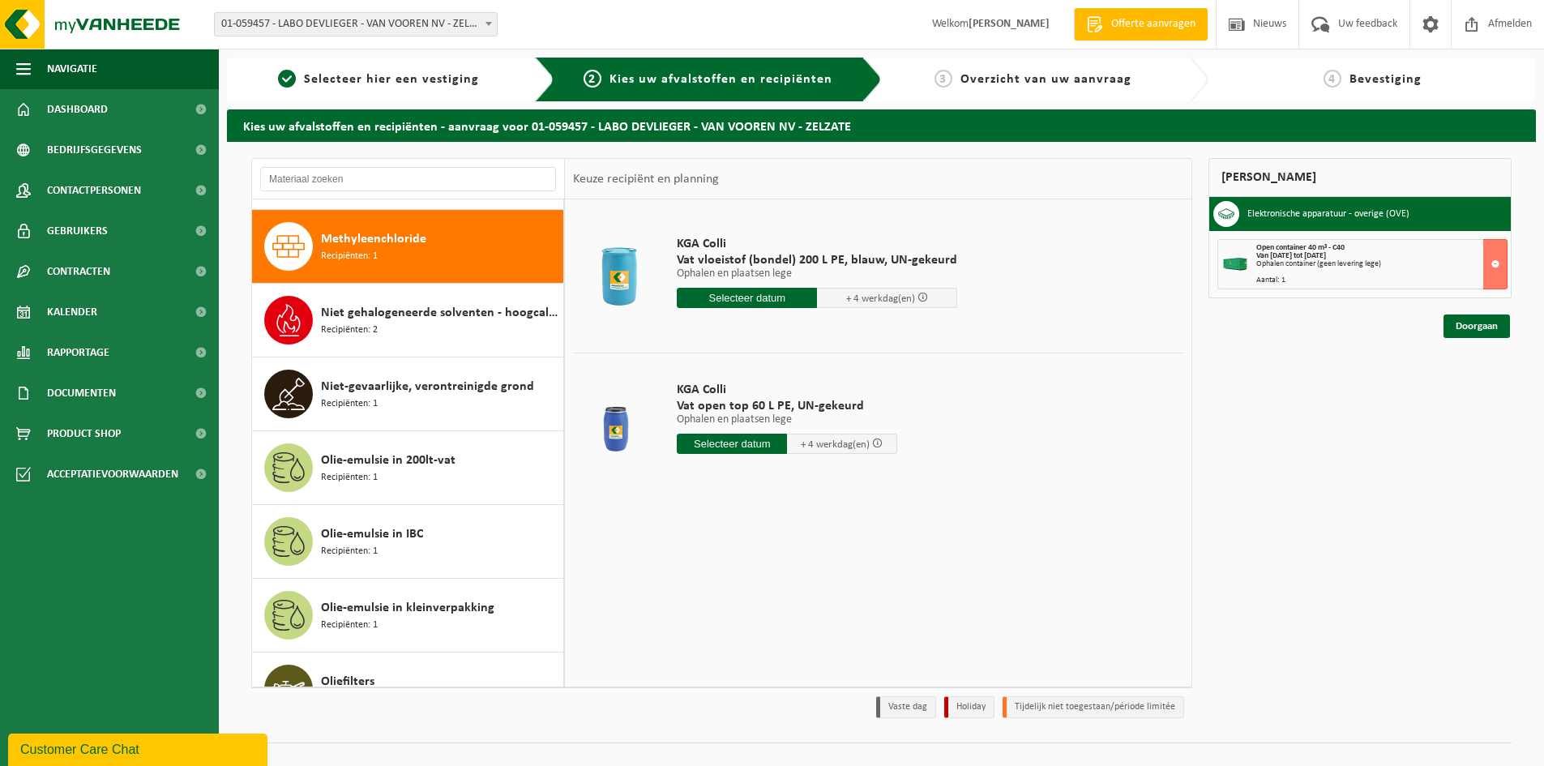
scroll to position [1991, 0]
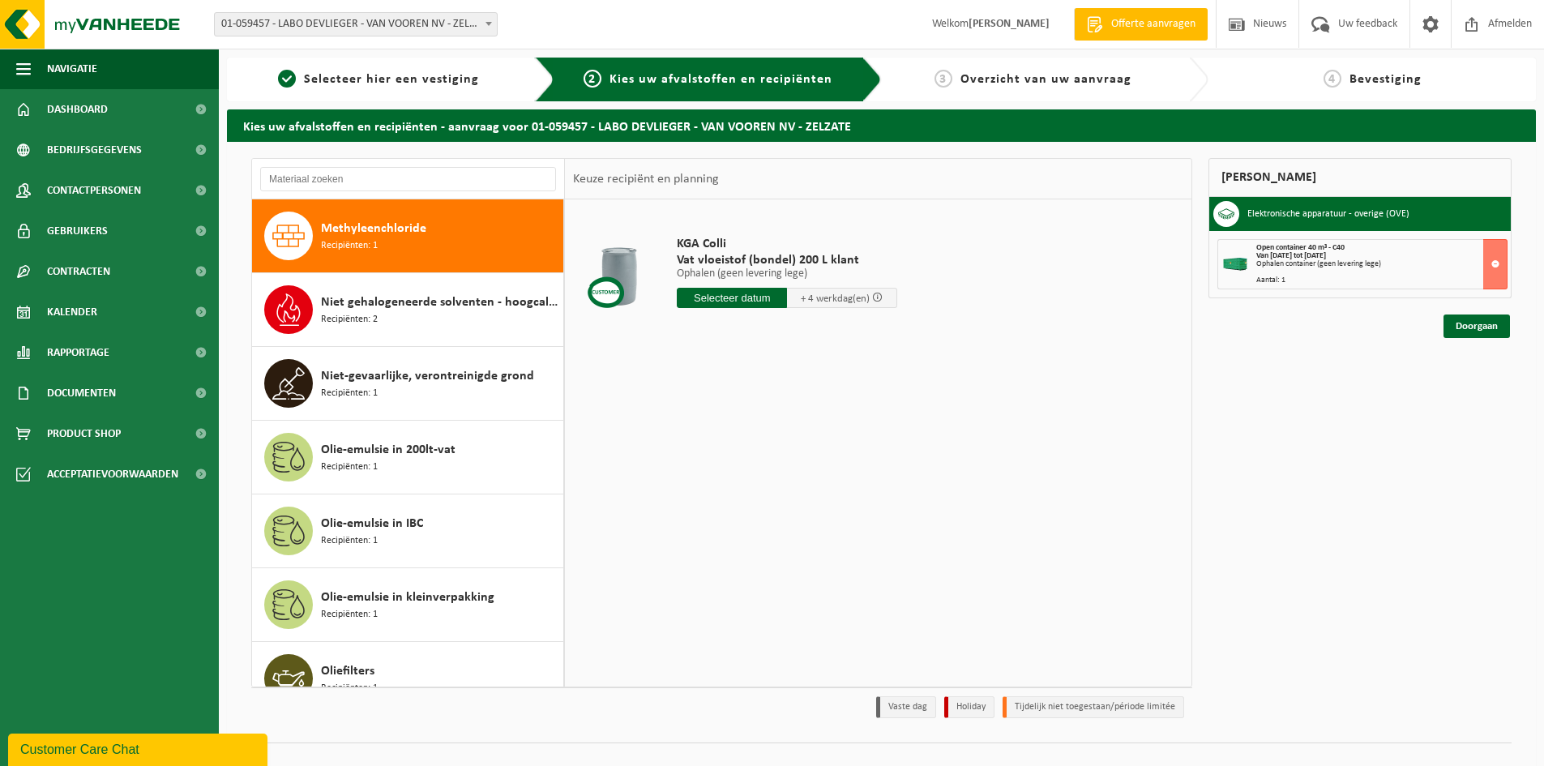
click at [385, 326] on div "Niet gehalogeneerde solventen - hoogcalorisch in kleinverpakking Recipiënten: 2" at bounding box center [440, 309] width 238 height 49
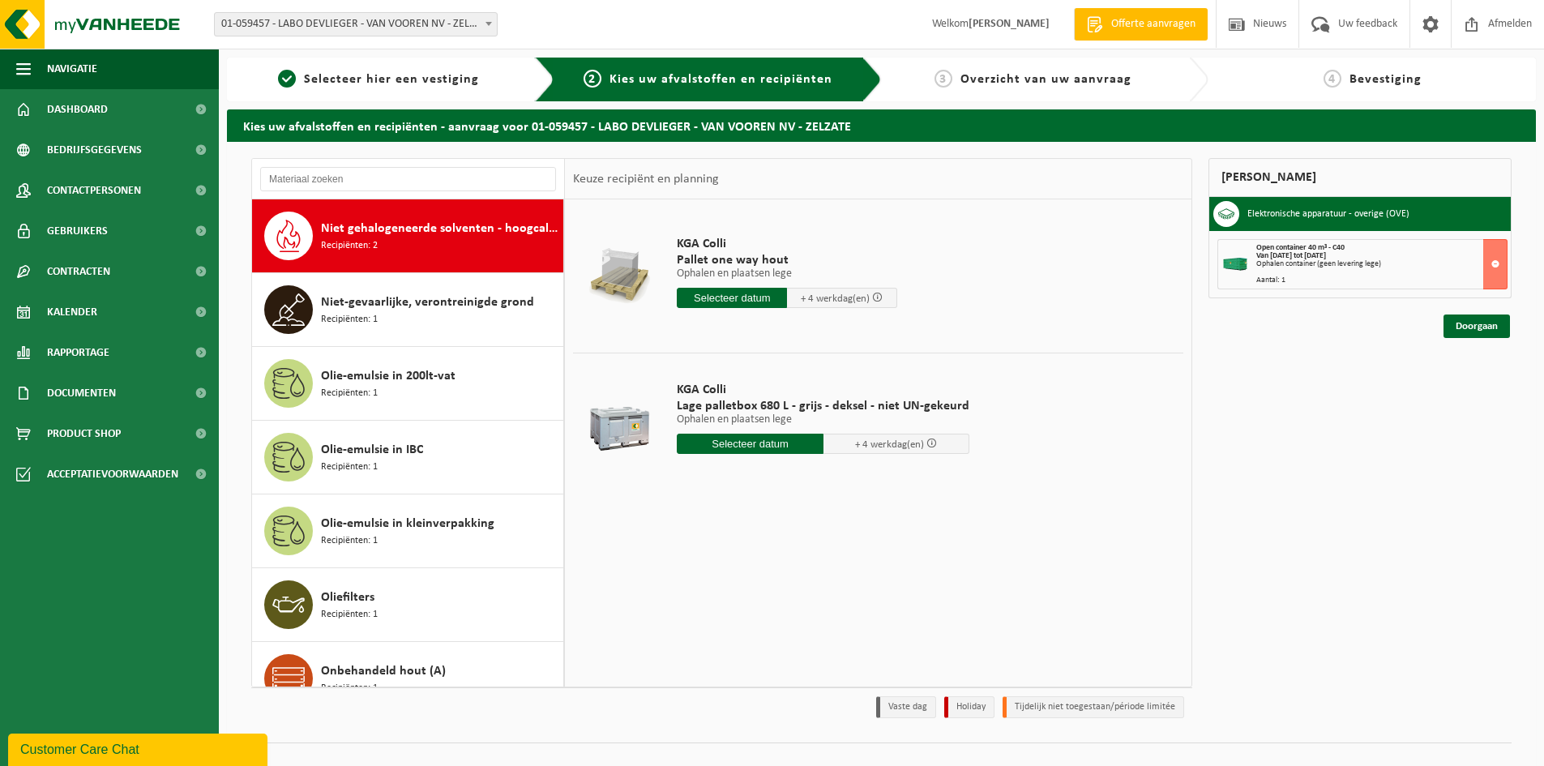
click at [385, 326] on div "Niet-gevaarlijke, verontreinigde grond Recipiënten: 1" at bounding box center [440, 309] width 238 height 49
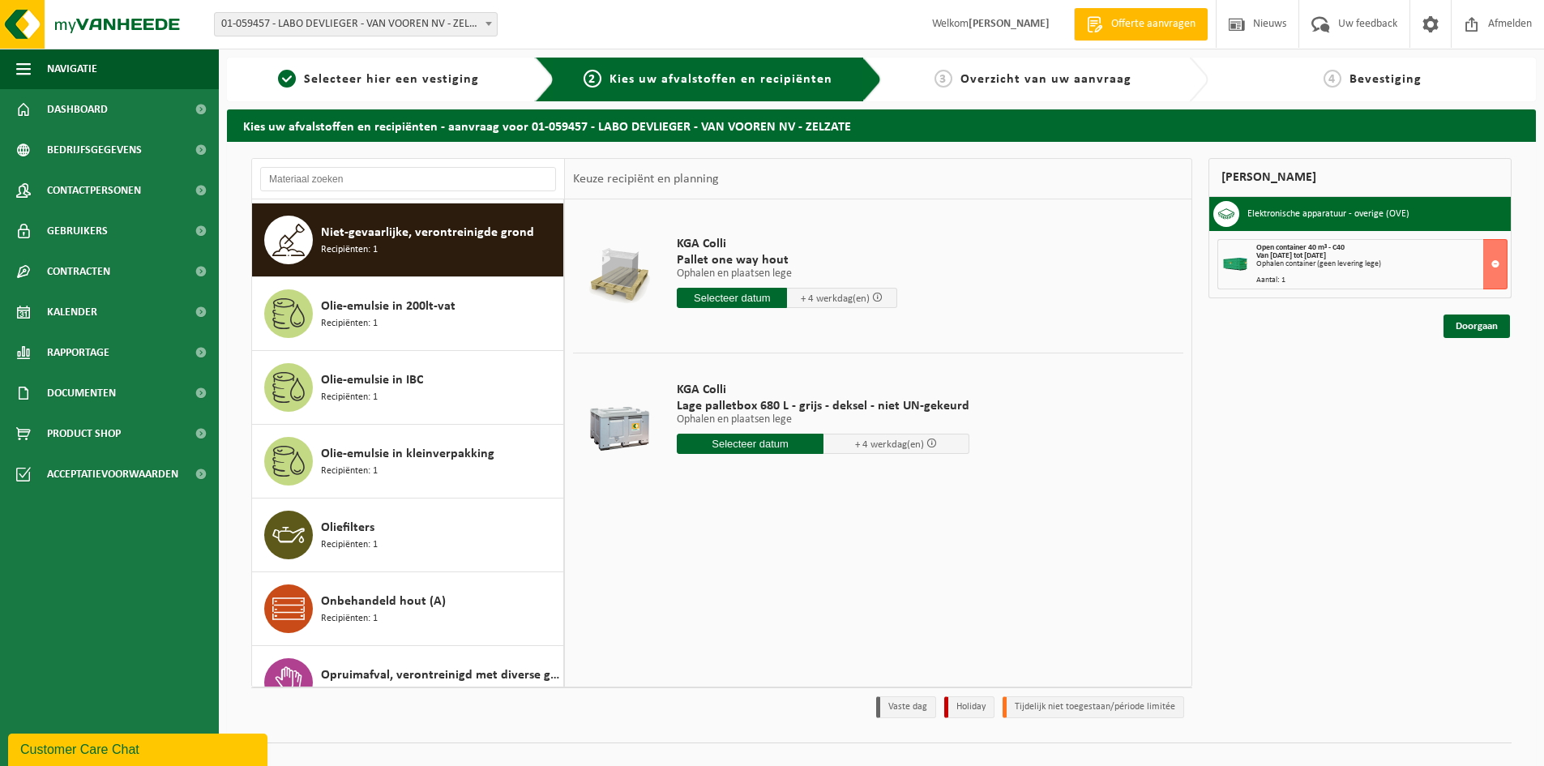
scroll to position [2139, 0]
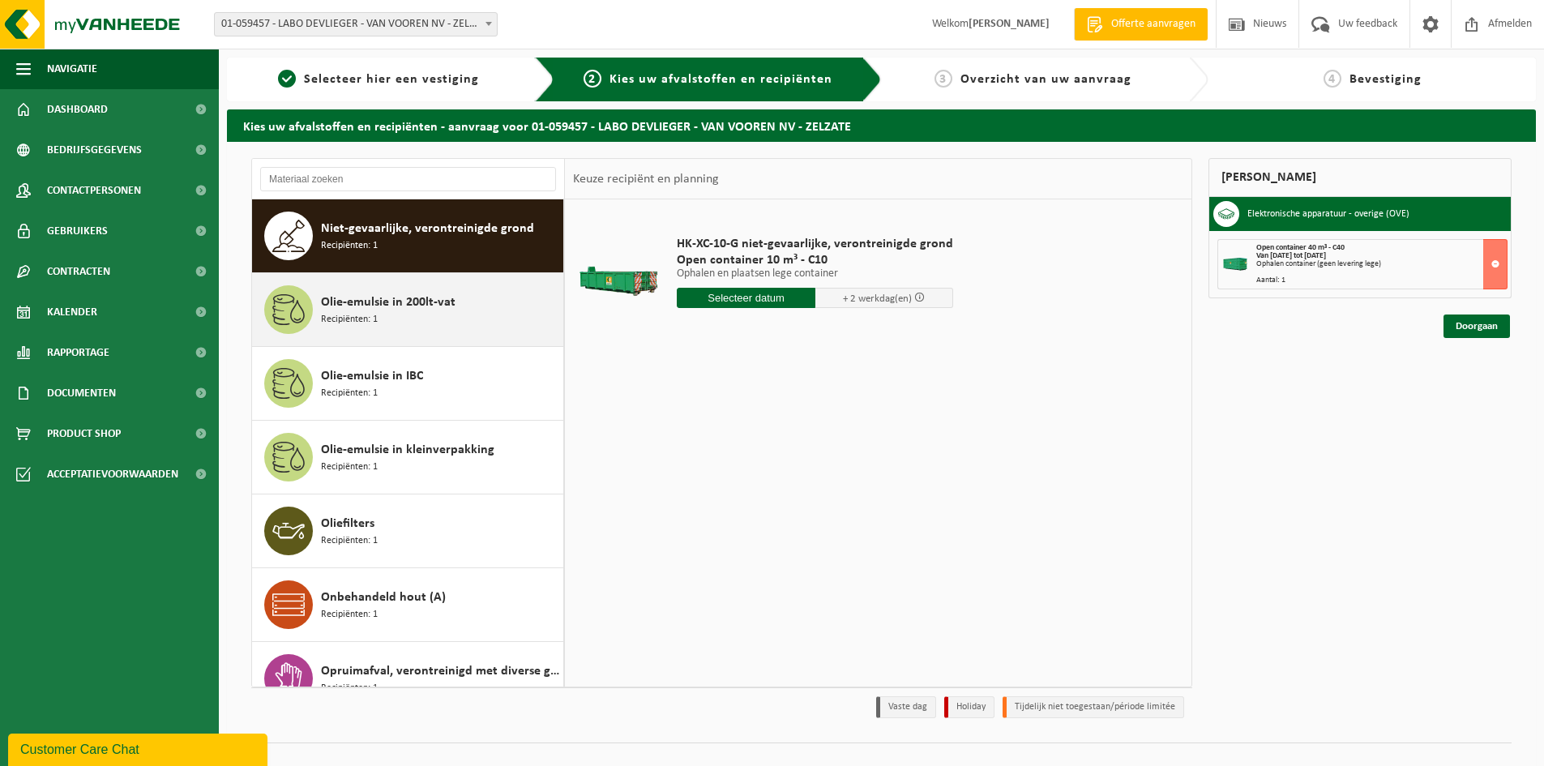
click at [398, 322] on div "Olie-emulsie in 200lt-vat Recipiënten: 1" at bounding box center [440, 309] width 238 height 49
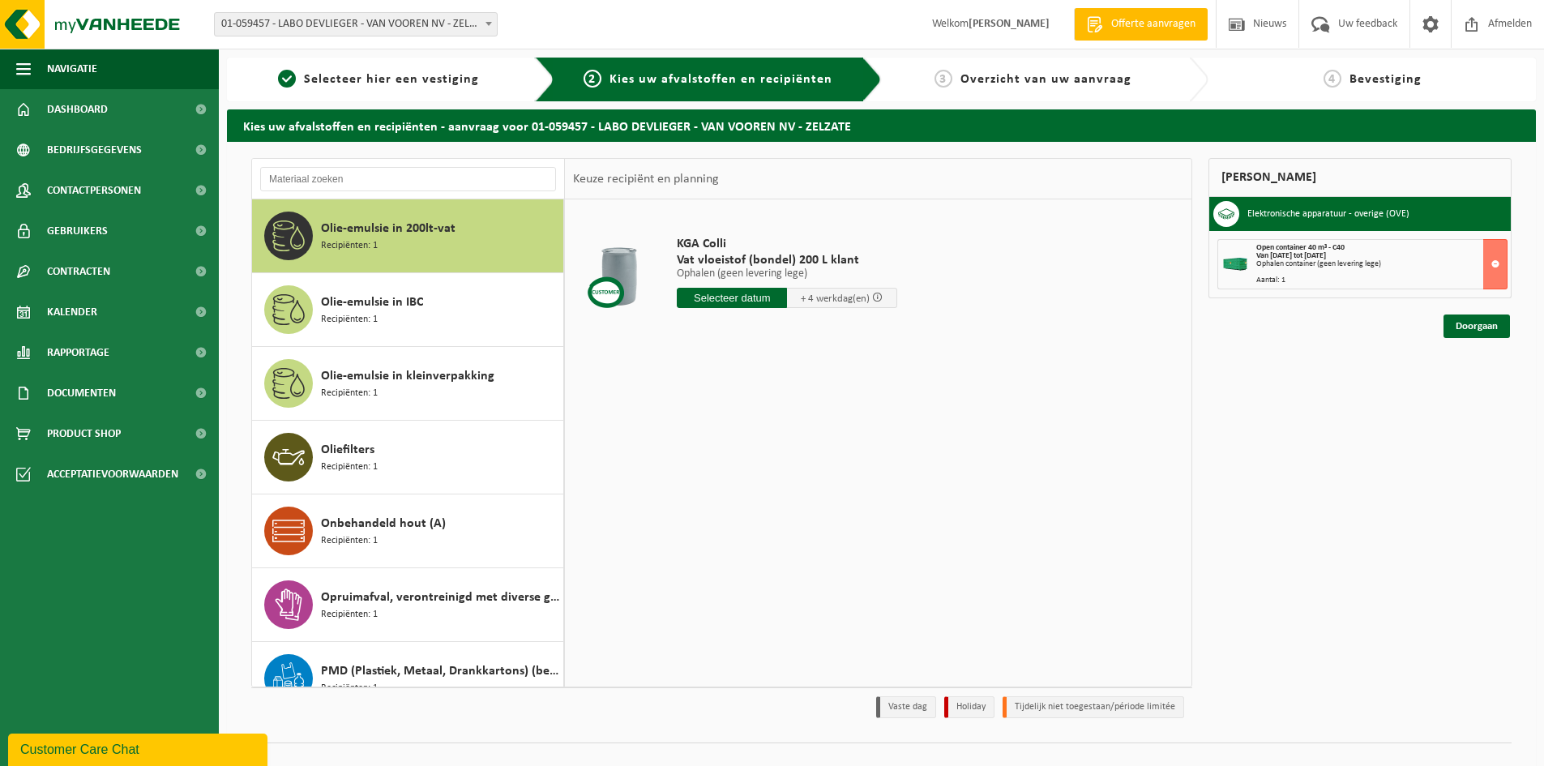
click at [398, 322] on div "Olie-emulsie in IBC Recipiënten: 1" at bounding box center [440, 309] width 238 height 49
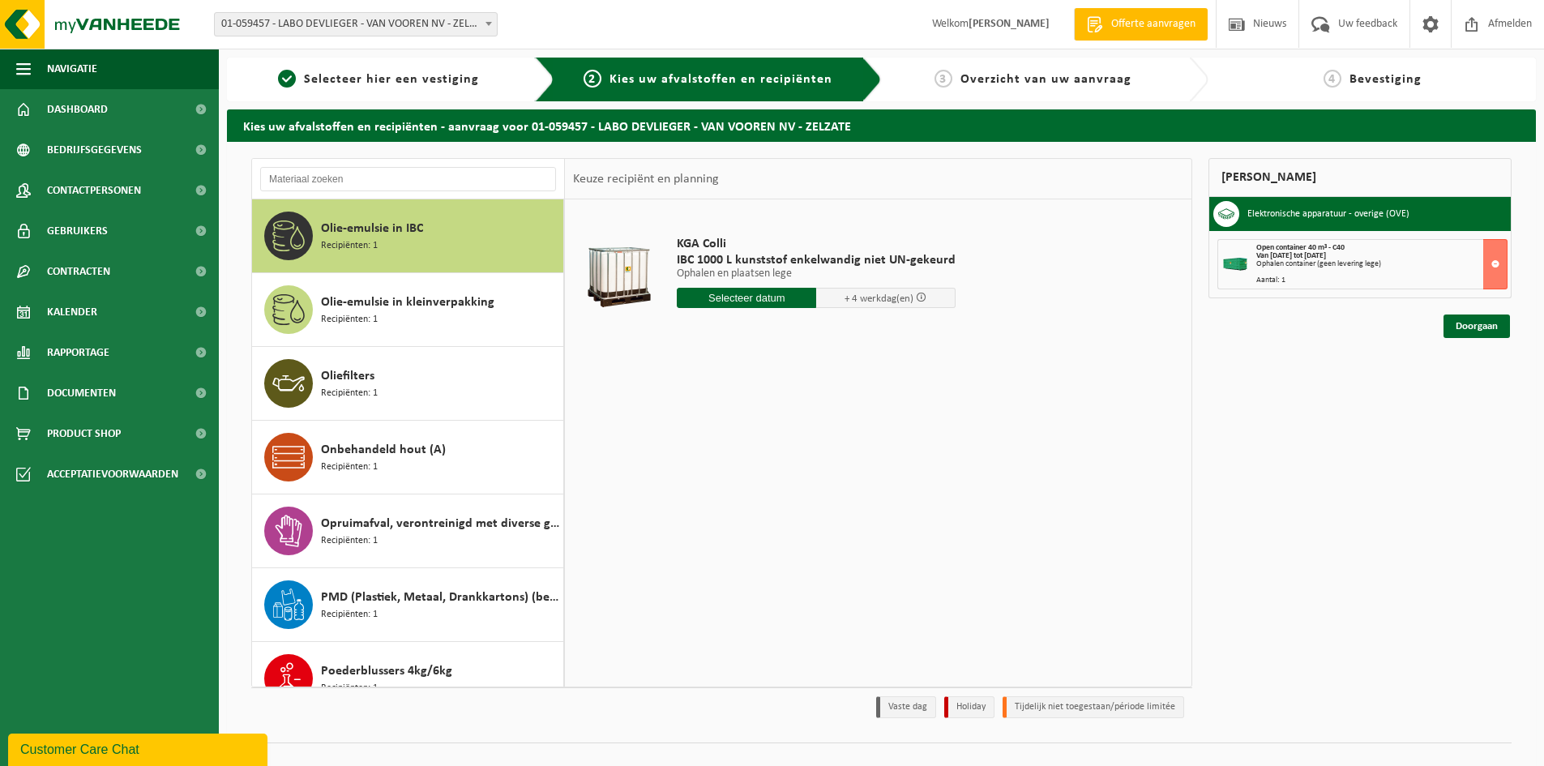
click at [397, 322] on div "Olie-emulsie in kleinverpakking Recipiënten: 1" at bounding box center [440, 309] width 238 height 49
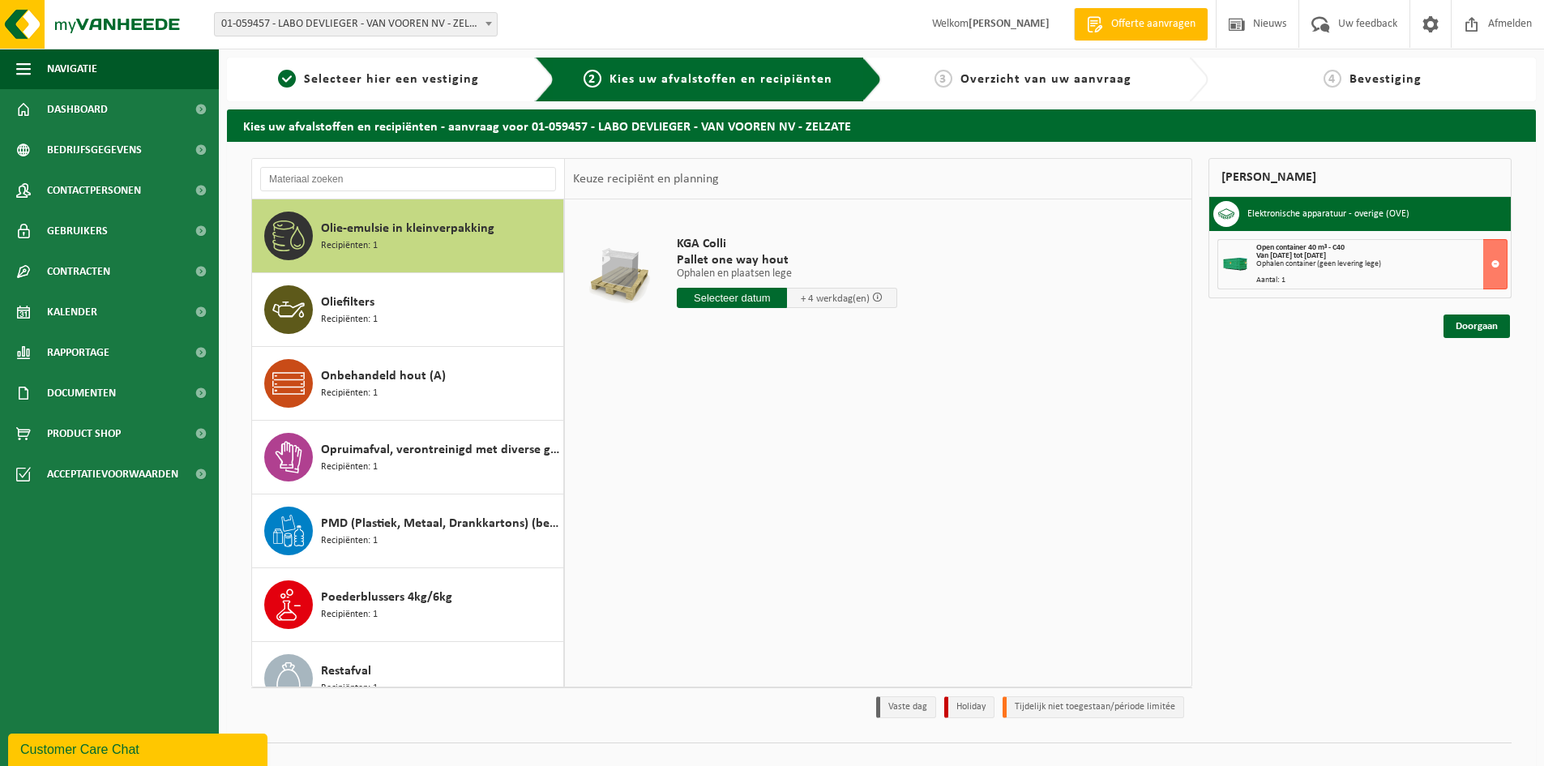
click at [397, 322] on div "Oliefilters Recipiënten: 1" at bounding box center [440, 309] width 238 height 49
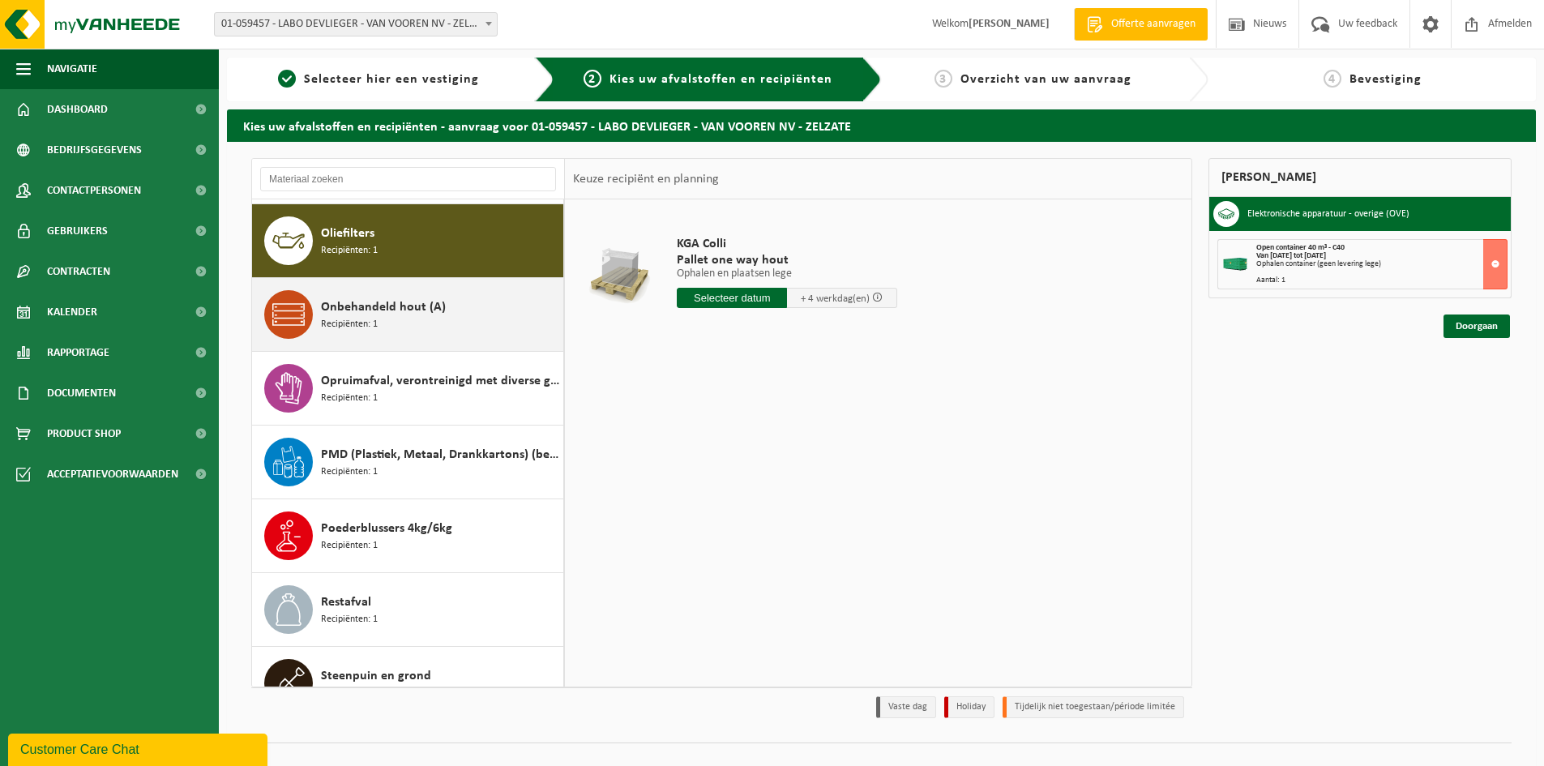
scroll to position [2434, 0]
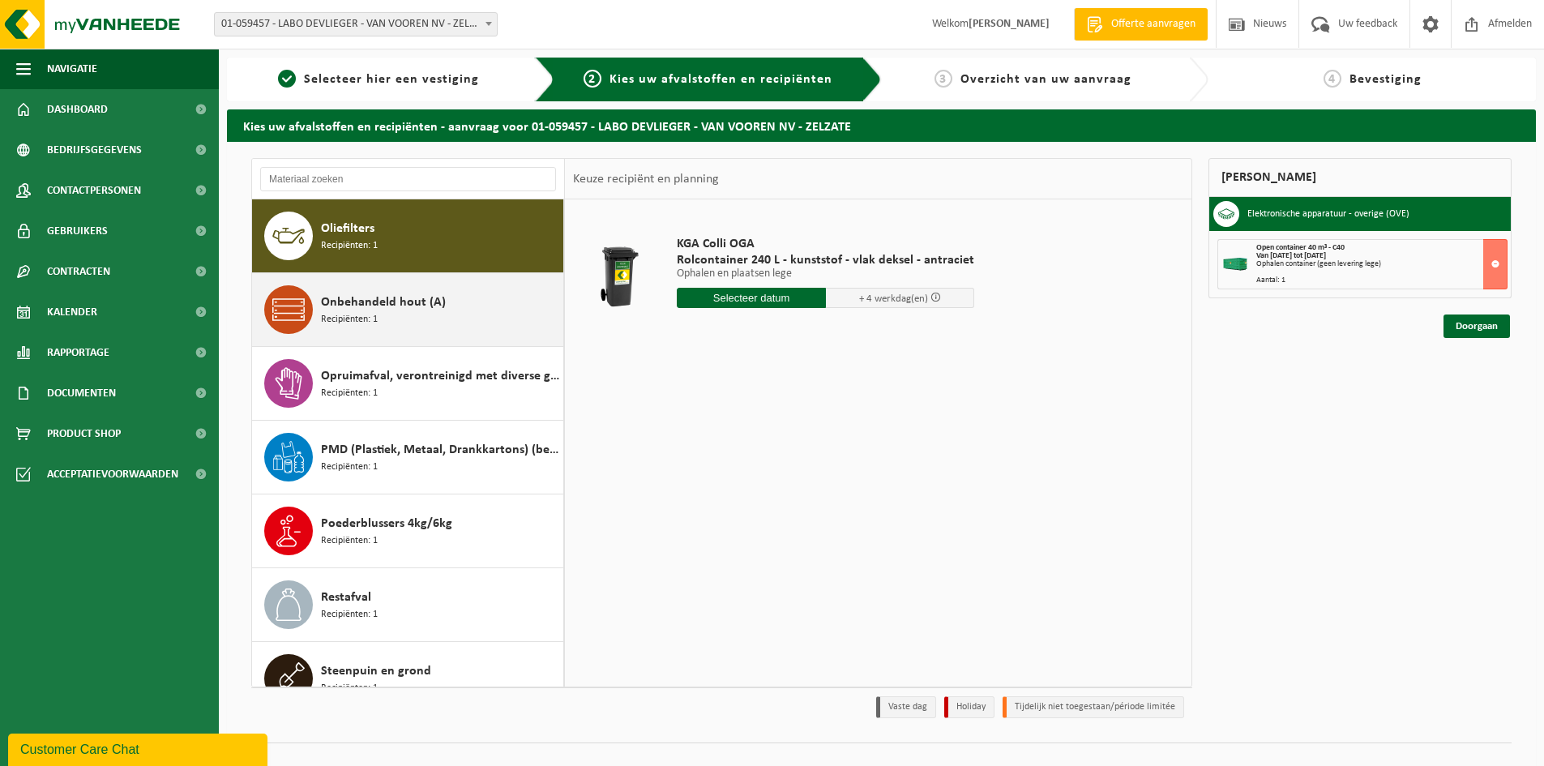
click at [397, 326] on div "Onbehandeld hout (A) Recipiënten: 1" at bounding box center [440, 309] width 238 height 49
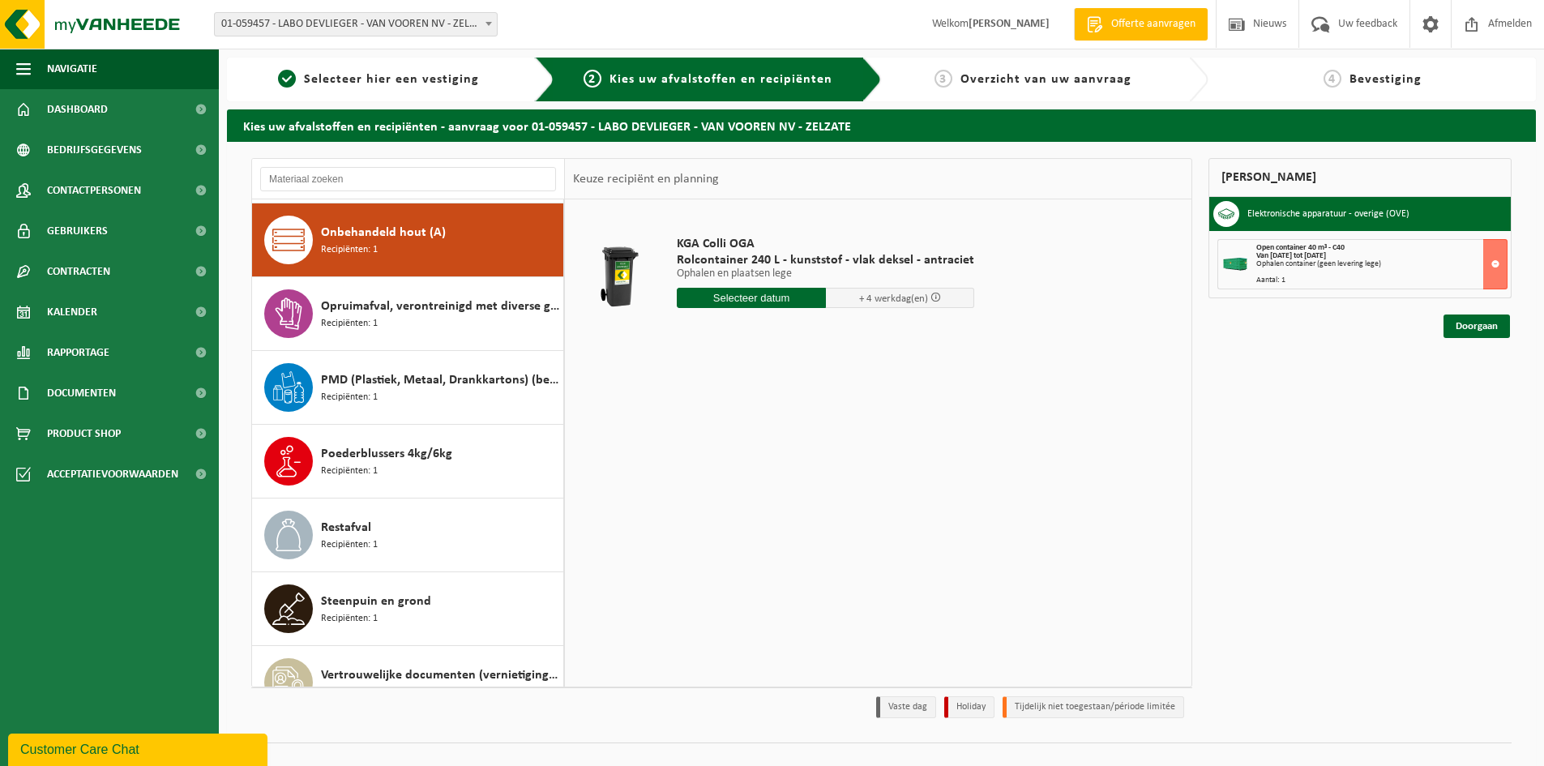
scroll to position [2508, 0]
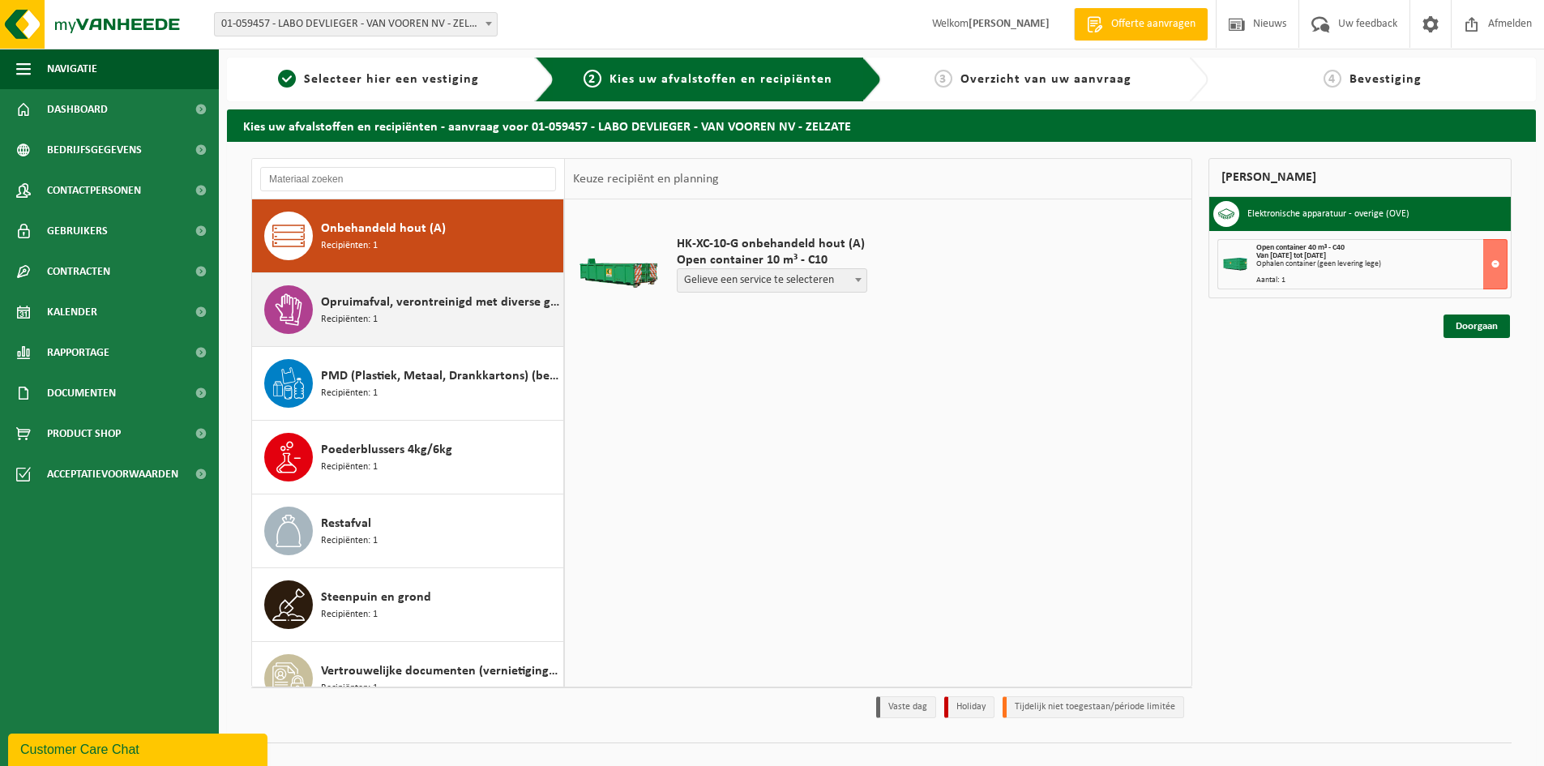
click at [382, 319] on div "Opruimafval, verontreinigd met diverse gevaarlijke afvalstoffen Recipiënten: 1" at bounding box center [440, 309] width 238 height 49
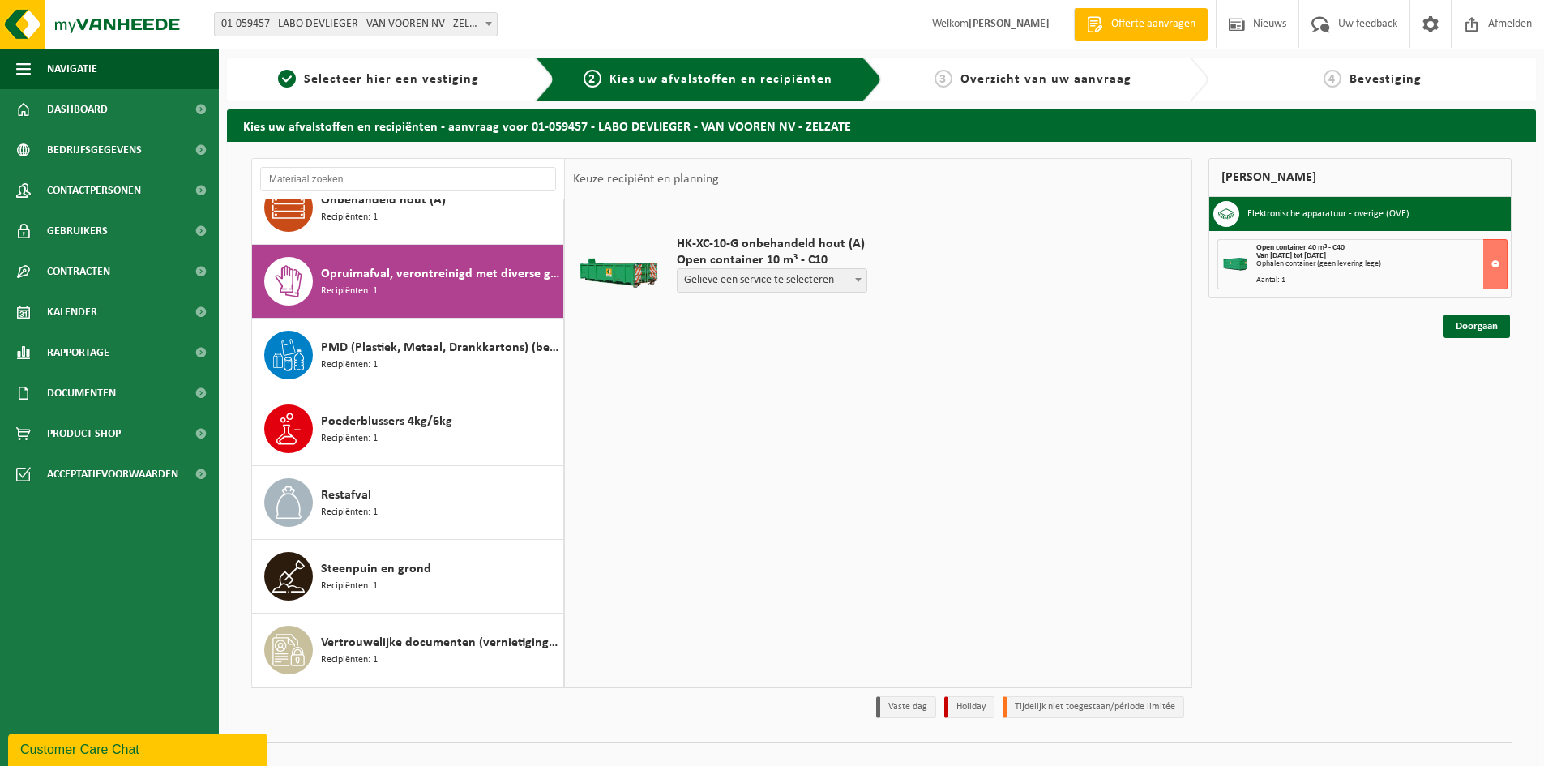
scroll to position [2536, 0]
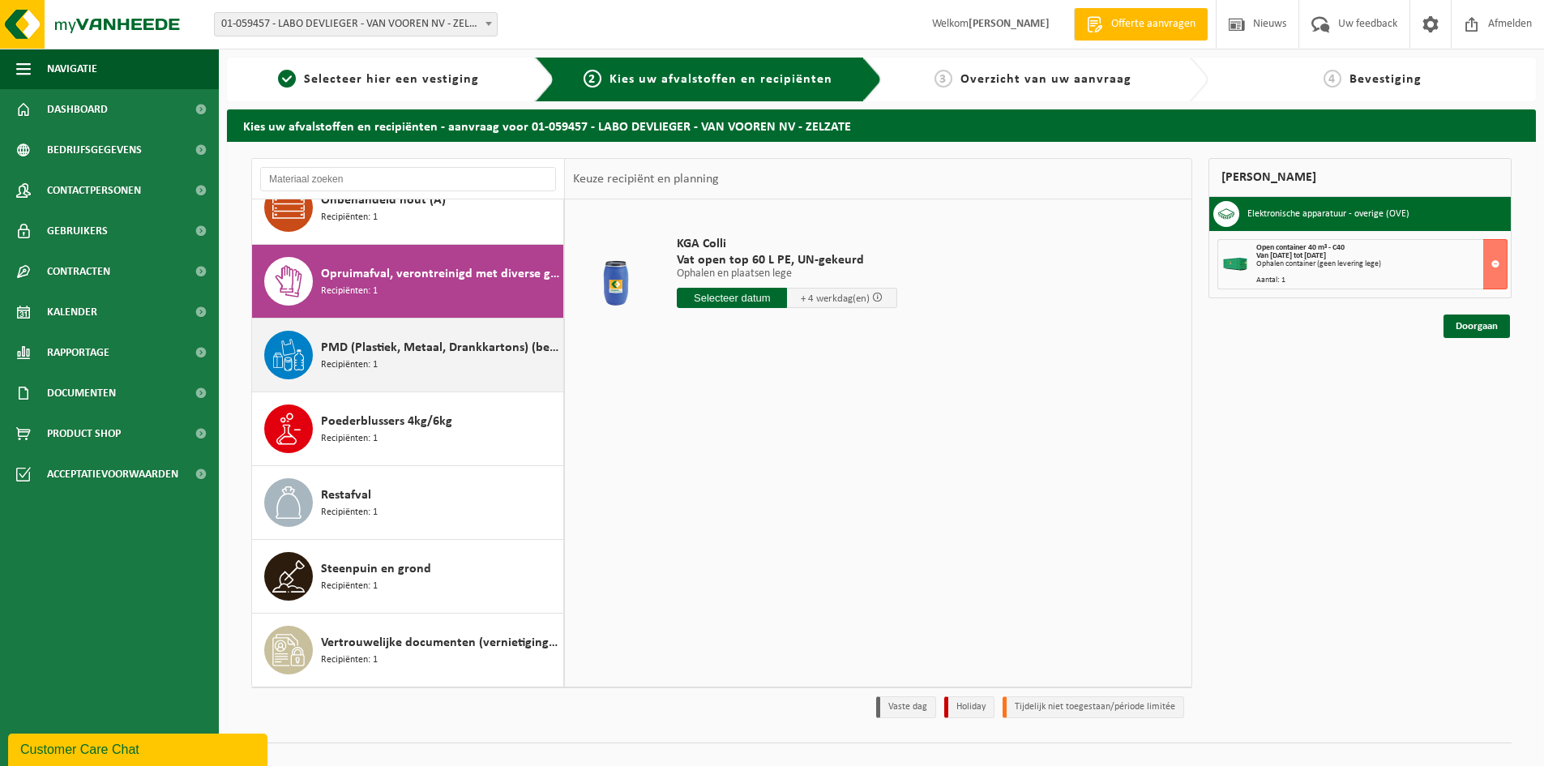
click at [342, 347] on span "PMD (Plastiek, Metaal, Drankkartons) (bedrijven)" at bounding box center [440, 347] width 238 height 19
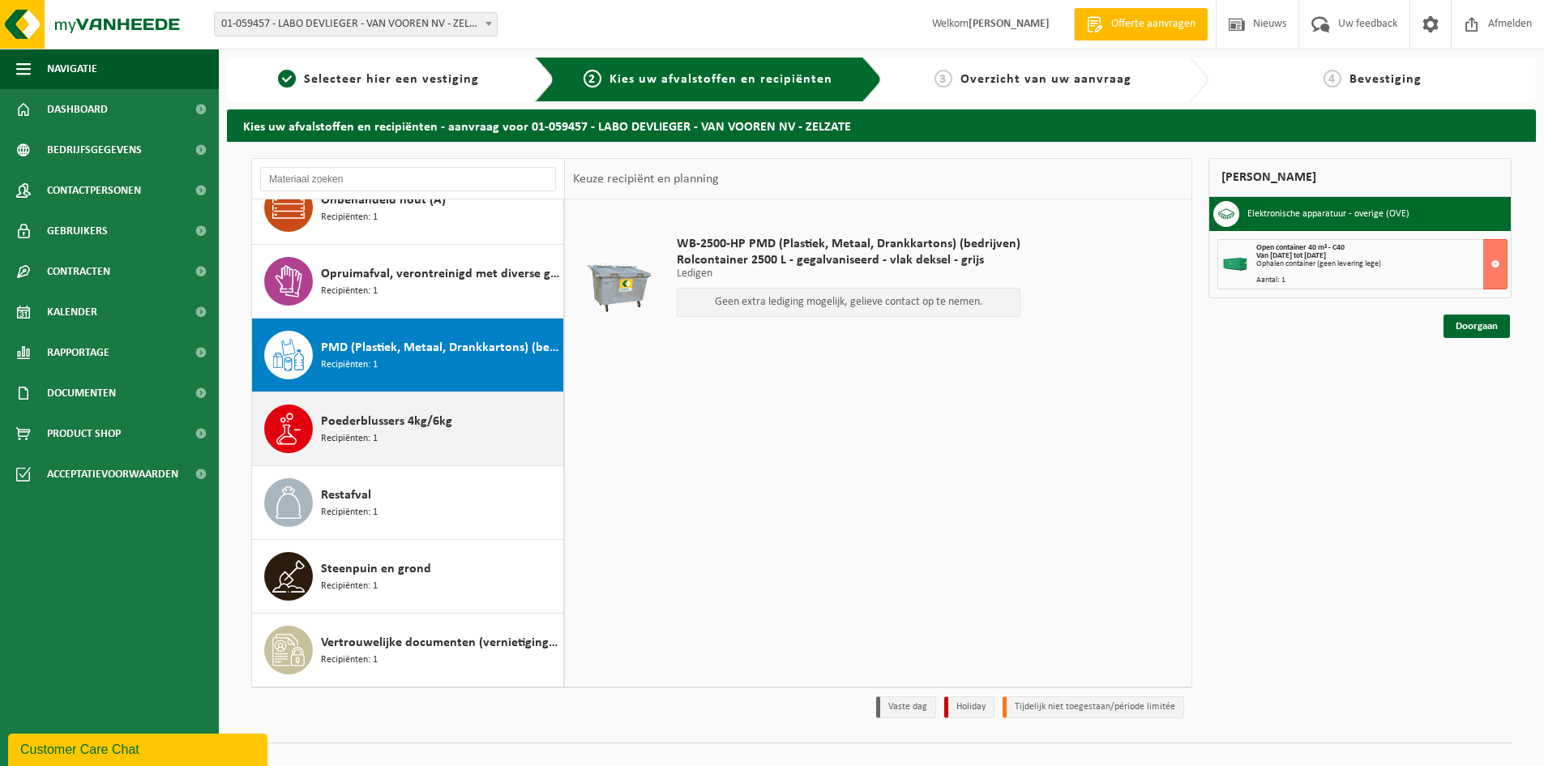
click at [342, 423] on span "Poederblussers 4kg/6kg" at bounding box center [386, 421] width 131 height 19
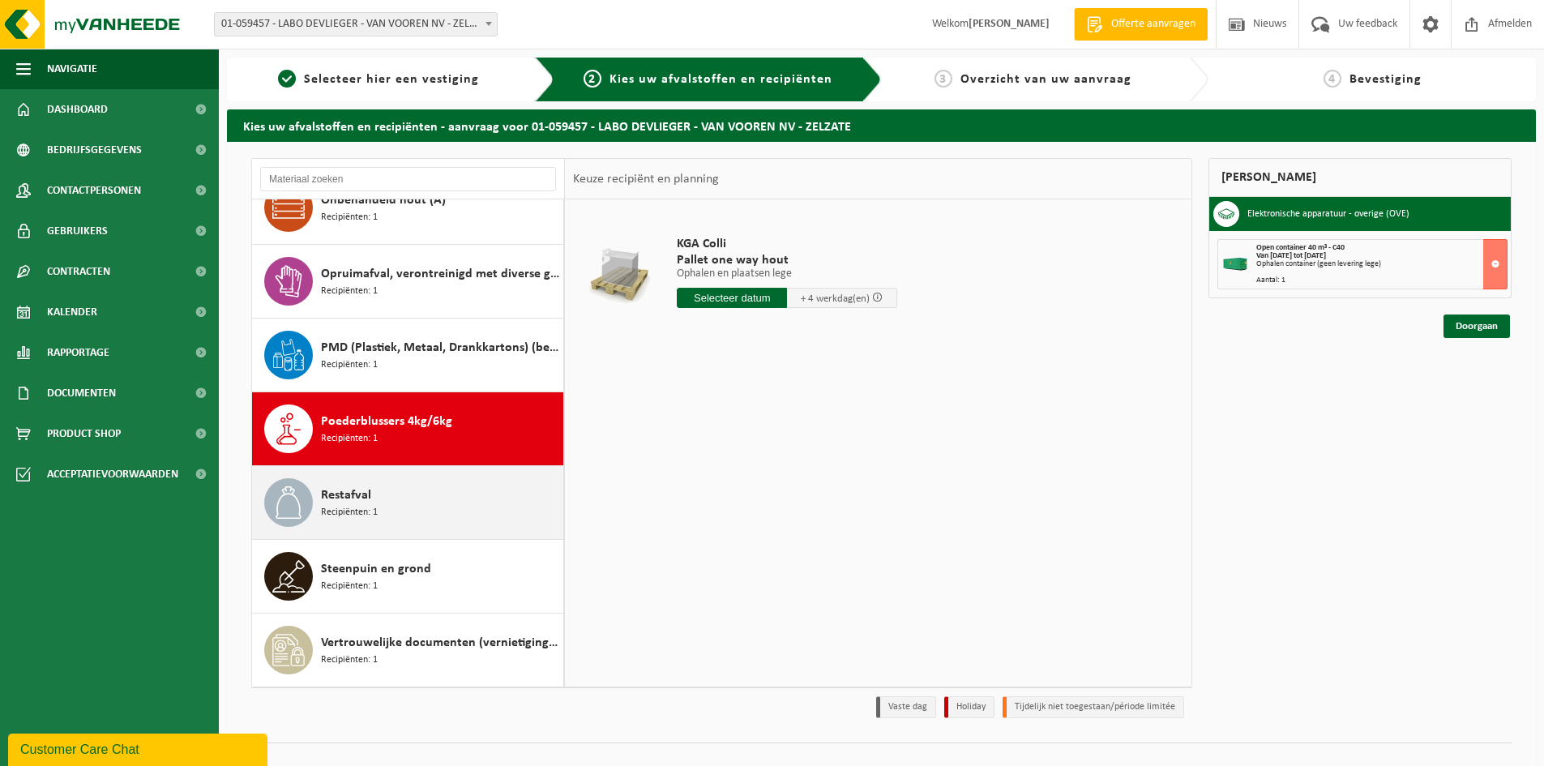
click at [345, 493] on span "Restafval" at bounding box center [346, 494] width 50 height 19
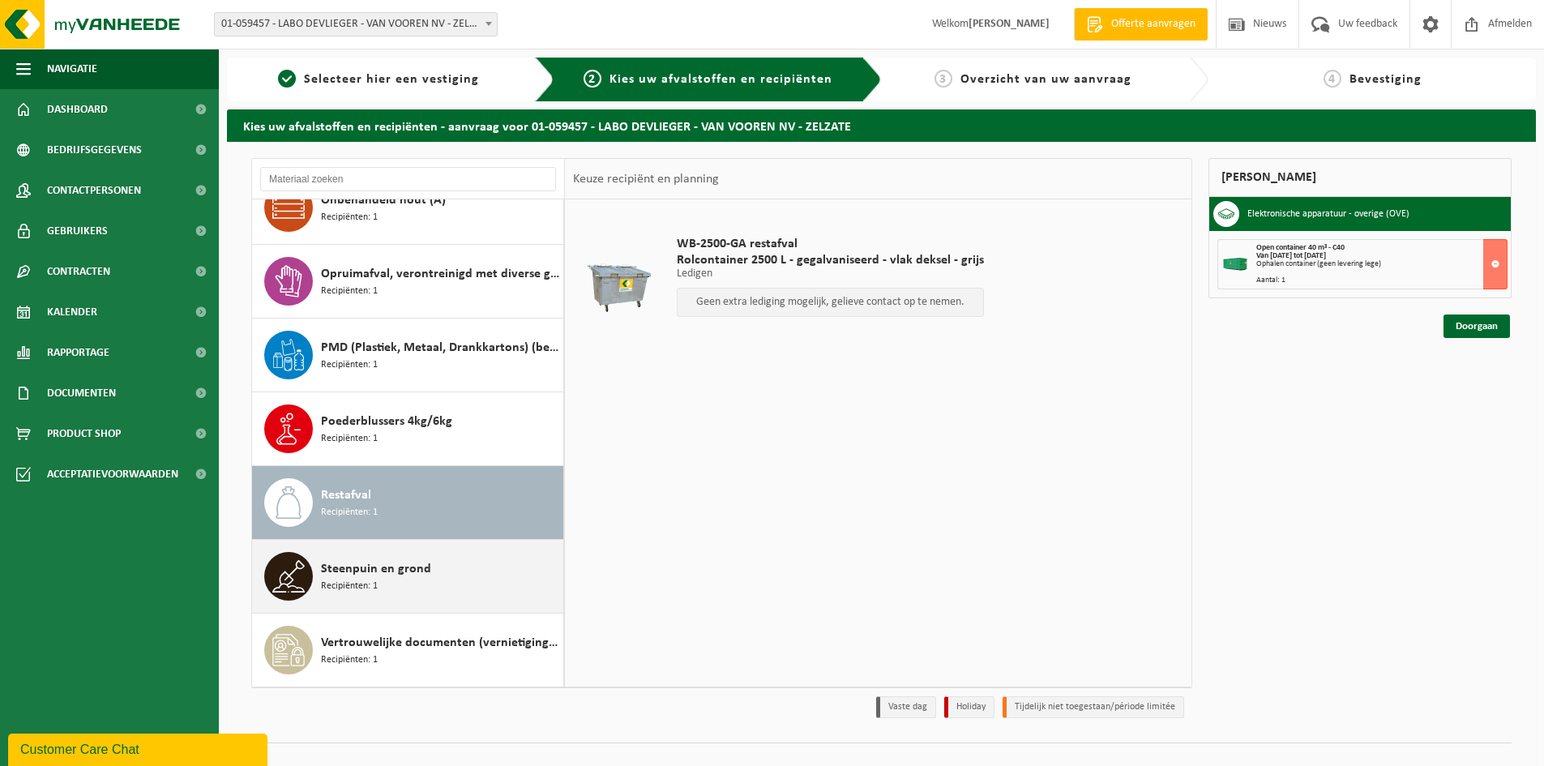
click at [379, 567] on span "Steenpuin en grond" at bounding box center [376, 568] width 110 height 19
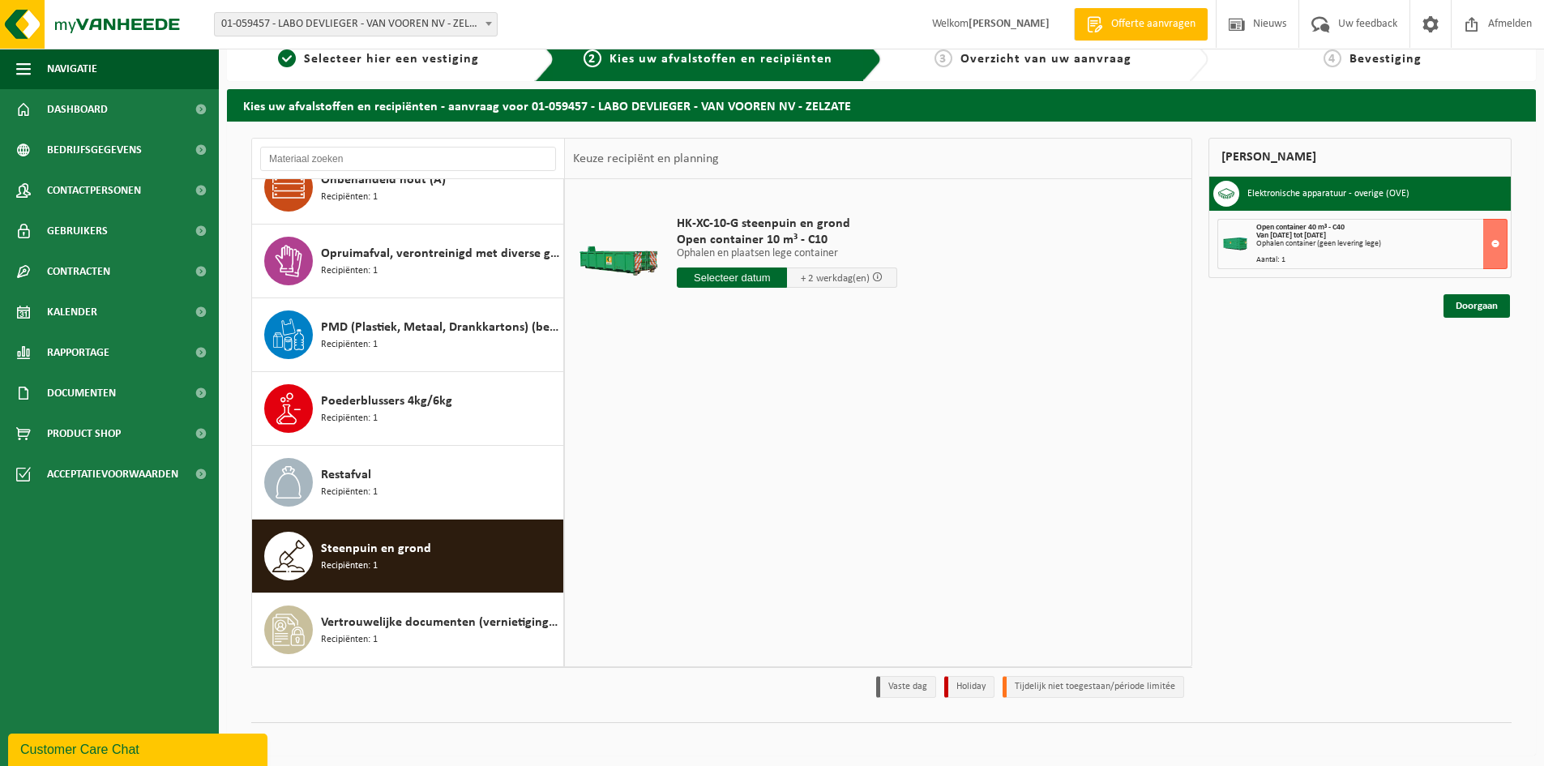
scroll to position [26, 0]
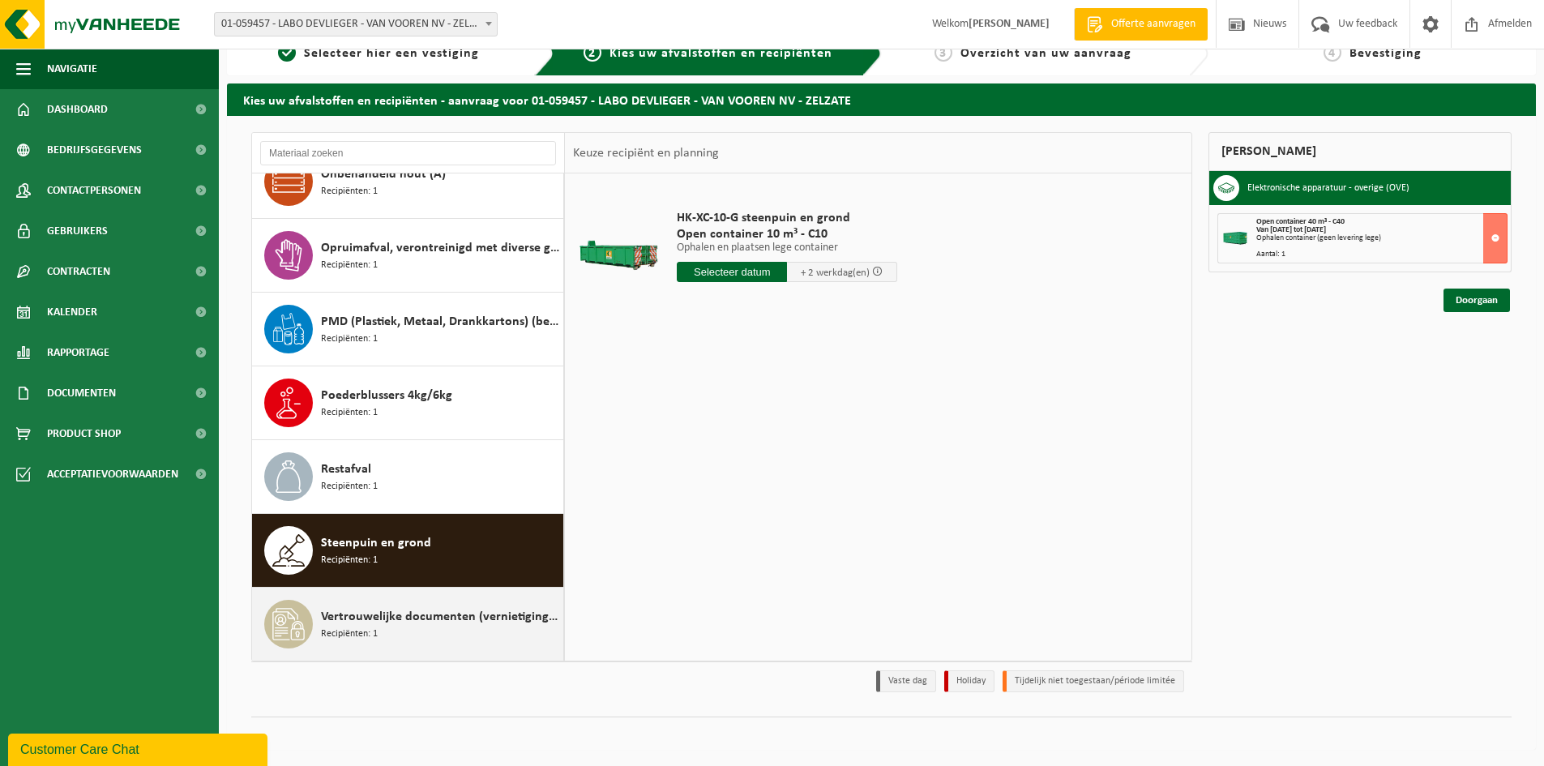
click at [398, 611] on span "Vertrouwelijke documenten (vernietiging - meeverbranden)" at bounding box center [440, 616] width 238 height 19
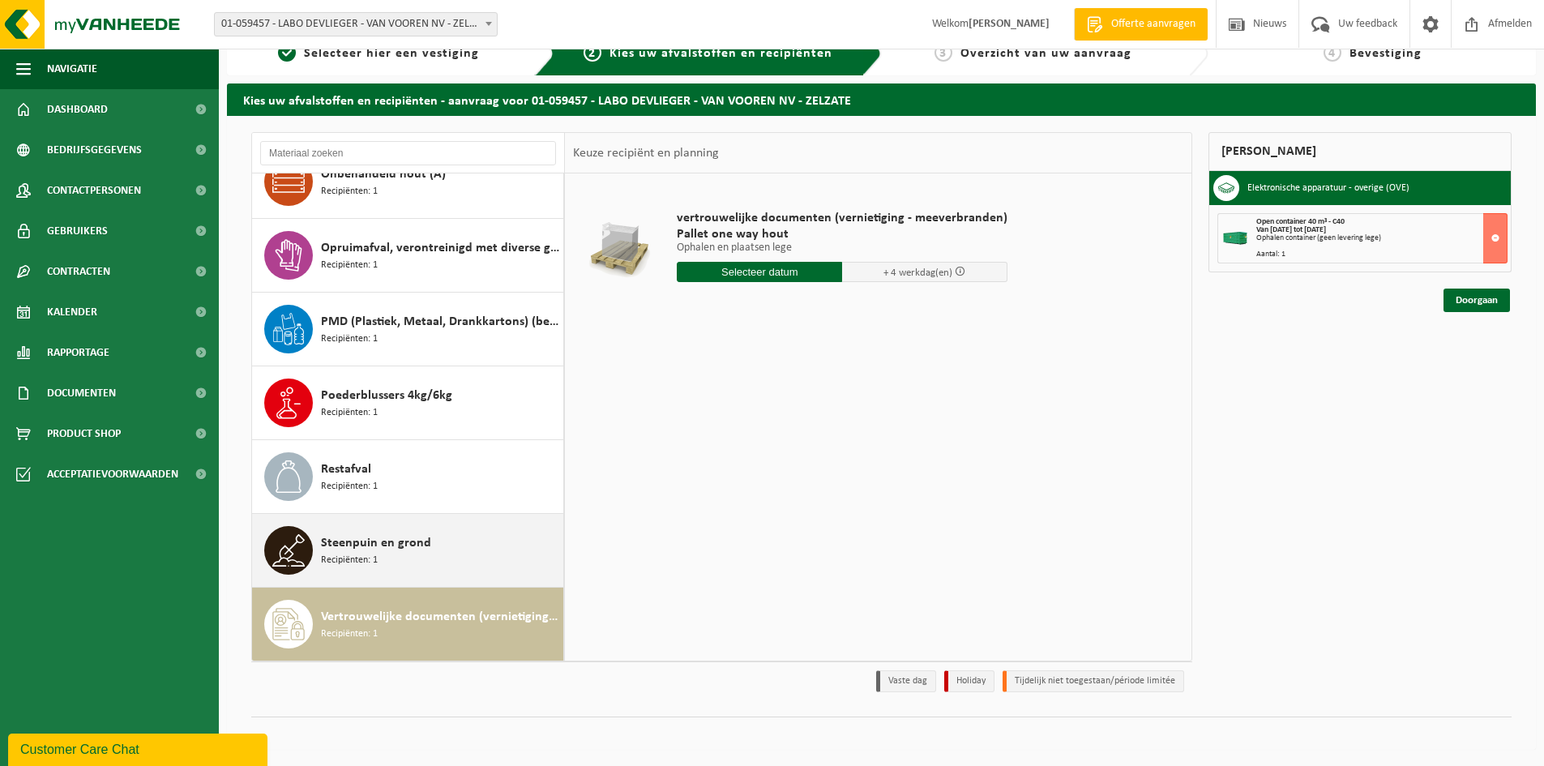
click at [388, 534] on span "Steenpuin en grond" at bounding box center [376, 542] width 110 height 19
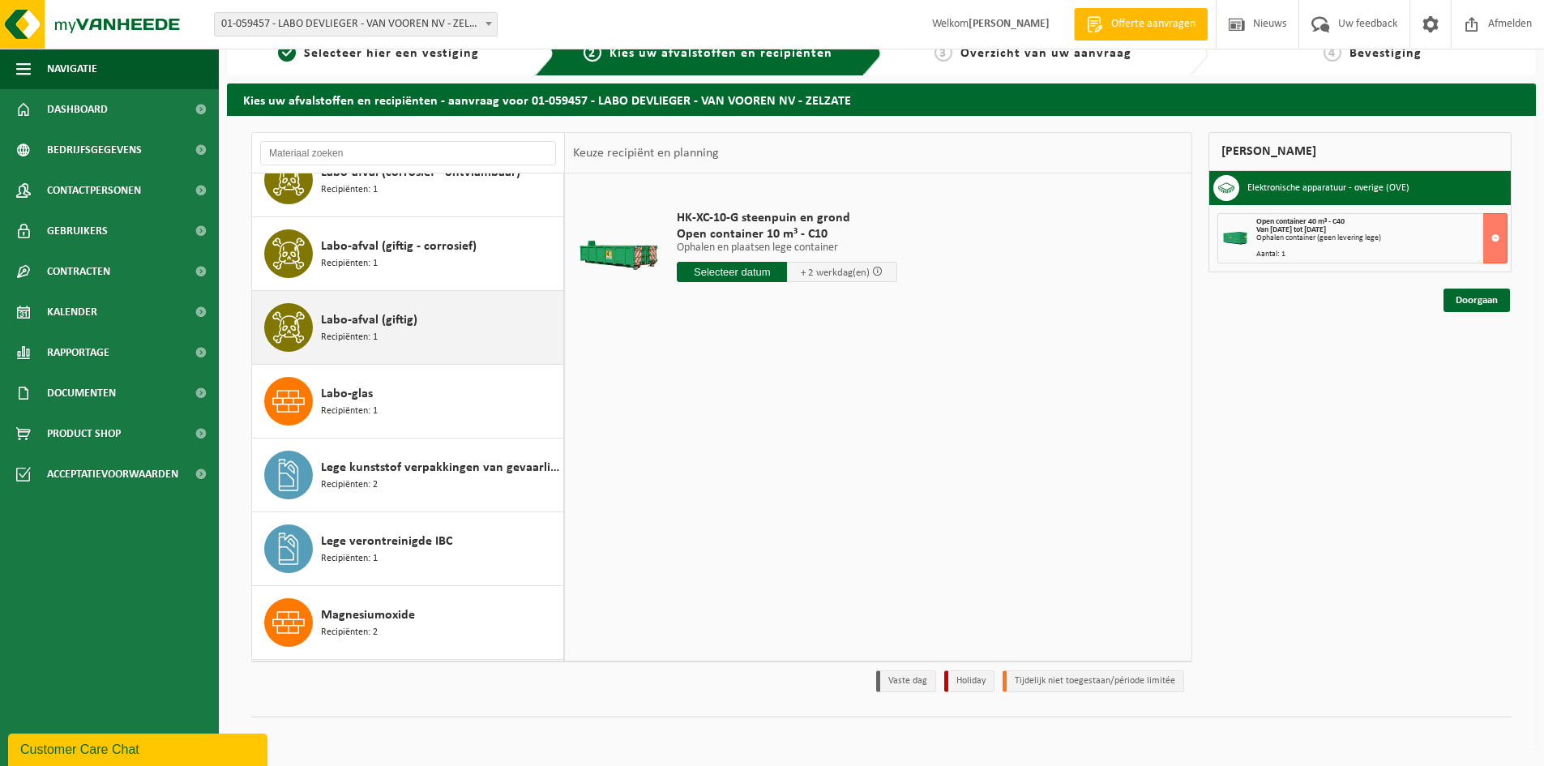
scroll to position [1482, 0]
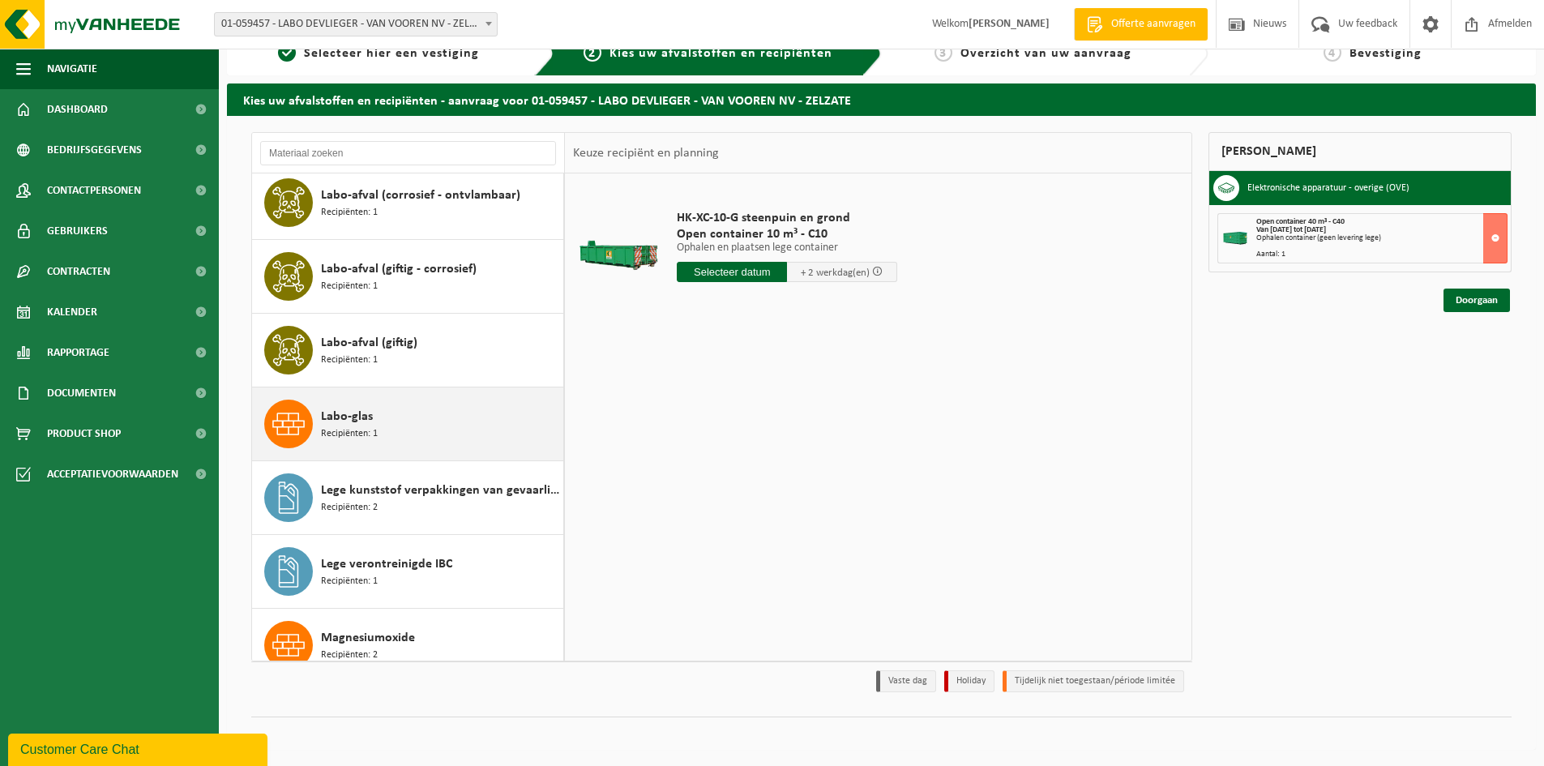
click at [377, 423] on div "Labo-glas Recipiënten: 1" at bounding box center [440, 424] width 238 height 49
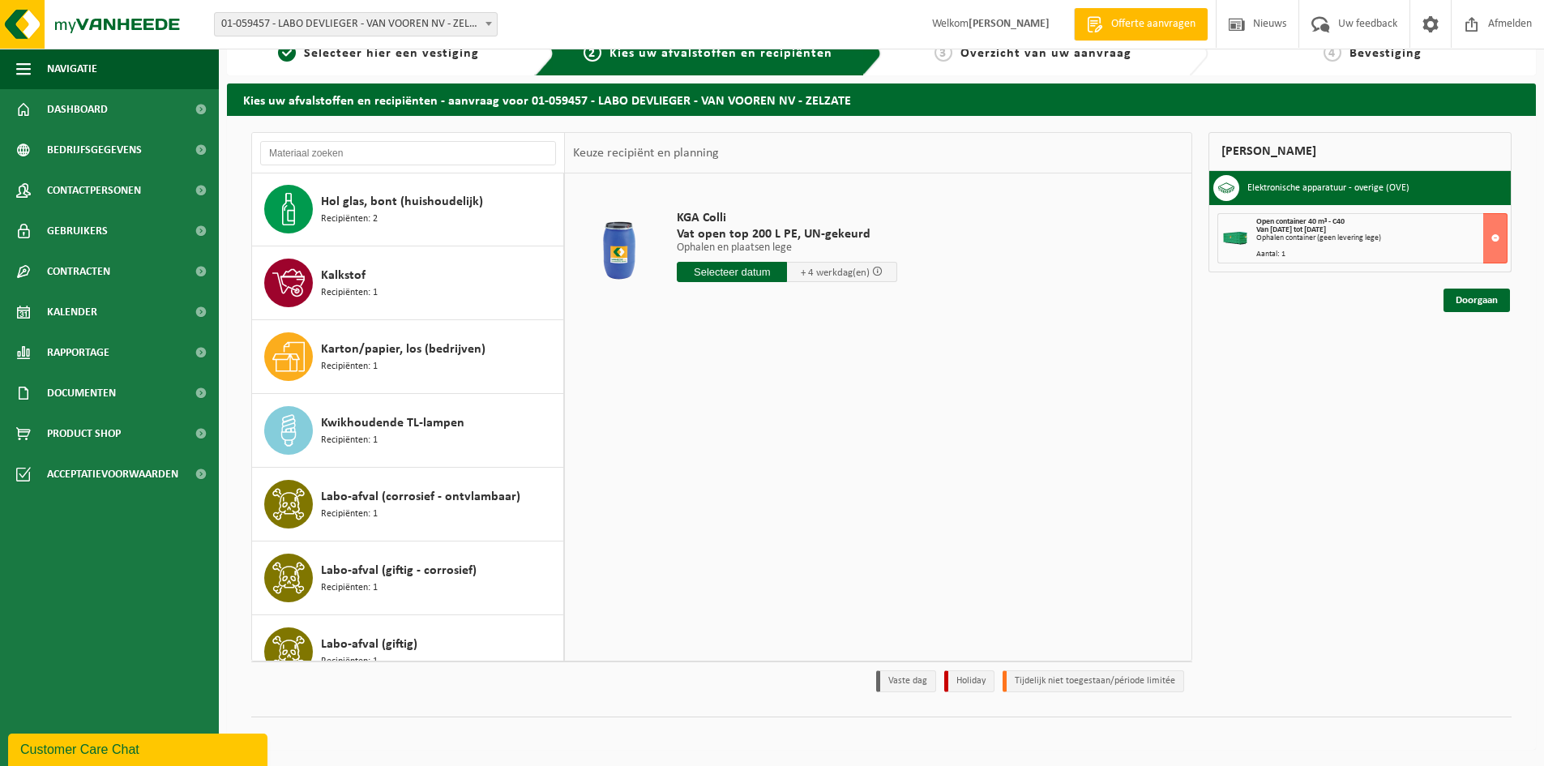
scroll to position [967, 0]
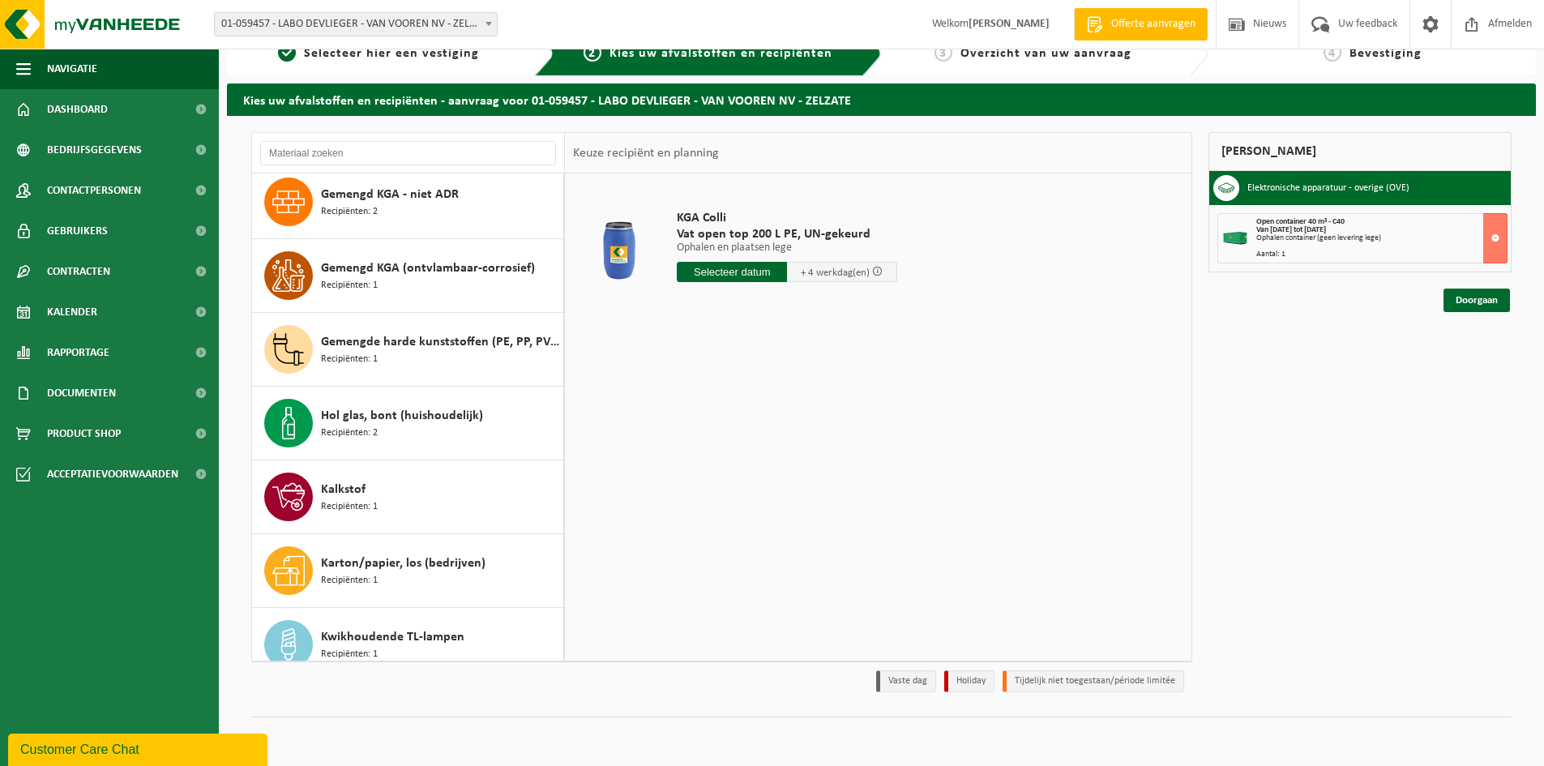
click at [376, 422] on span "Hol glas, bont (huishoudelijk)" at bounding box center [402, 415] width 162 height 19
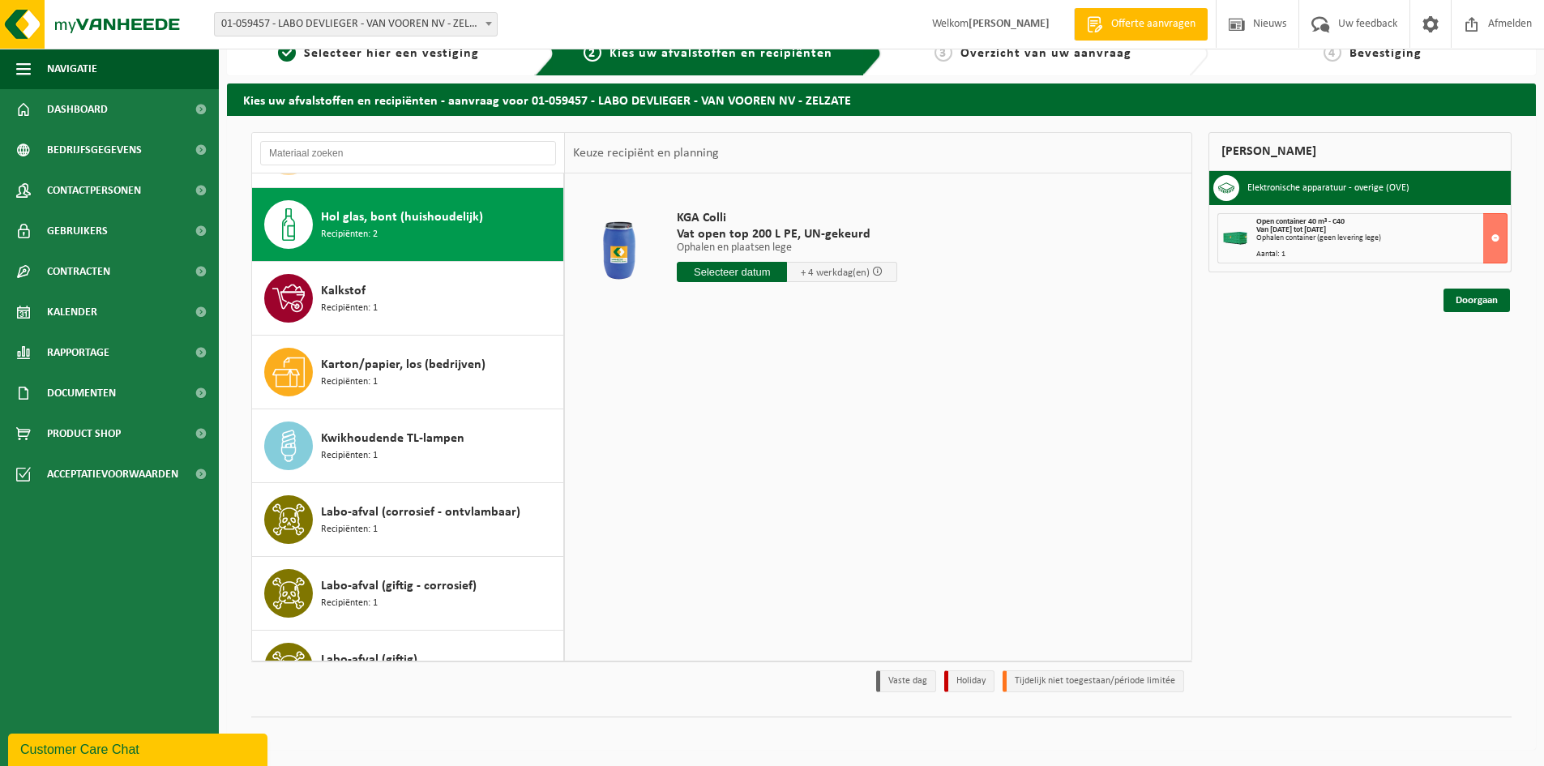
scroll to position [1180, 0]
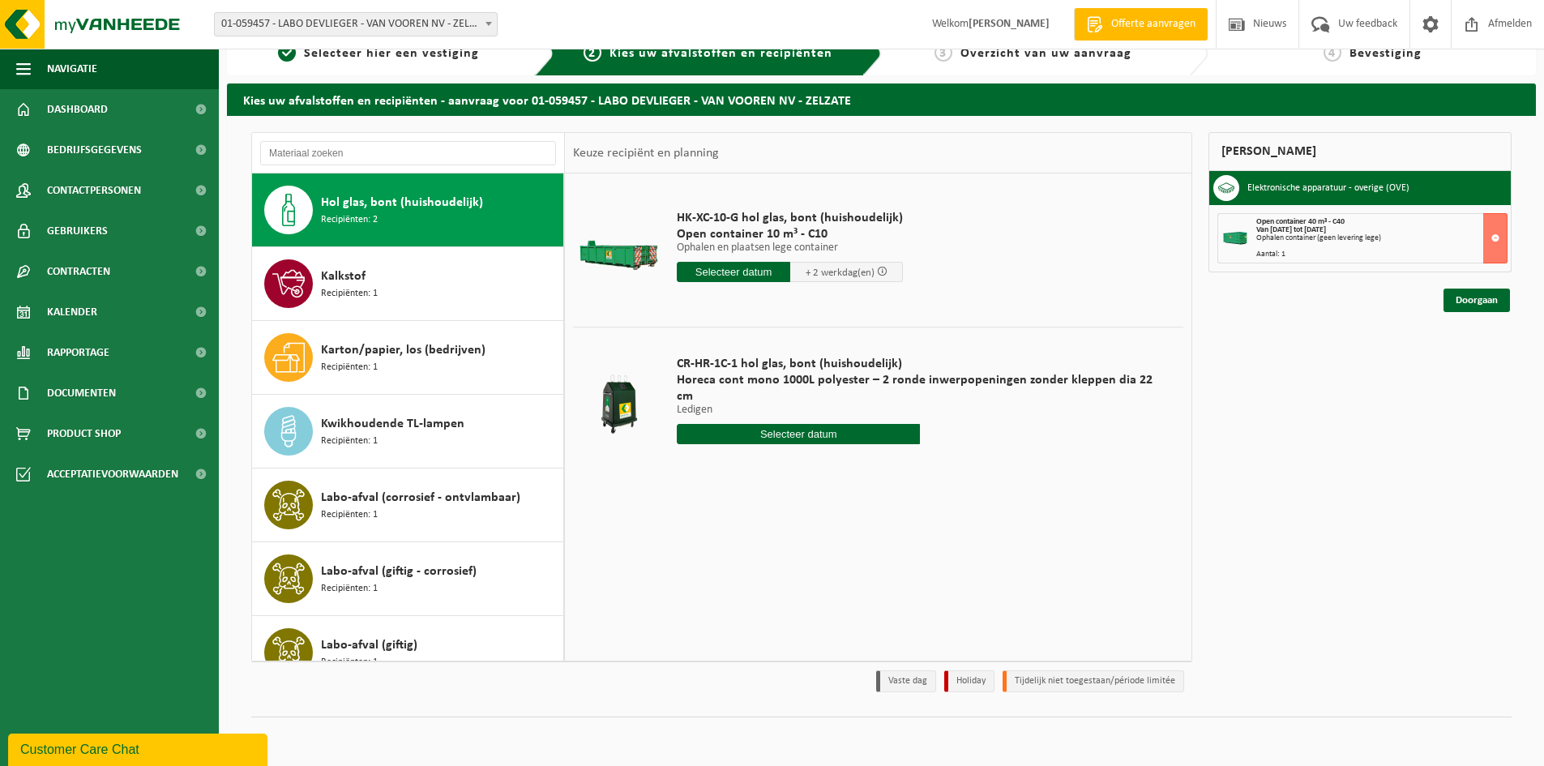
click at [746, 424] on input "text" at bounding box center [798, 434] width 243 height 20
click at [985, 490] on div "HK-XC-10-G hol glas, bont (huishoudelijk) Open container 10 m³ - C10 Ophalen en…" at bounding box center [878, 416] width 626 height 486
click at [1463, 301] on link "Doorgaan" at bounding box center [1476, 301] width 66 height 24
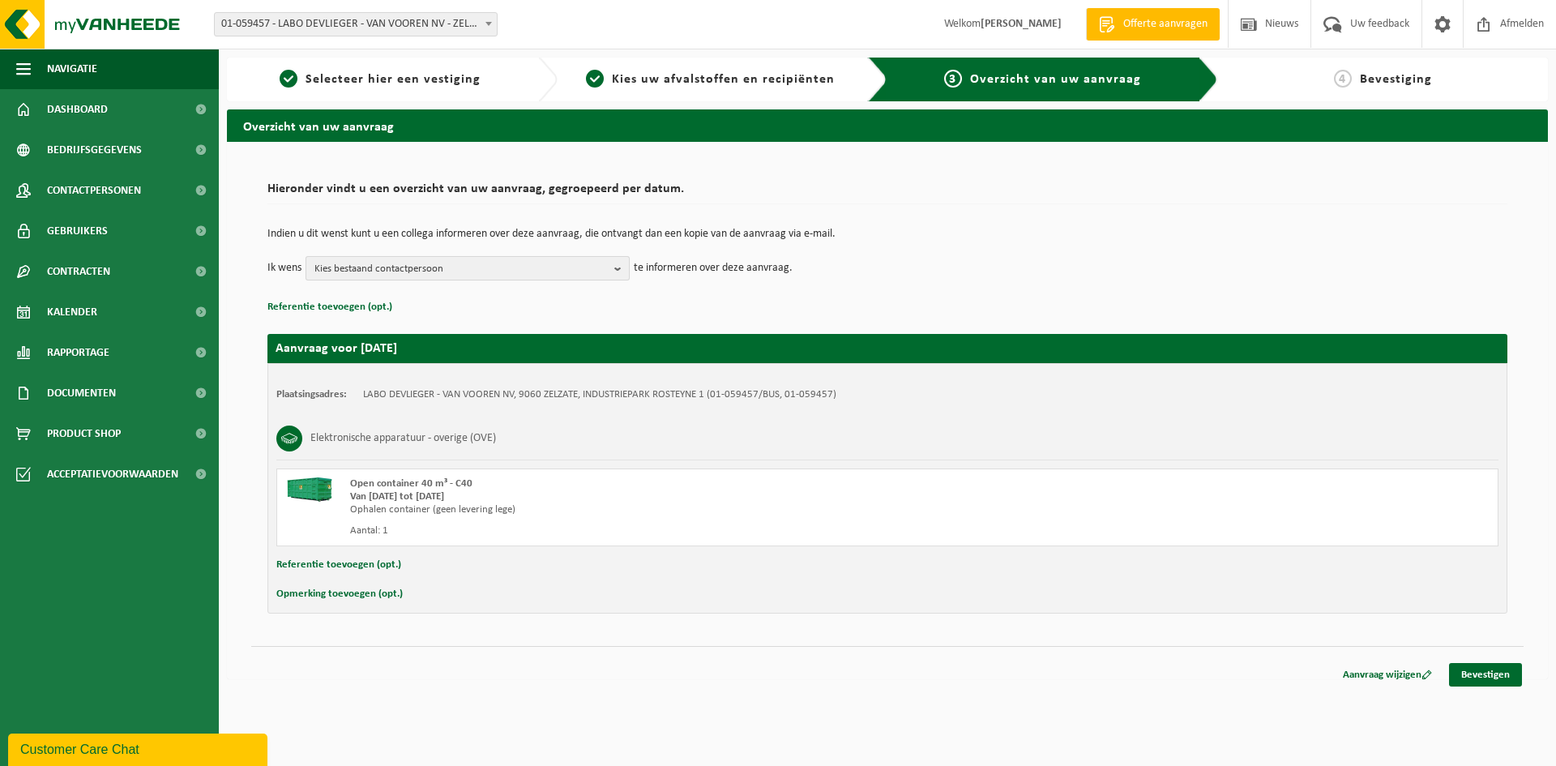
click at [545, 271] on span "Kies bestaand contactpersoon" at bounding box center [460, 269] width 293 height 24
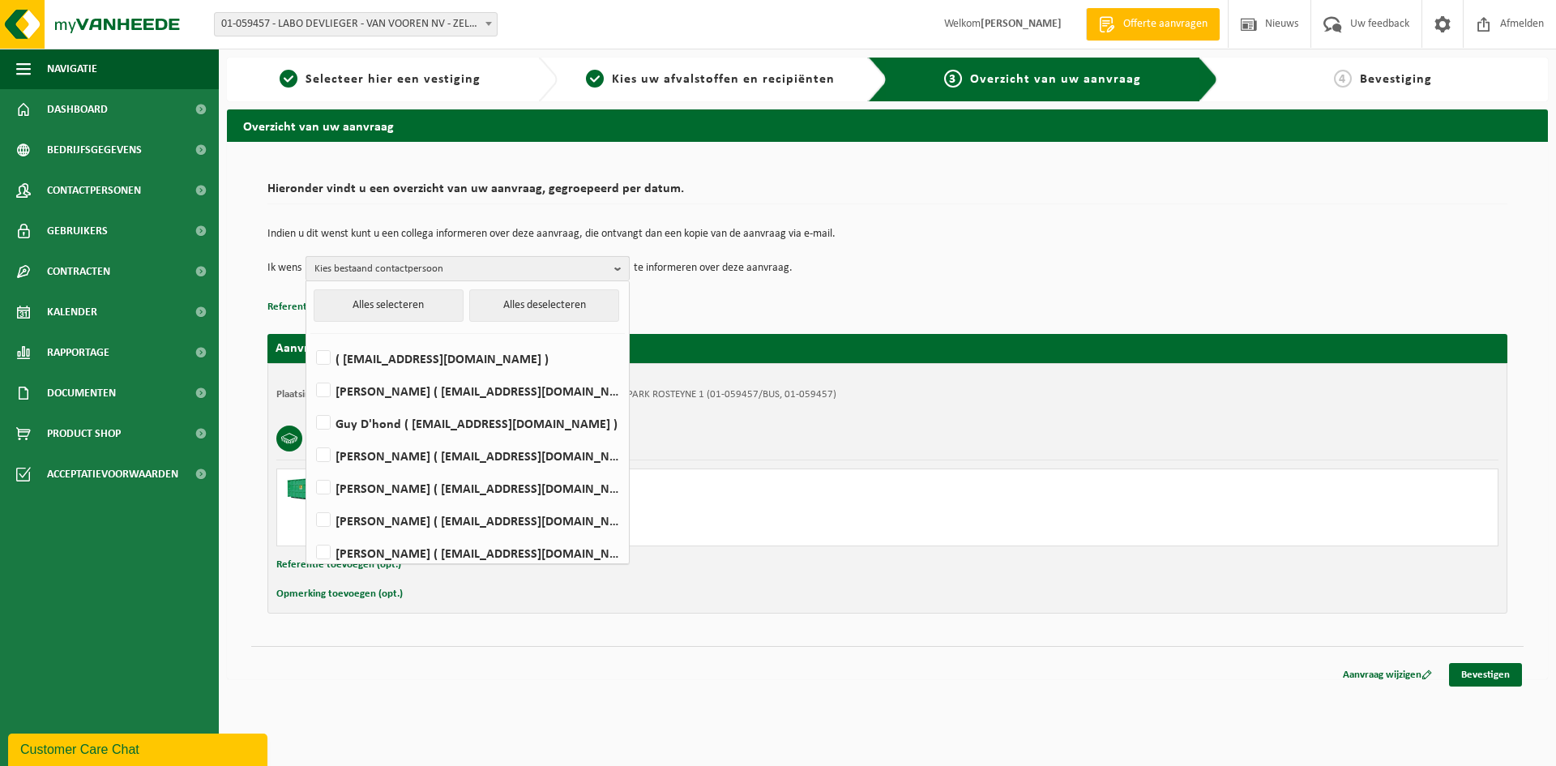
click at [545, 271] on span "Kies bestaand contactpersoon" at bounding box center [460, 269] width 293 height 24
